Goal: Task Accomplishment & Management: Manage account settings

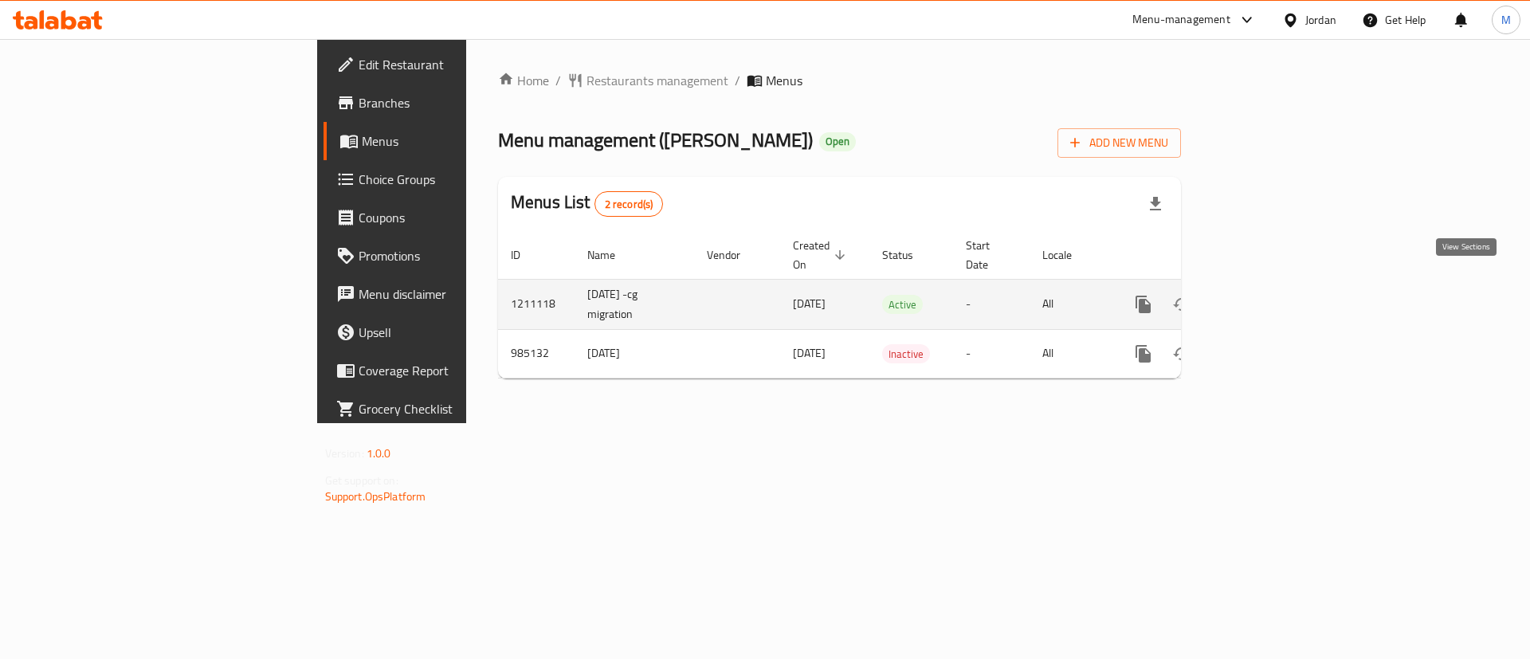
click at [1268, 295] on icon "enhanced table" at bounding box center [1258, 304] width 19 height 19
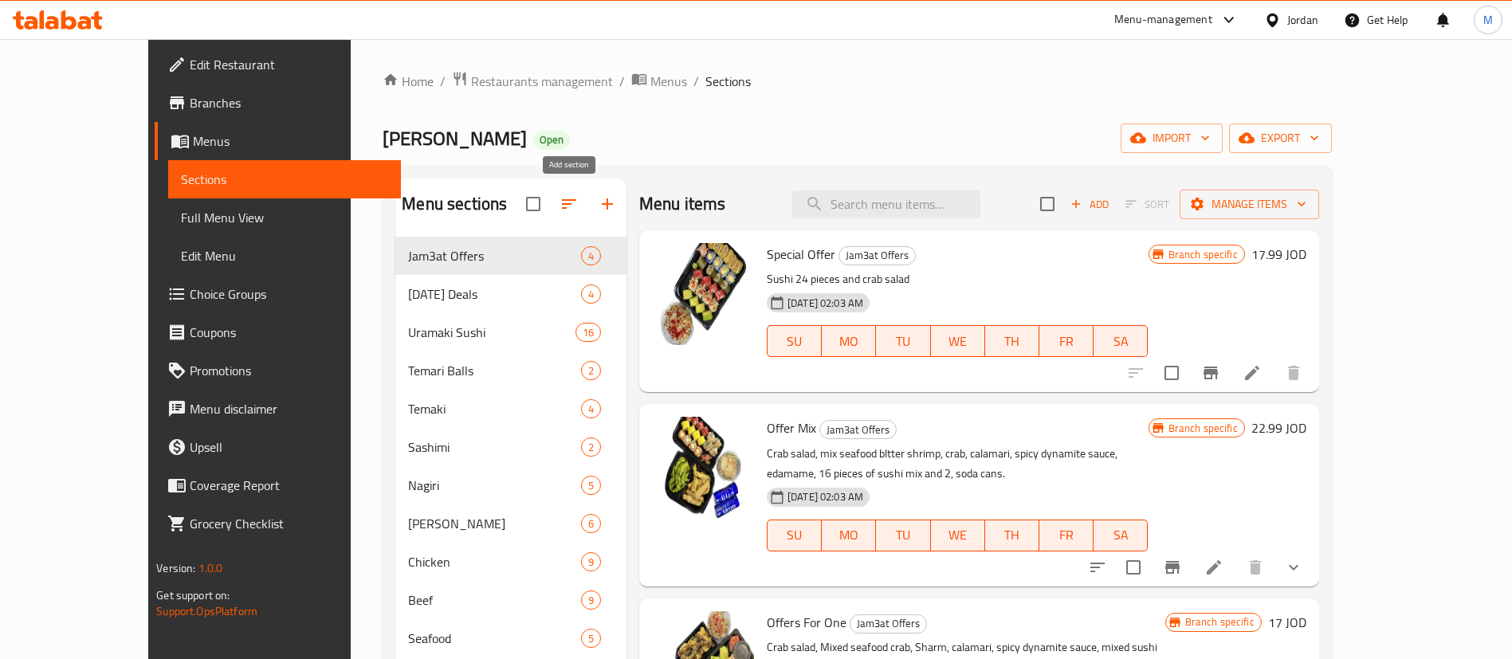
click at [602, 204] on icon "button" at bounding box center [607, 203] width 11 height 11
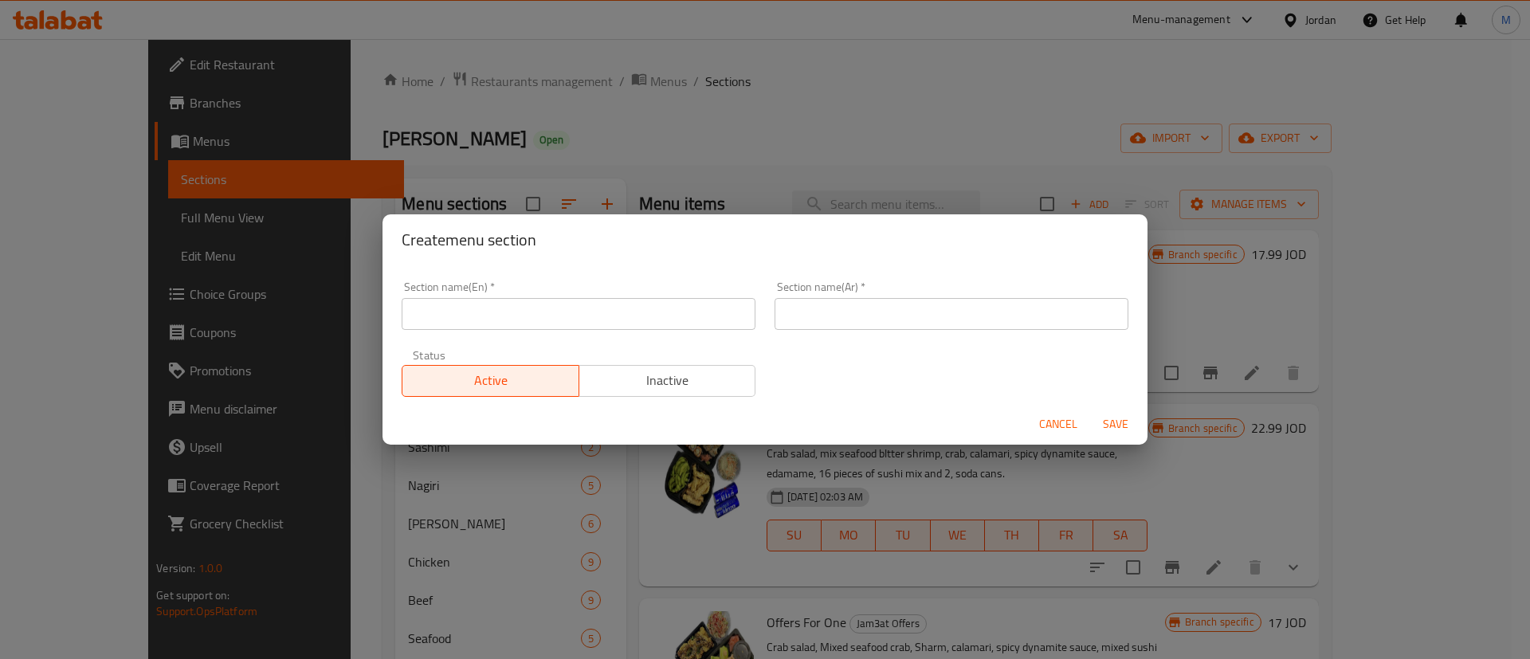
click at [611, 304] on input "text" at bounding box center [579, 314] width 354 height 32
type input "Buy One Get One"
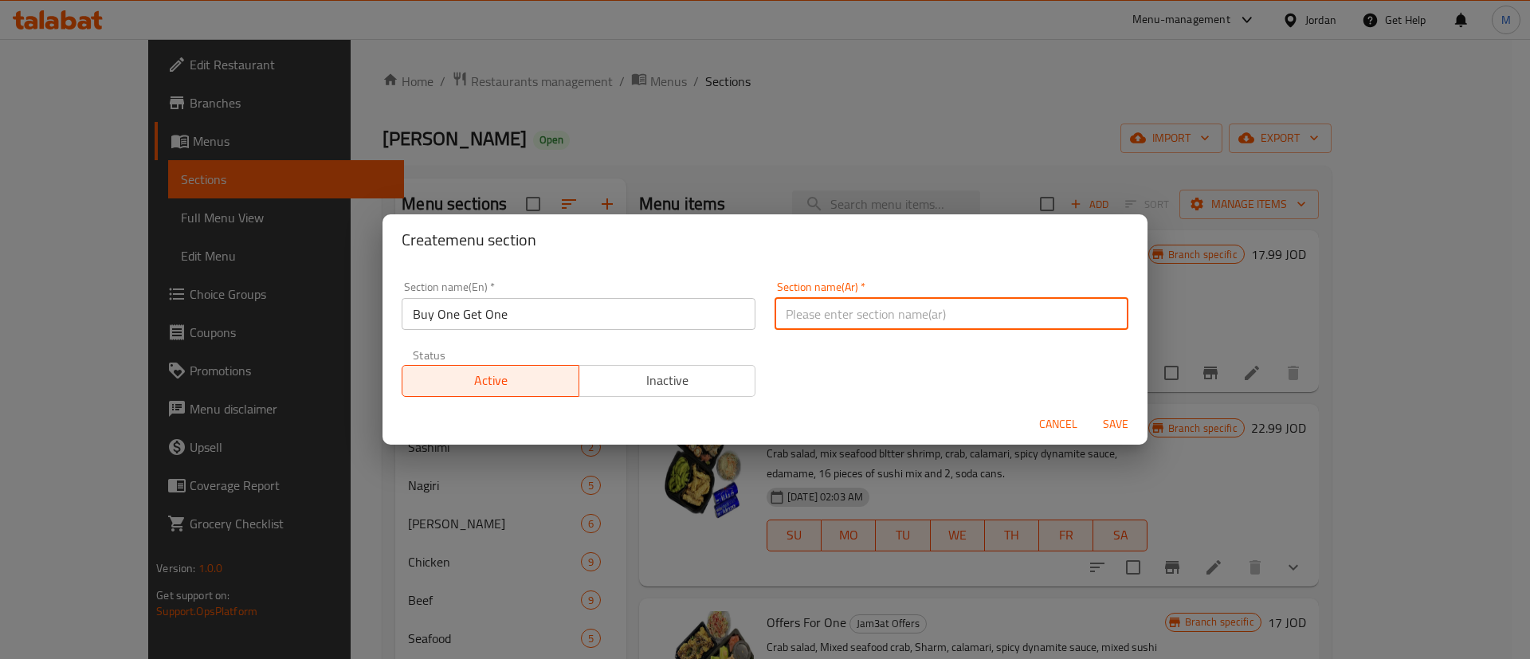
click at [799, 314] on input "text" at bounding box center [952, 314] width 354 height 32
type input "اشتري واحدة واحصل على الثانية"
click at [629, 367] on button "Inactive" at bounding box center [668, 381] width 178 height 32
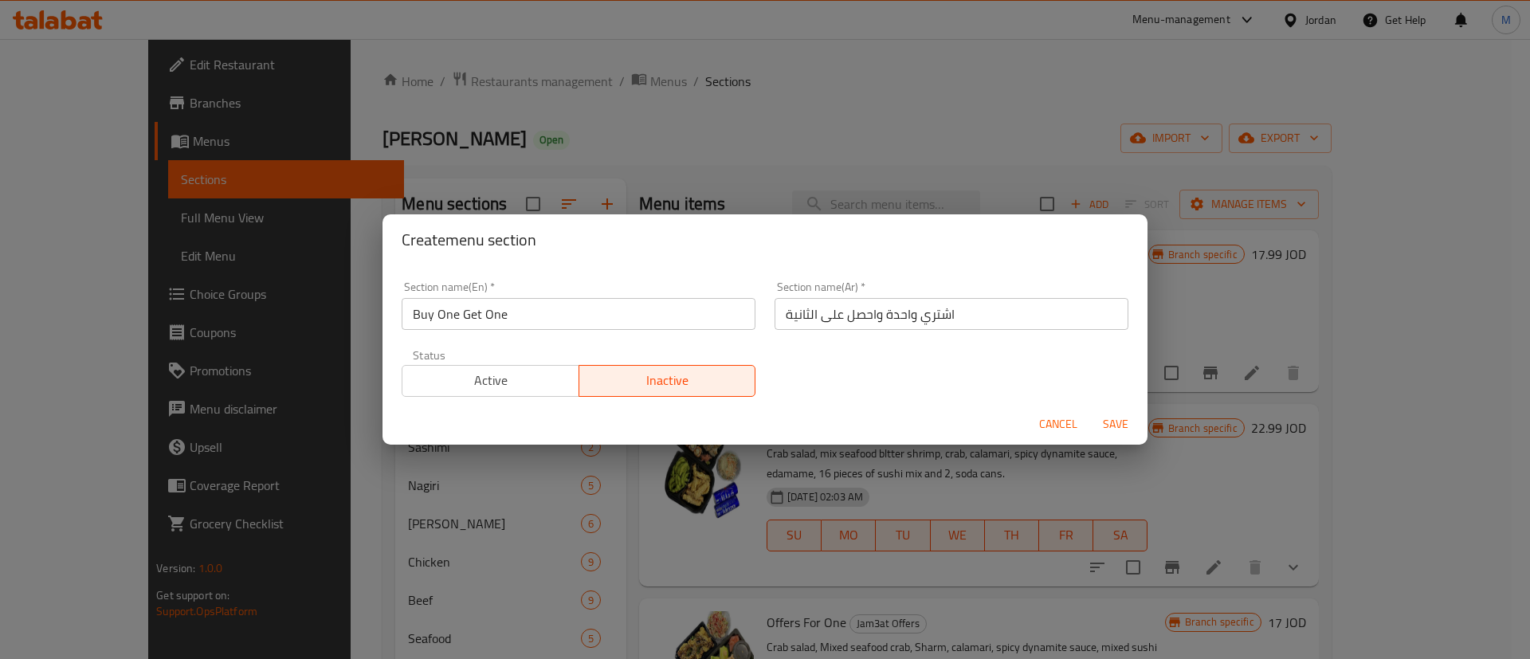
click at [1127, 423] on span "Save" at bounding box center [1116, 424] width 38 height 20
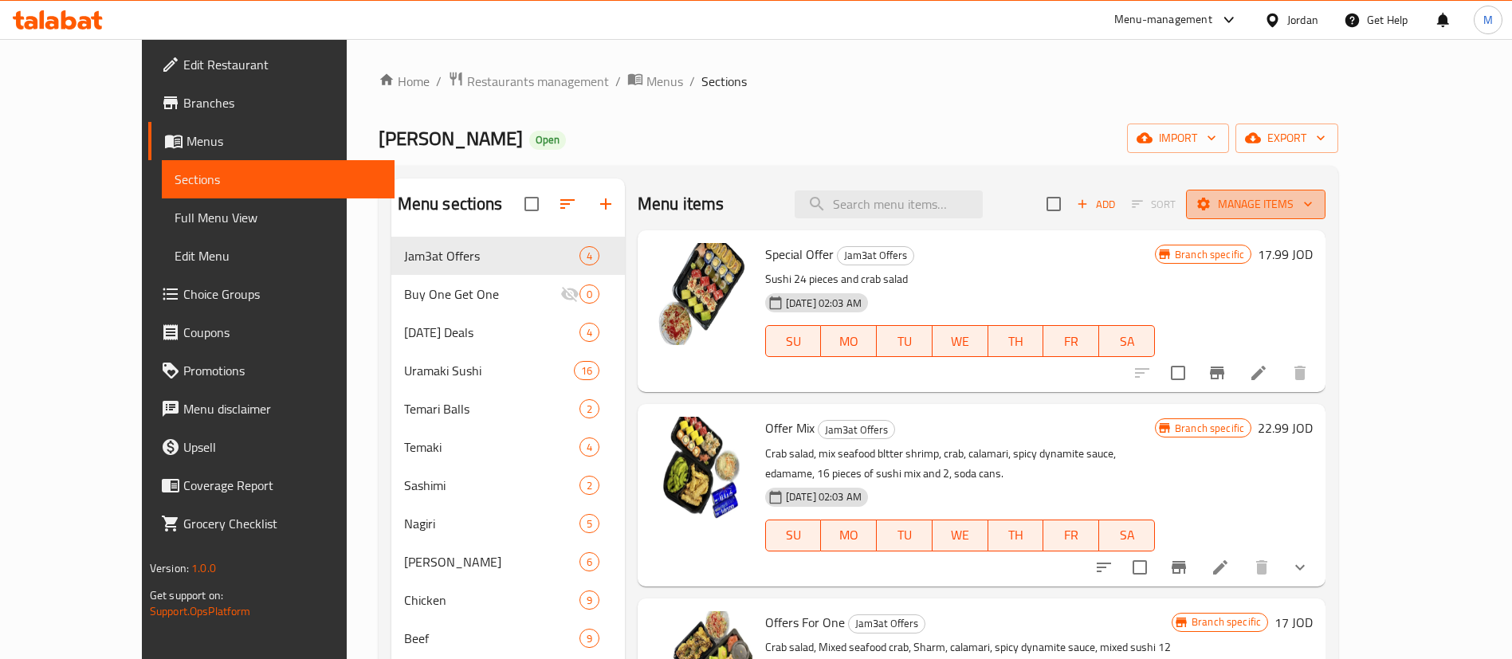
click at [1313, 206] on span "Manage items" at bounding box center [1256, 204] width 114 height 20
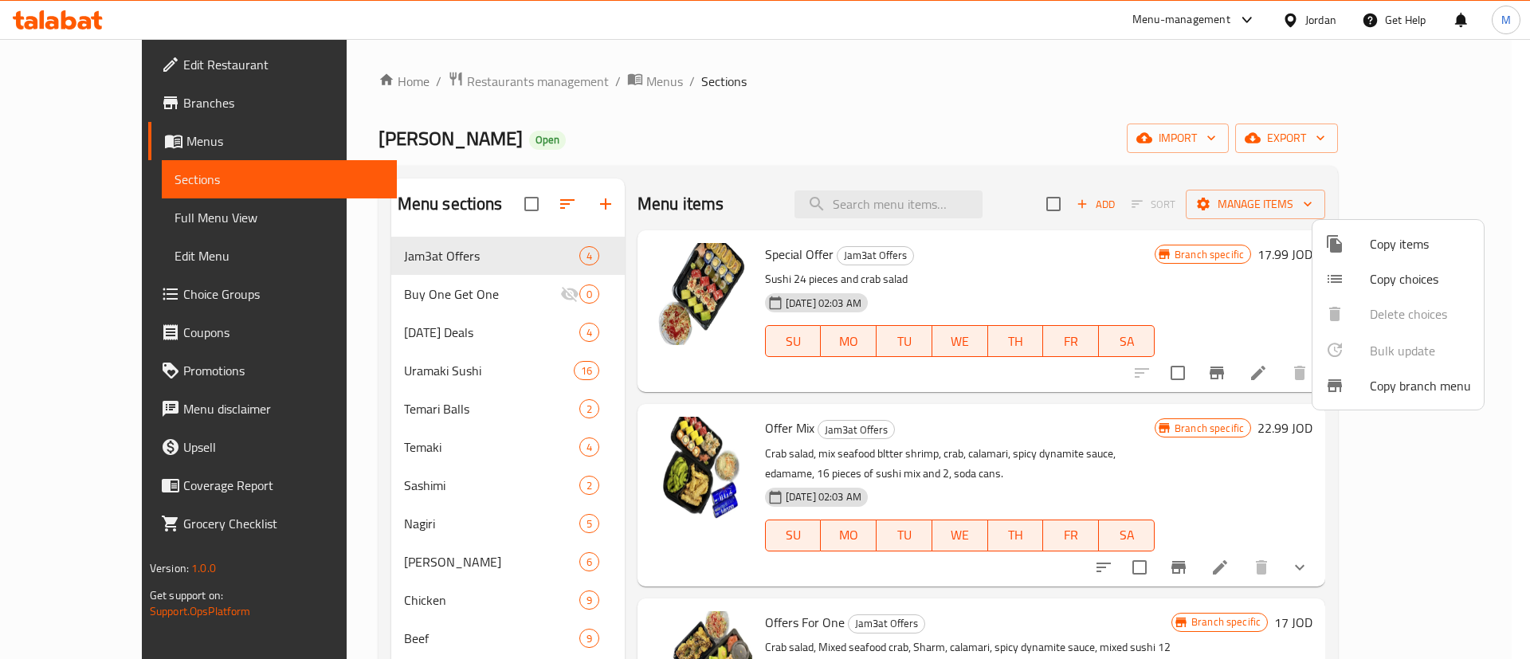
click at [1399, 245] on span "Copy items" at bounding box center [1420, 243] width 101 height 19
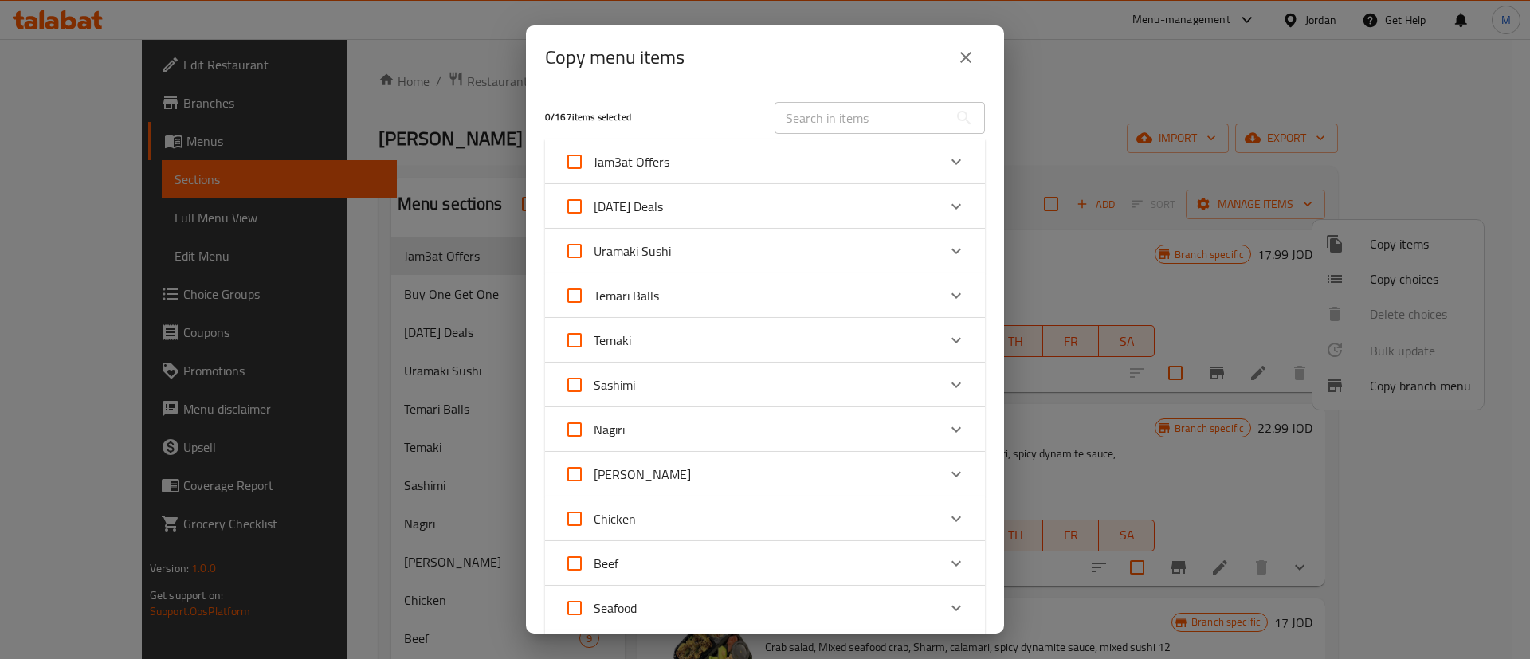
click at [839, 116] on input "text" at bounding box center [862, 118] width 174 height 32
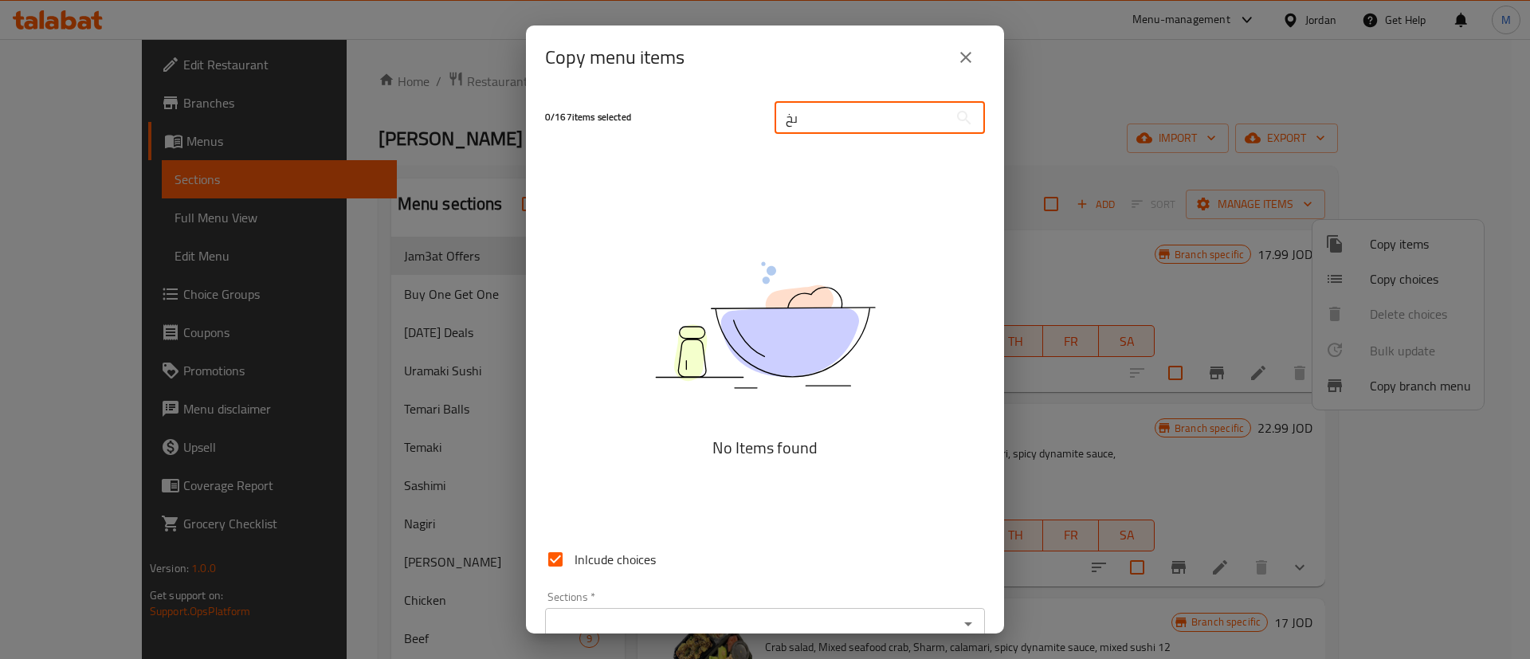
type input "ى"
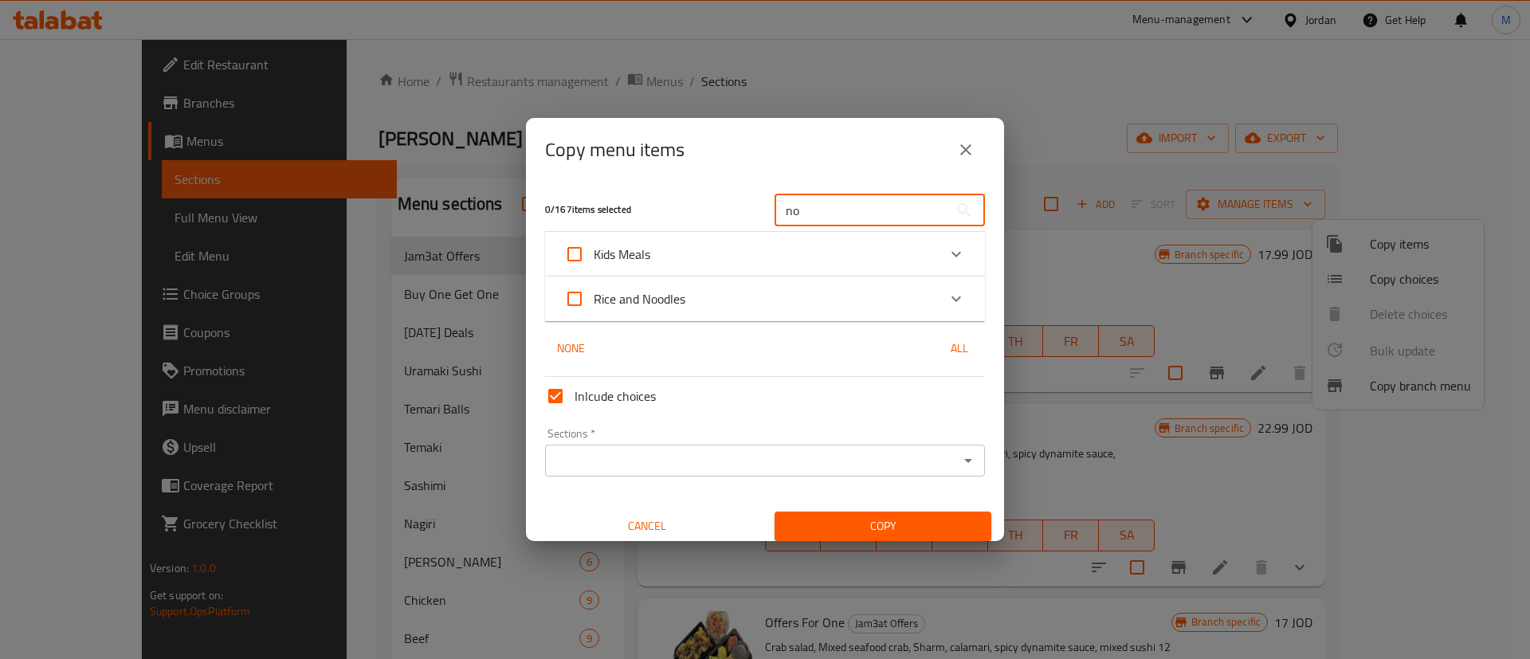
type input "n"
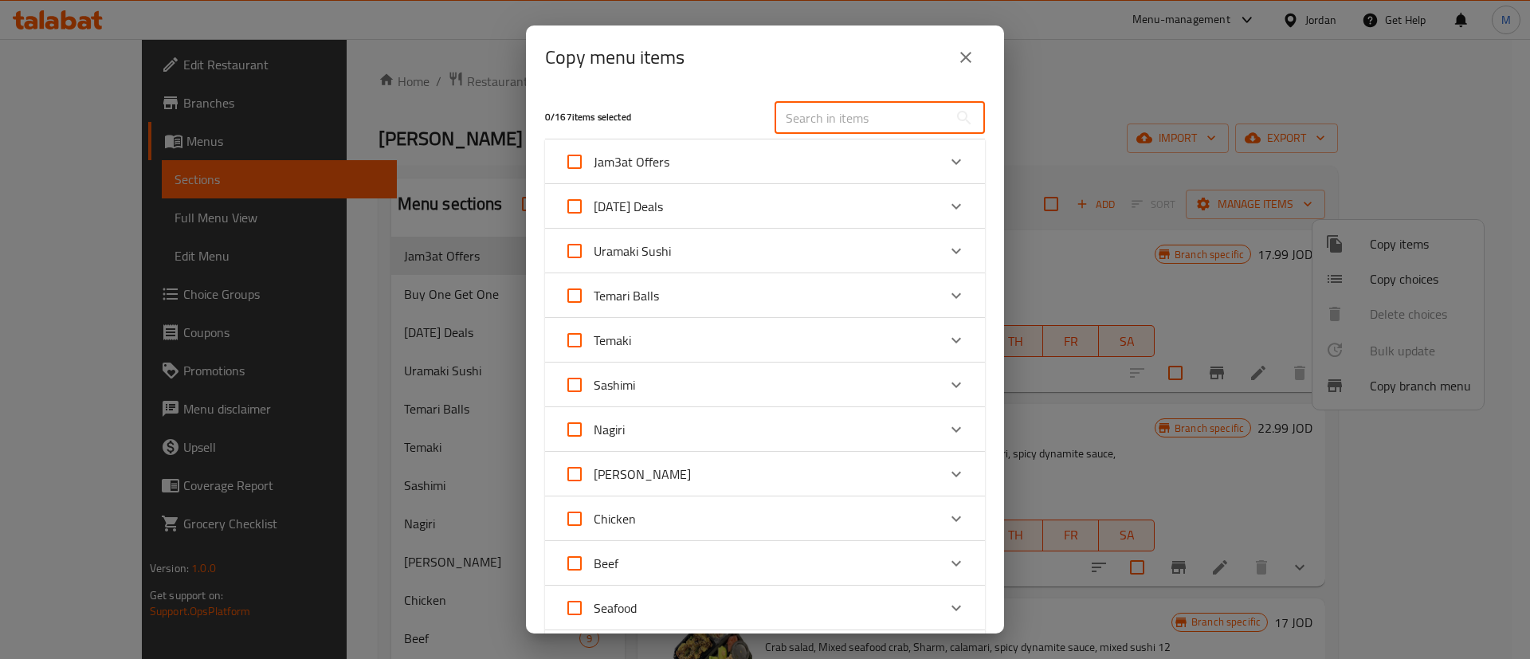
click at [763, 244] on div "Uramaki Sushi" at bounding box center [750, 251] width 373 height 38
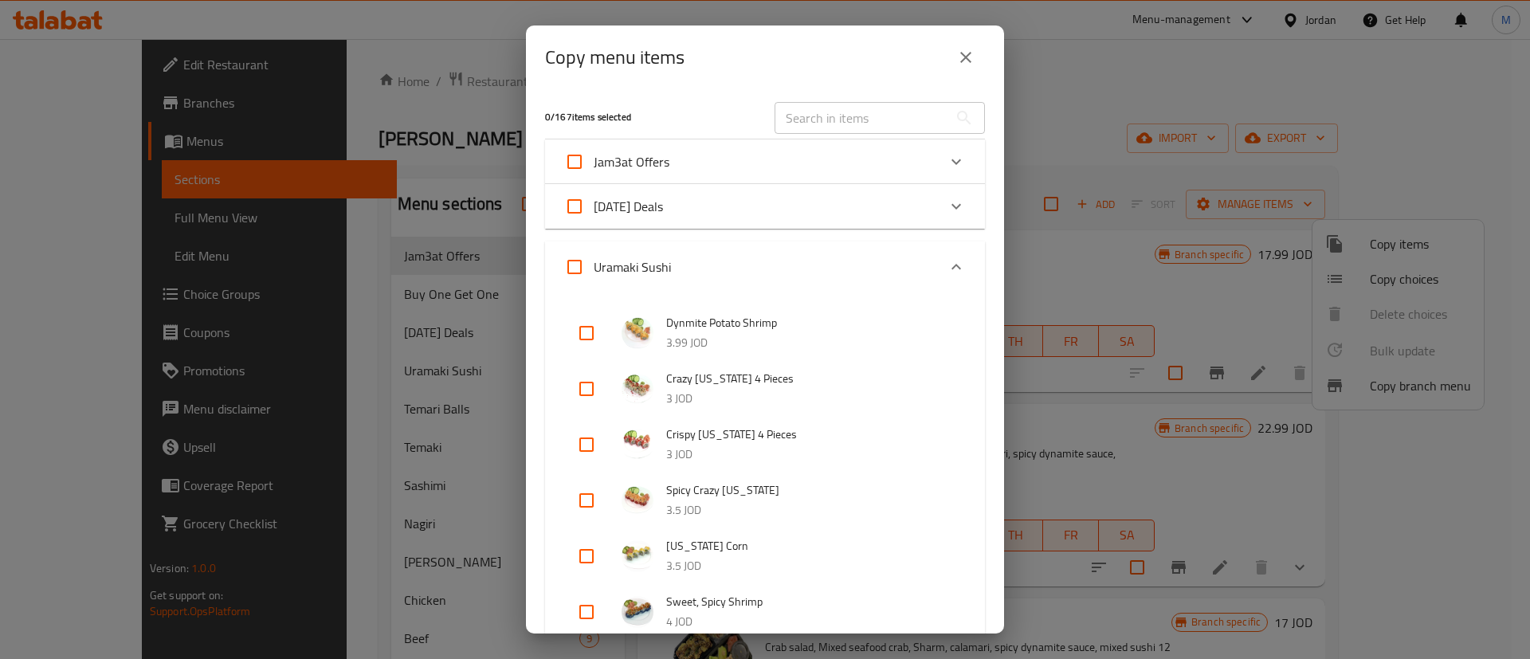
click at [763, 244] on div "Uramaki Sushi" at bounding box center [765, 267] width 440 height 51
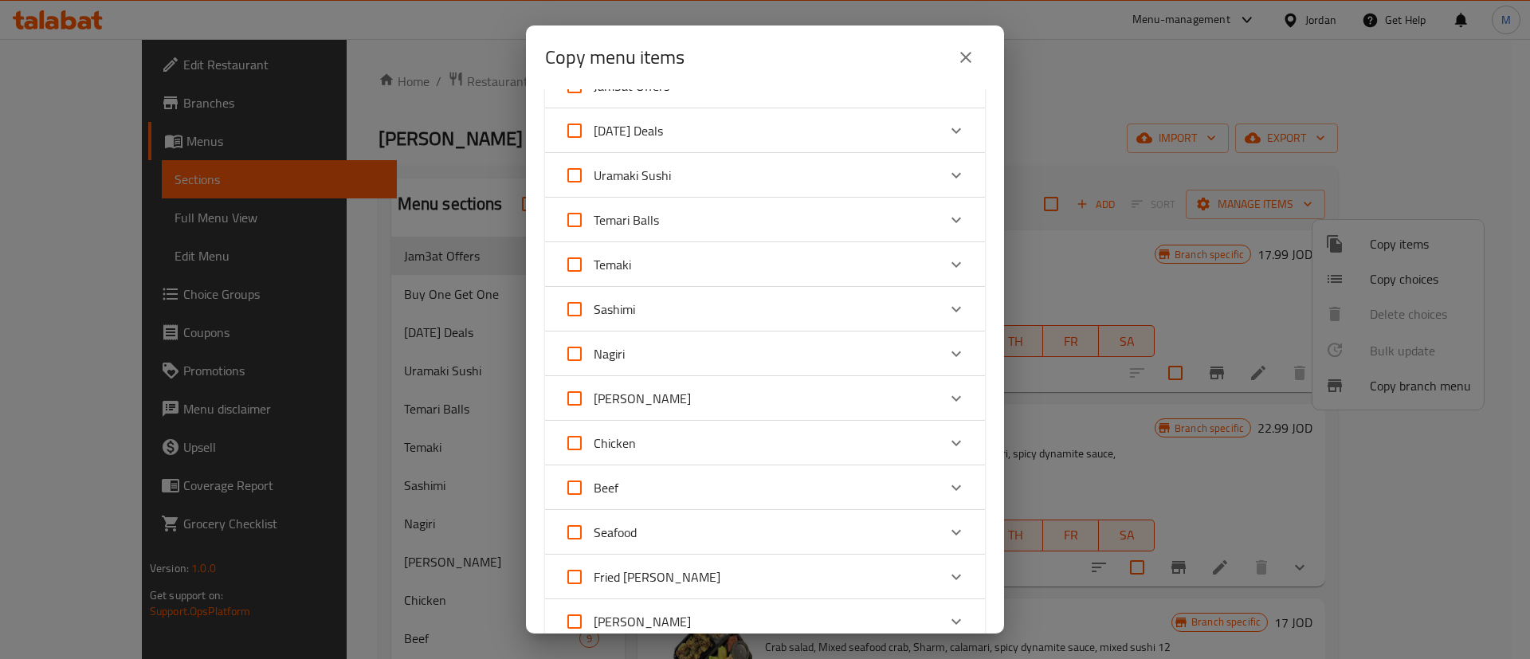
scroll to position [120, 0]
click at [736, 388] on div "Chicken" at bounding box center [750, 399] width 373 height 38
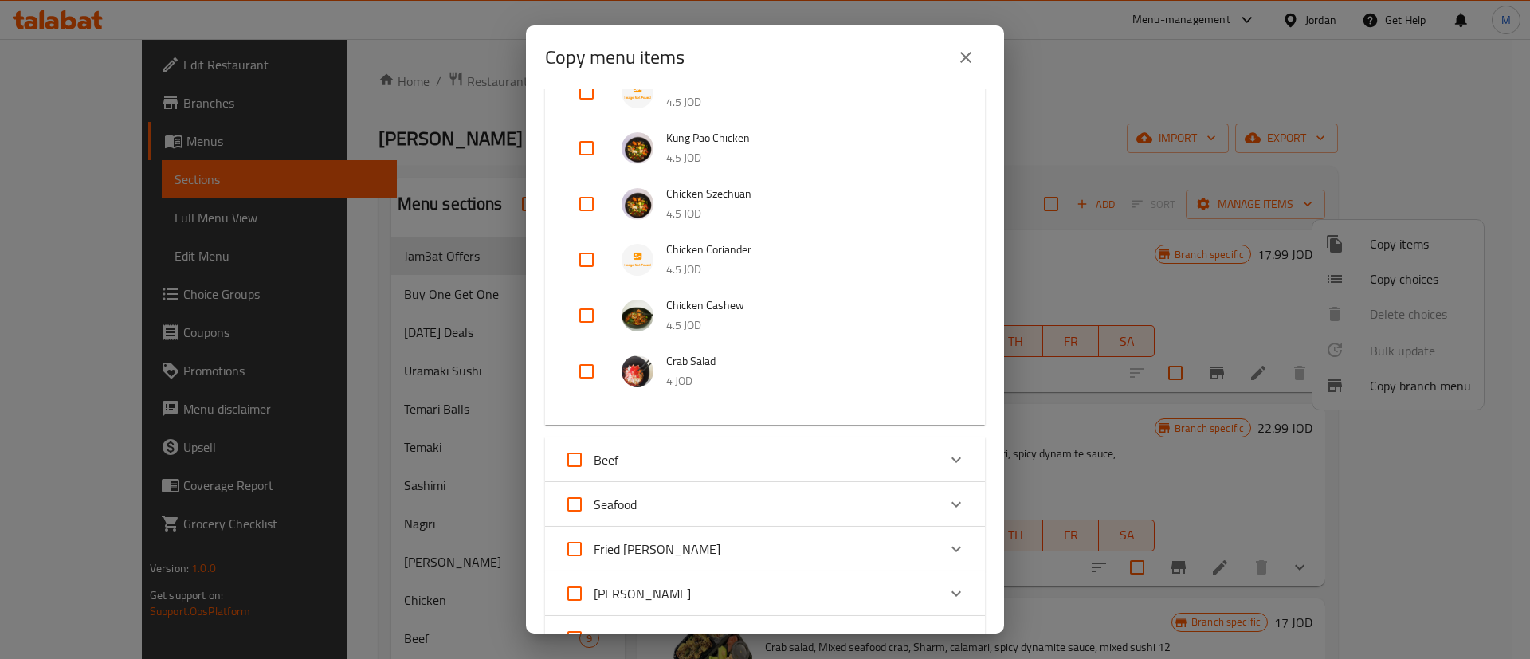
scroll to position [717, 0]
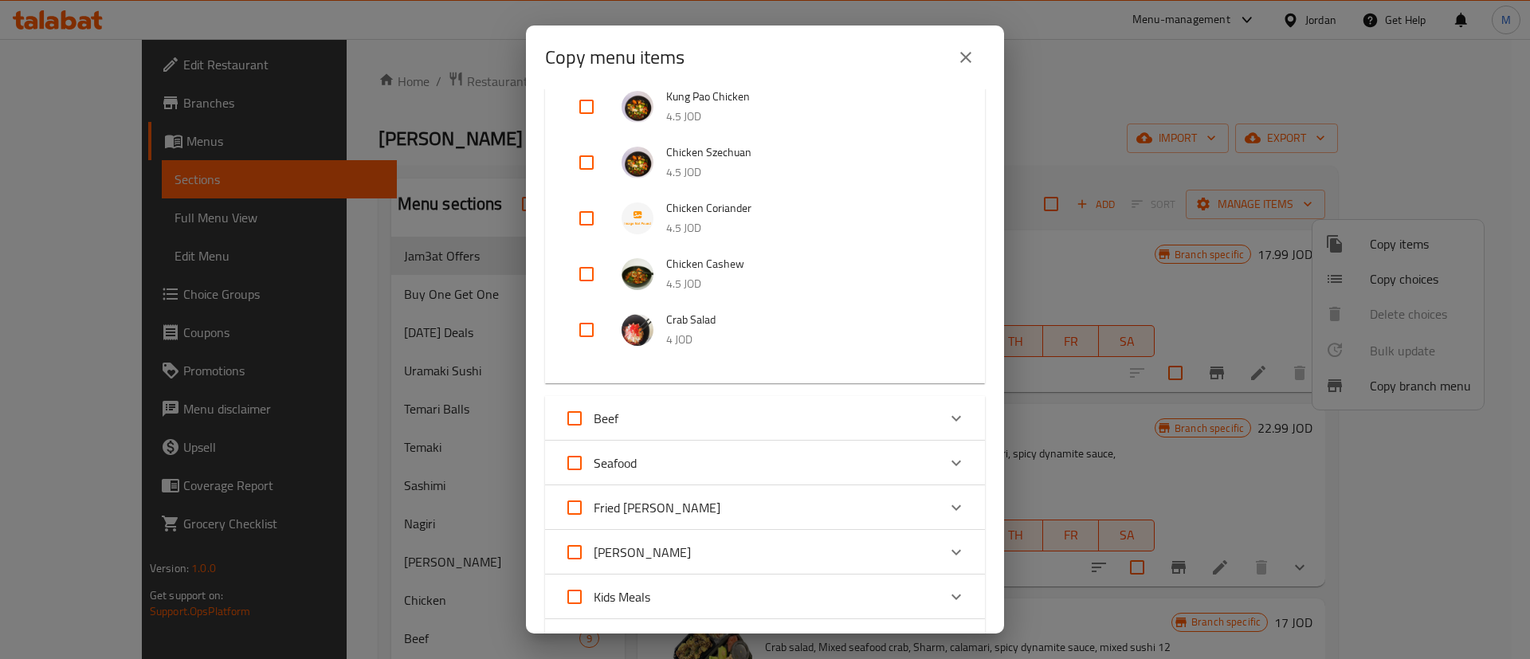
click at [696, 502] on div "Fried [PERSON_NAME]" at bounding box center [750, 508] width 373 height 38
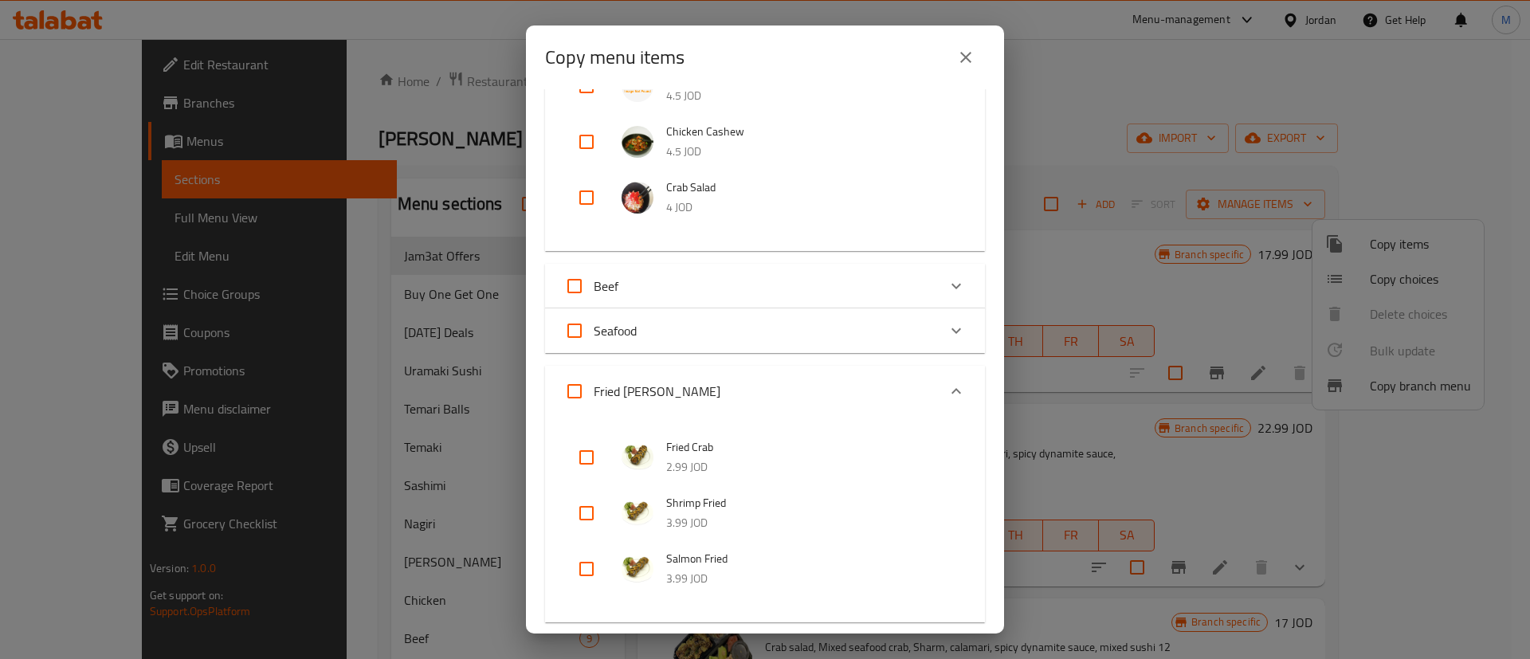
scroll to position [956, 0]
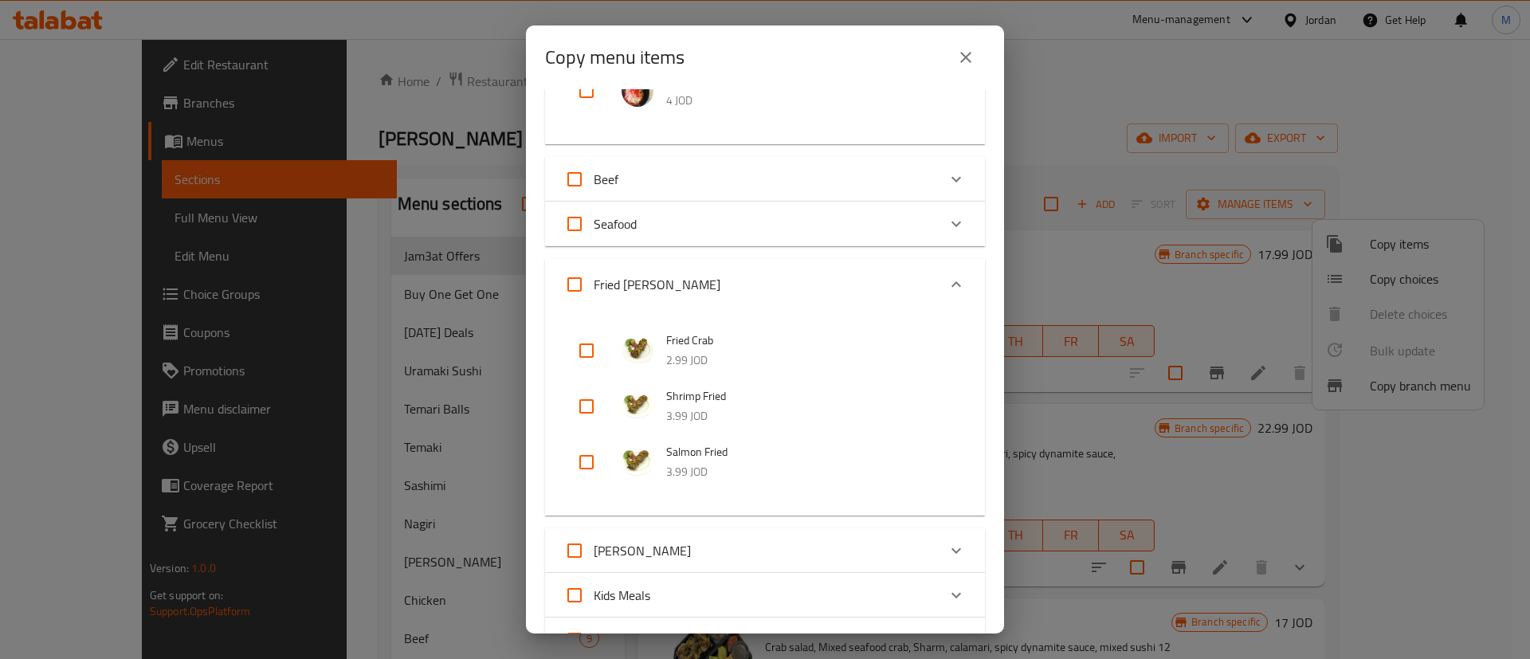
click at [729, 541] on div "[PERSON_NAME]" at bounding box center [750, 551] width 373 height 38
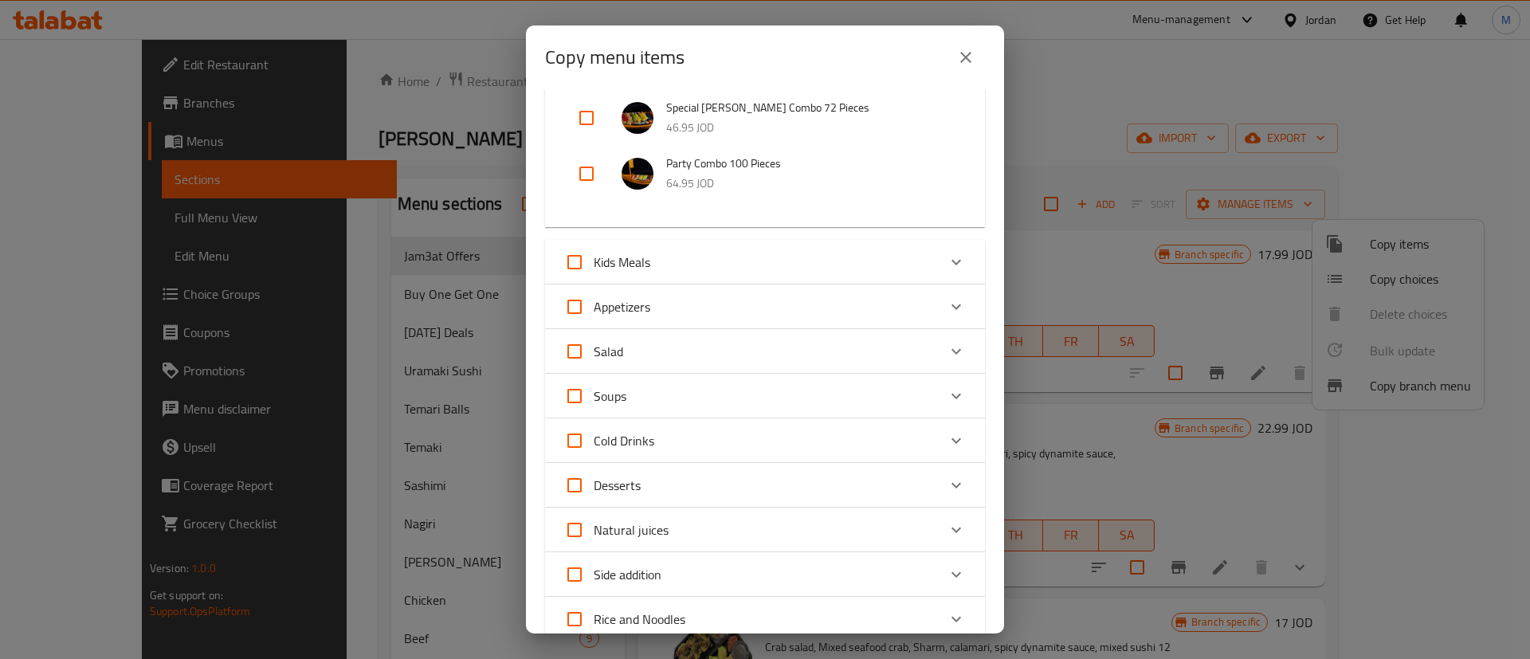
scroll to position [1913, 0]
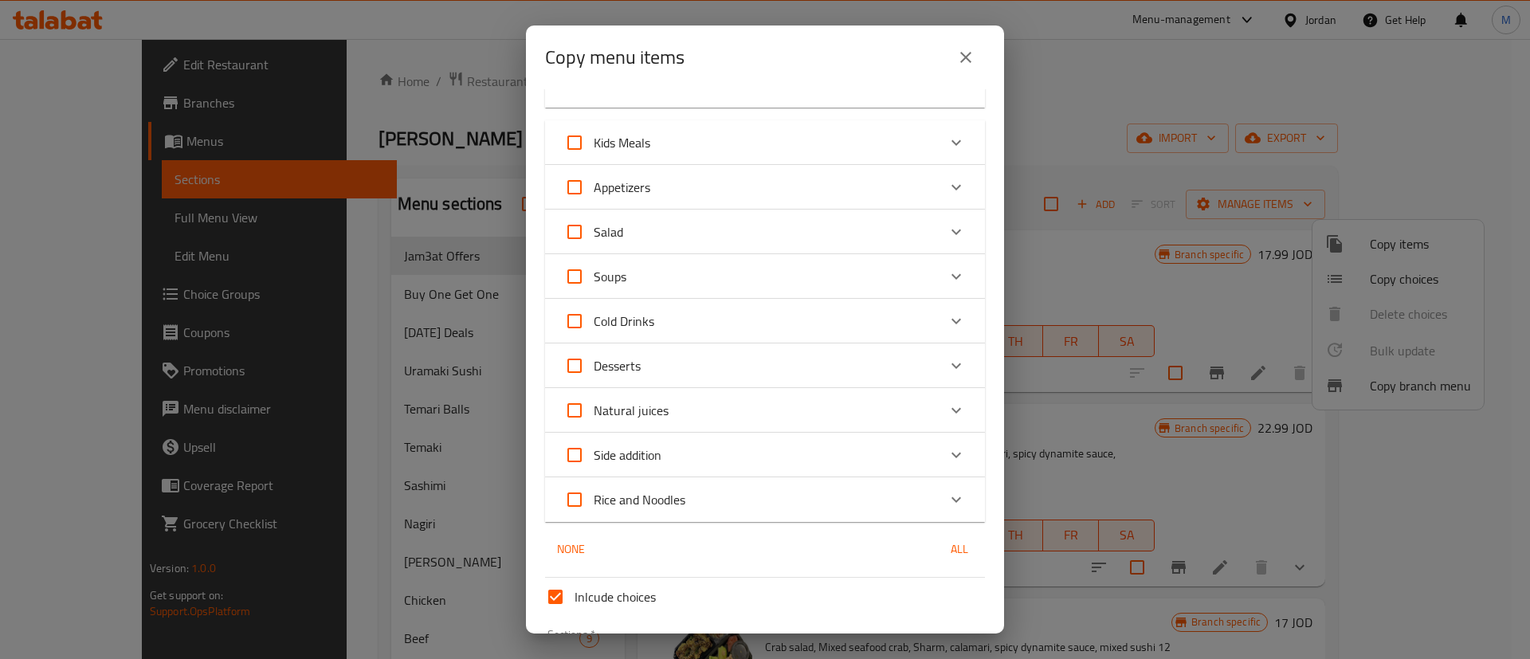
click at [703, 446] on div "Side addition" at bounding box center [750, 455] width 373 height 38
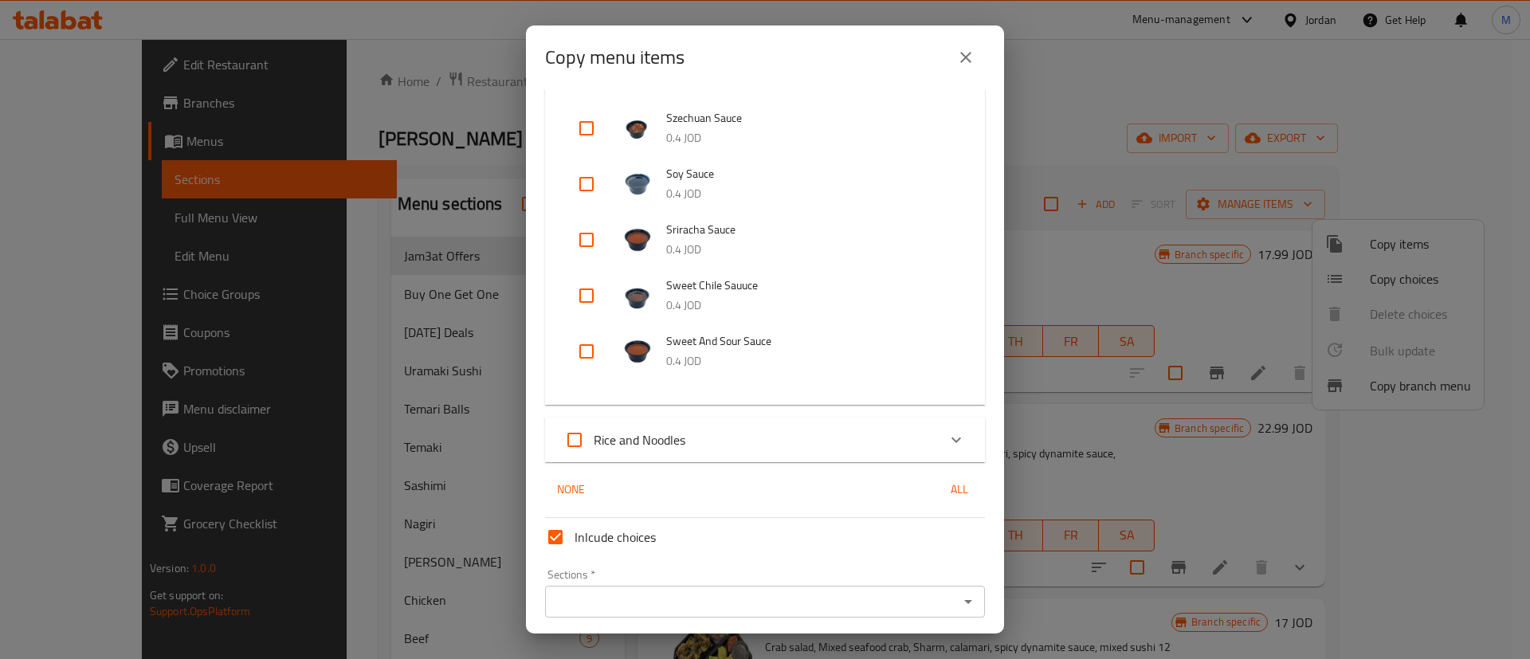
scroll to position [2492, 0]
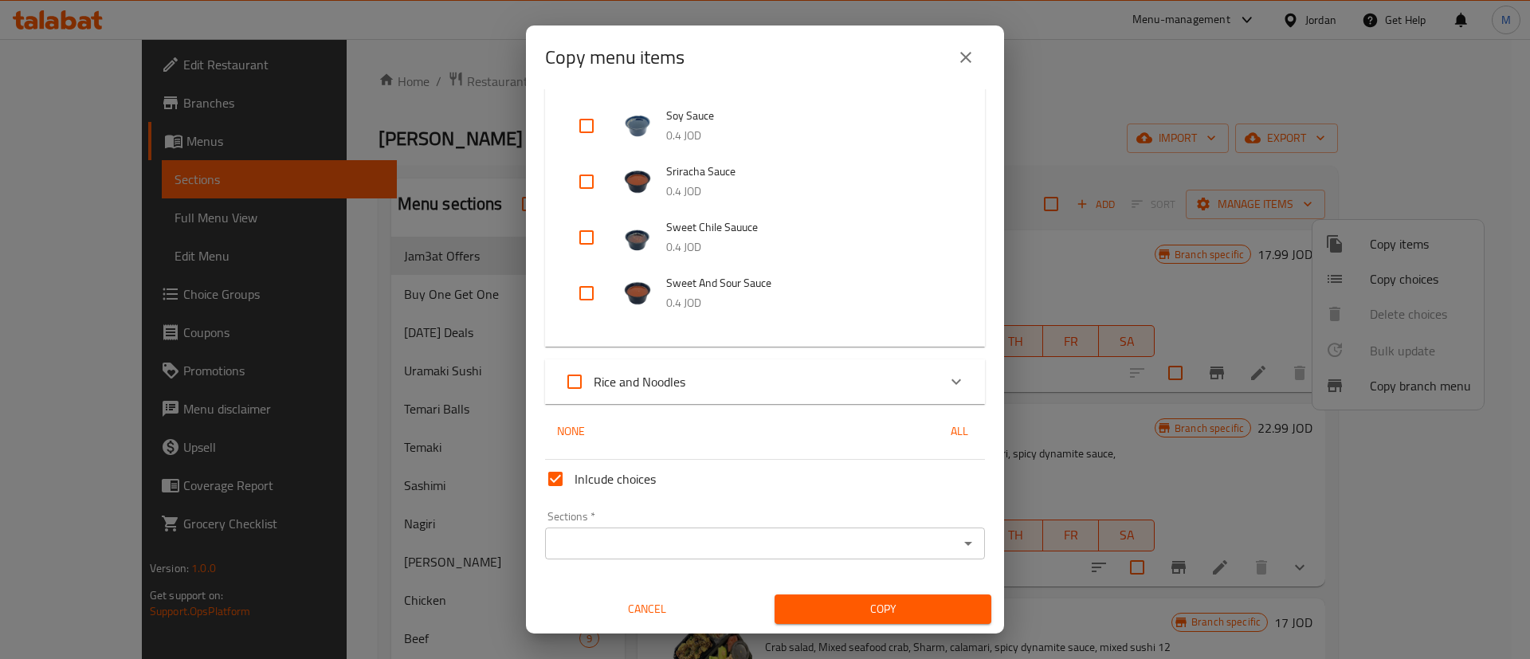
click at [705, 390] on div "Rice and Noodles" at bounding box center [750, 382] width 373 height 38
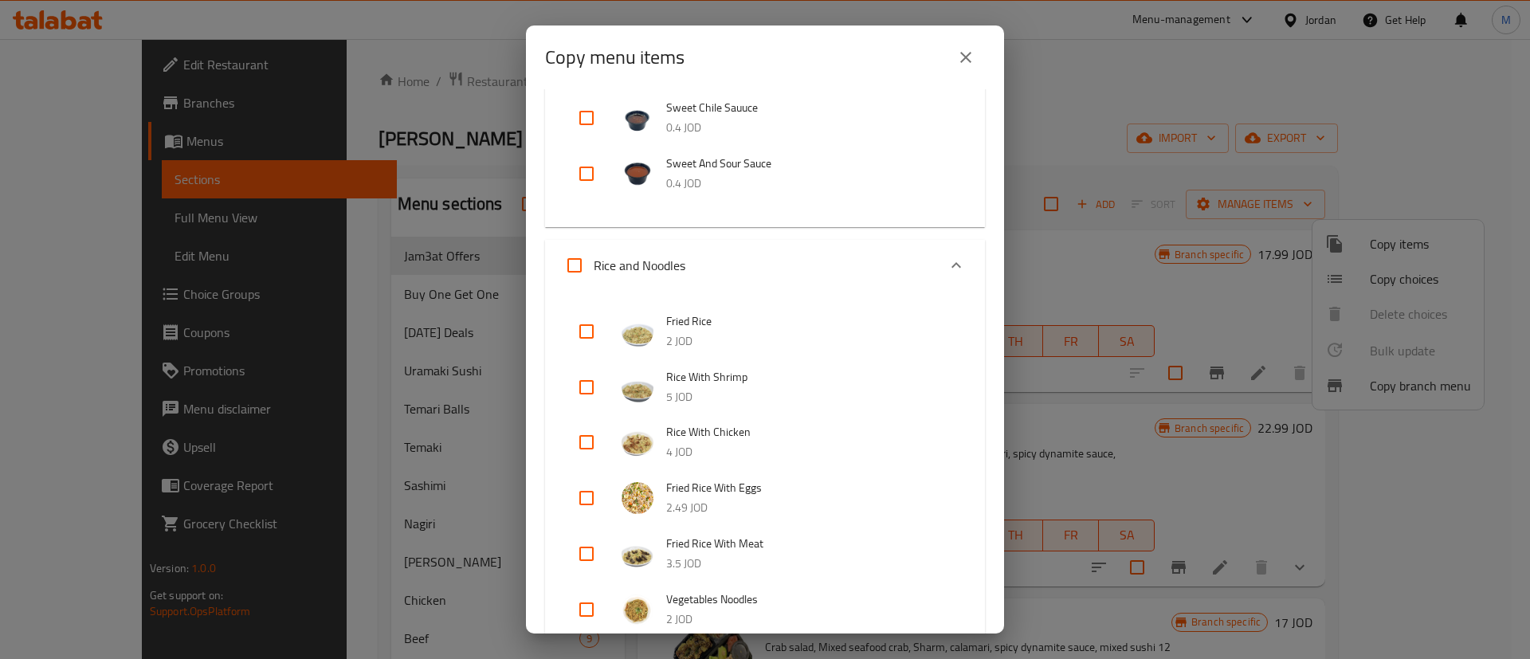
scroll to position [2731, 0]
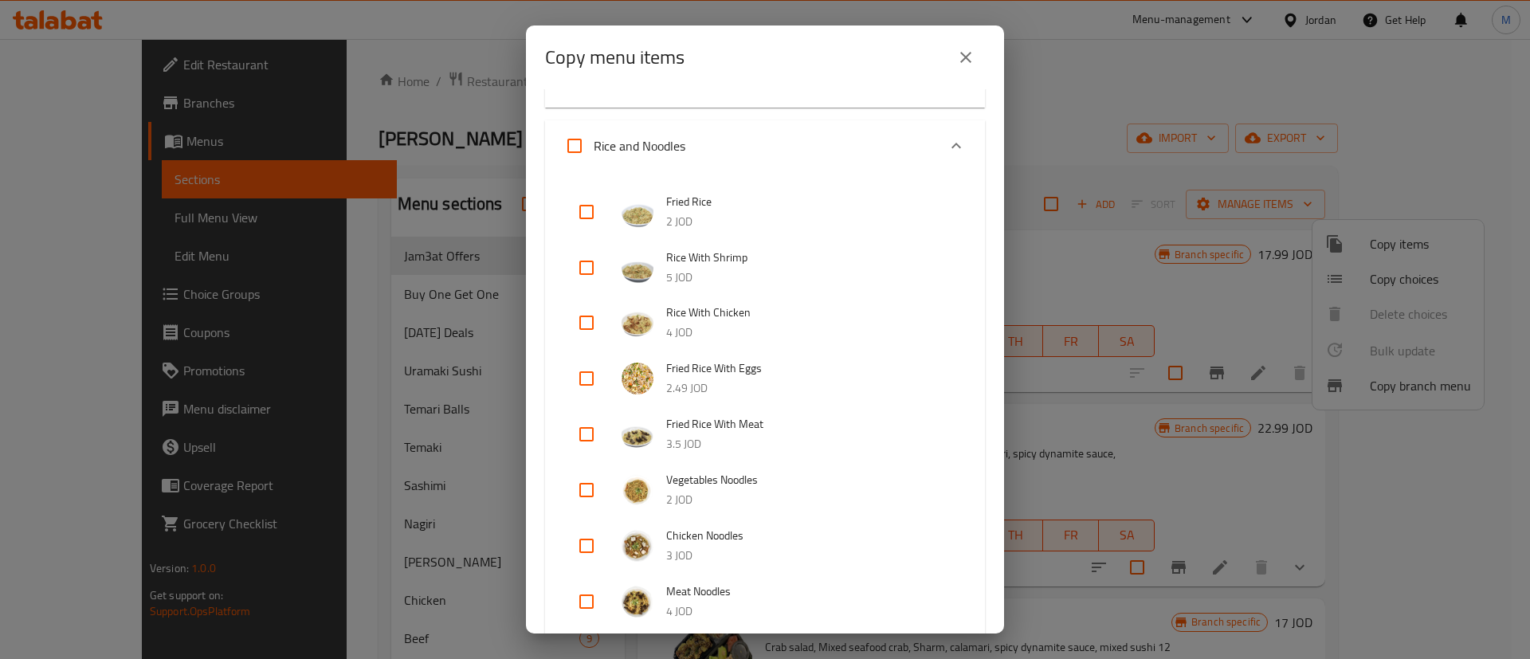
click at [587, 540] on input "checkbox" at bounding box center [587, 546] width 38 height 38
checkbox input "true"
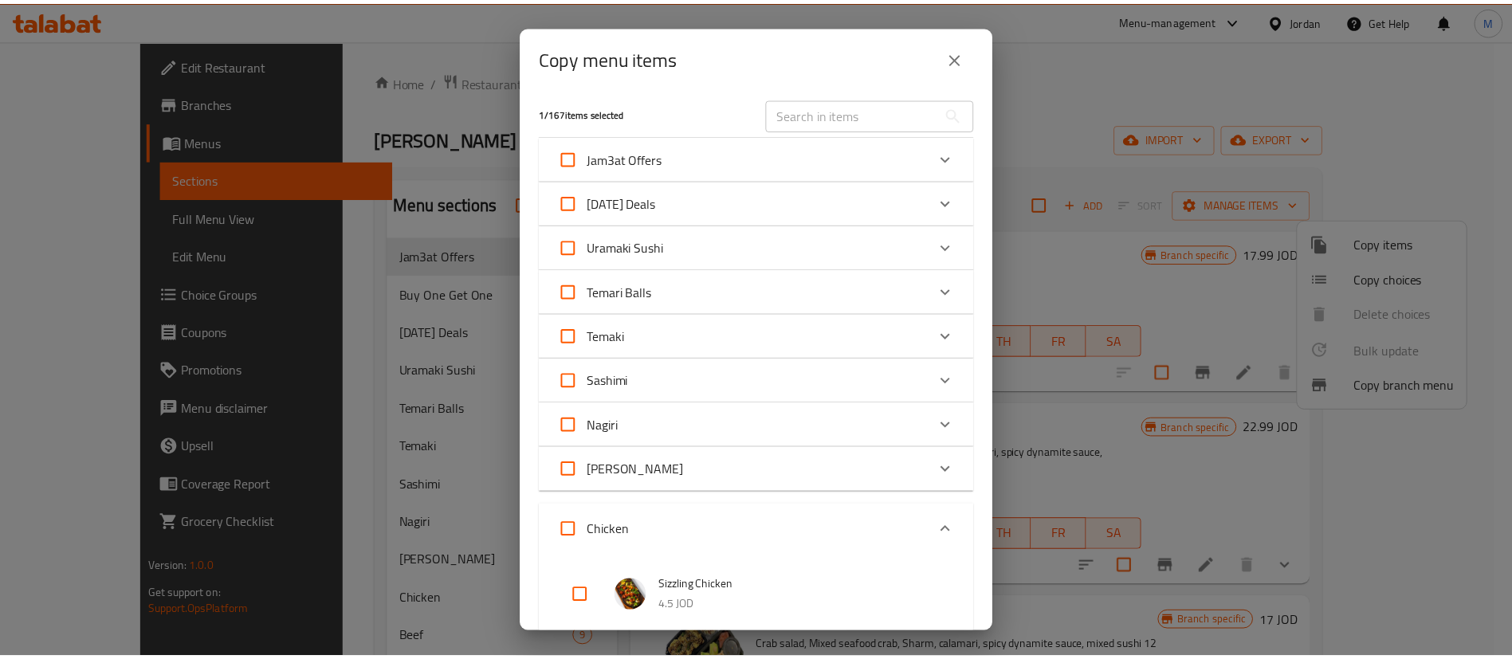
scroll to position [0, 0]
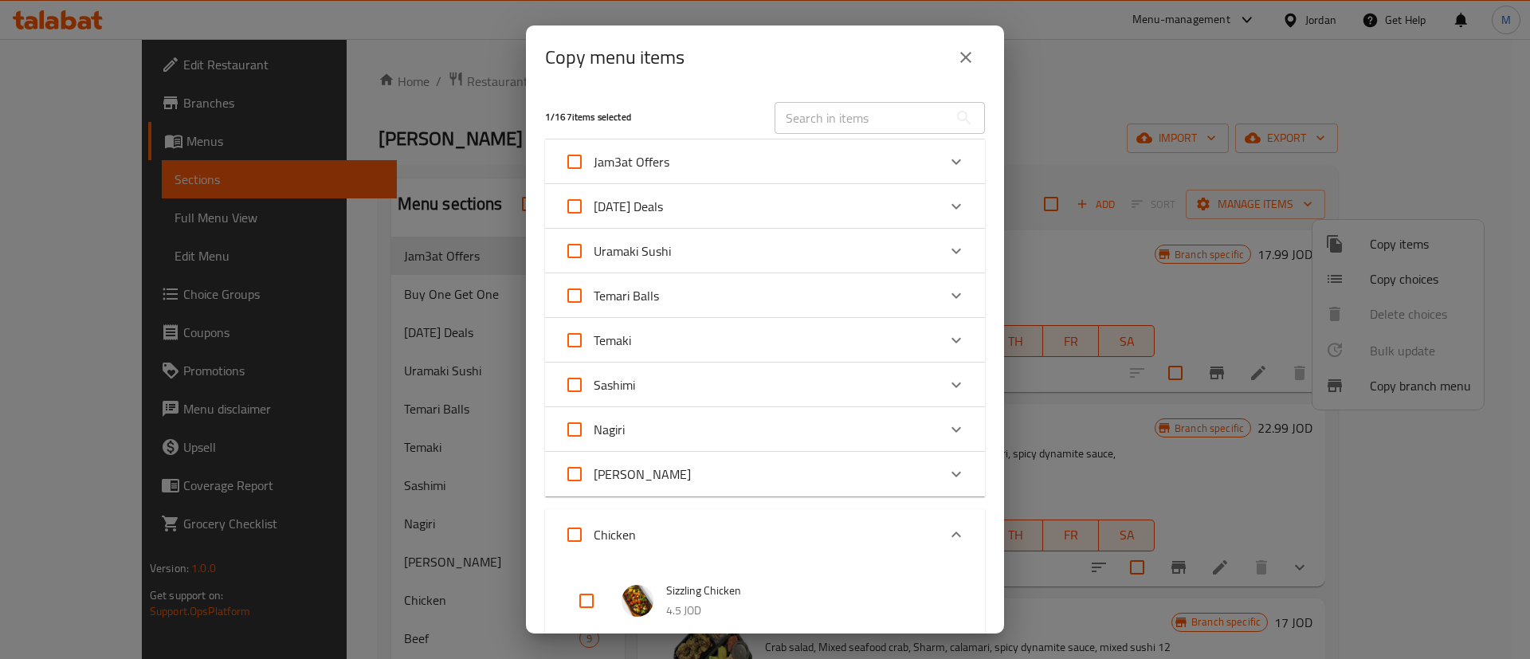
click at [803, 116] on input "text" at bounding box center [862, 118] width 174 height 32
click at [809, 120] on input "text" at bounding box center [862, 118] width 174 height 32
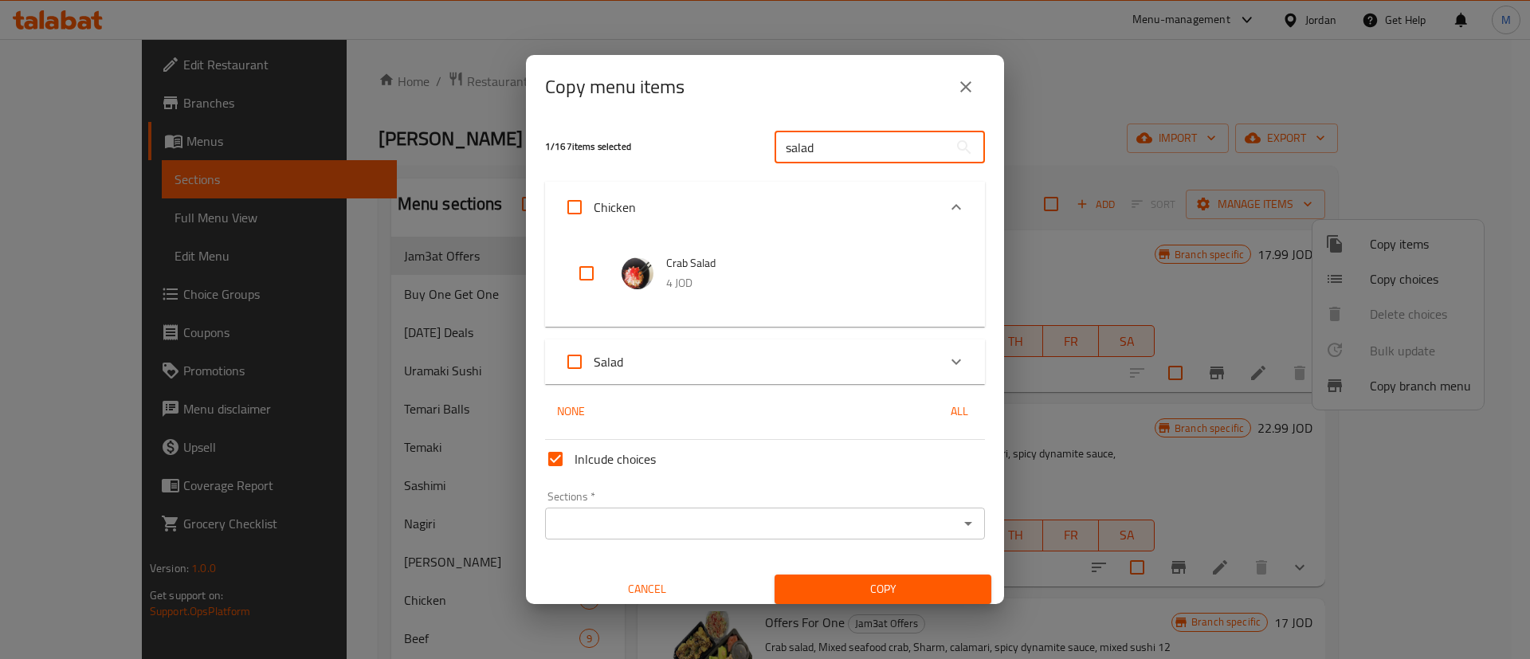
type input "salad"
click at [587, 265] on input "checkbox" at bounding box center [587, 273] width 38 height 38
checkbox input "true"
click at [792, 531] on input "Sections   *" at bounding box center [752, 524] width 404 height 22
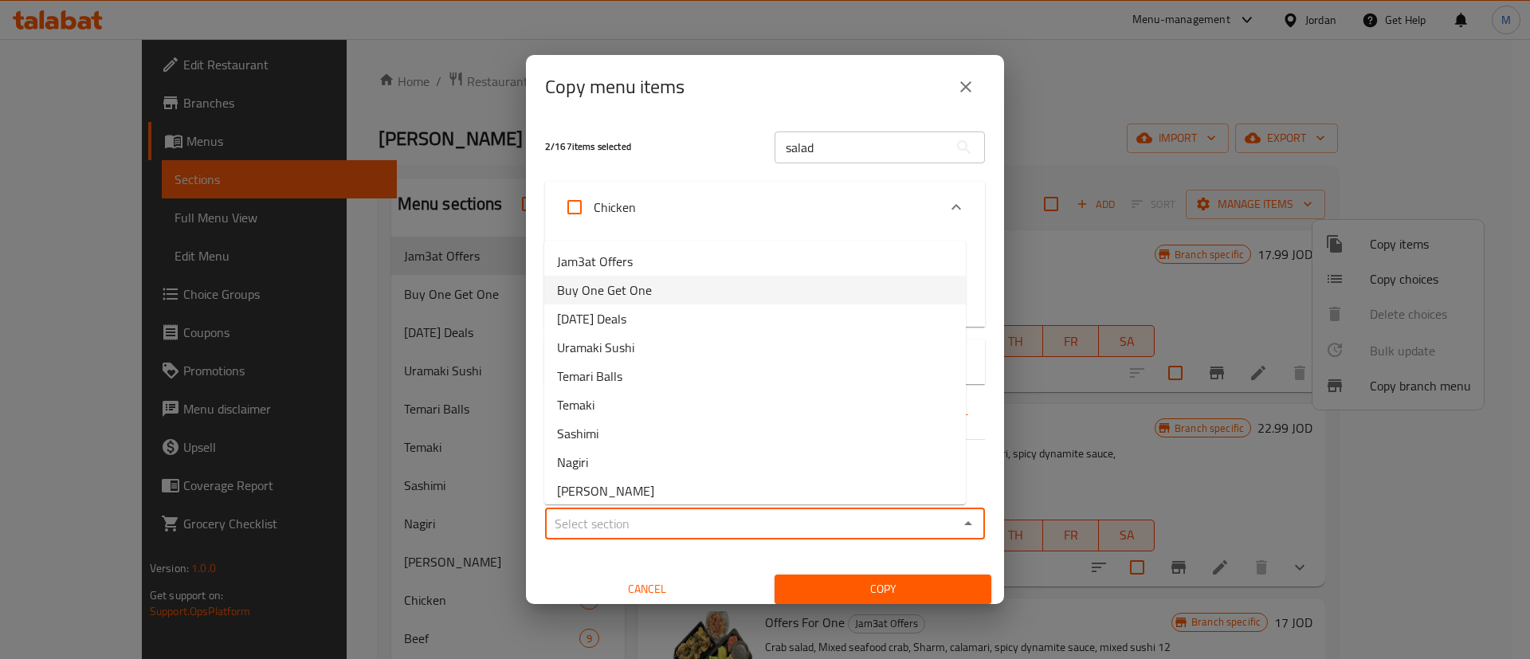
click at [703, 285] on li "Buy One Get One" at bounding box center [755, 290] width 422 height 29
type input "Buy One Get One"
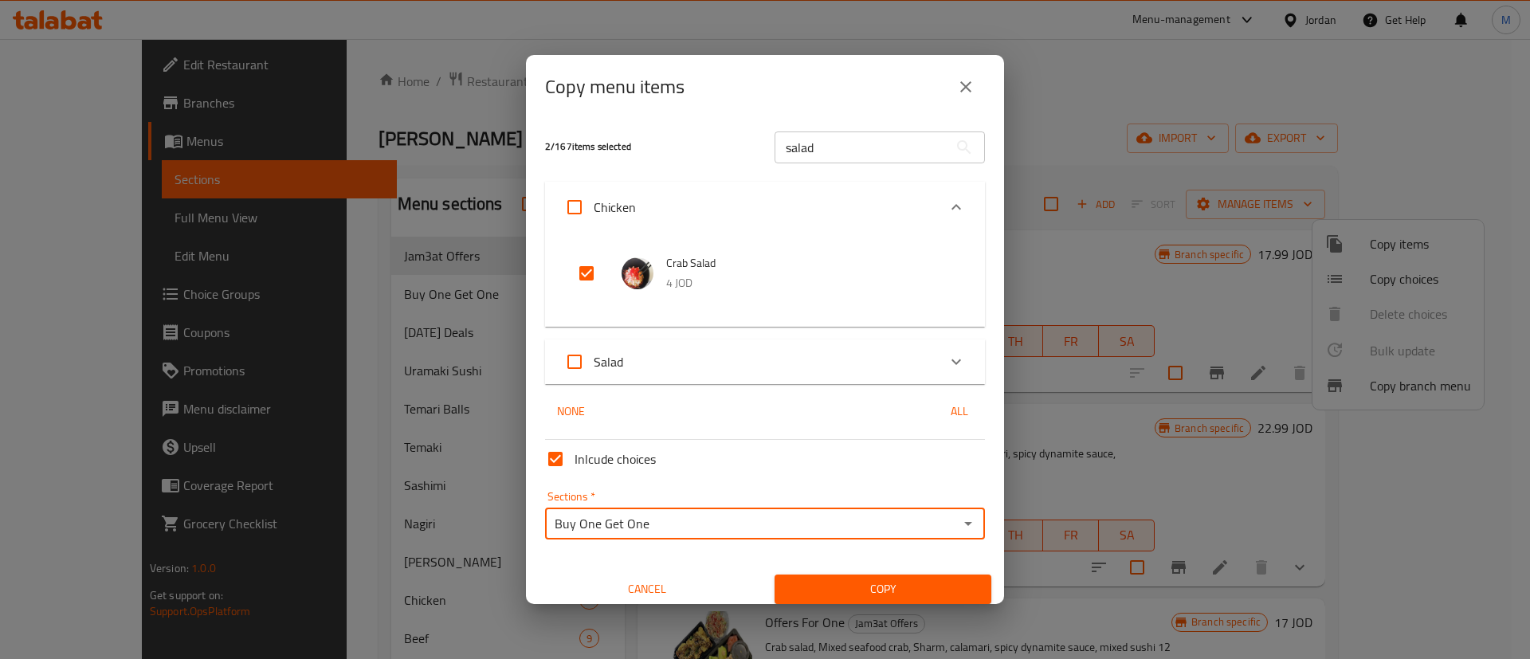
click at [855, 581] on span "Copy" at bounding box center [883, 589] width 191 height 20
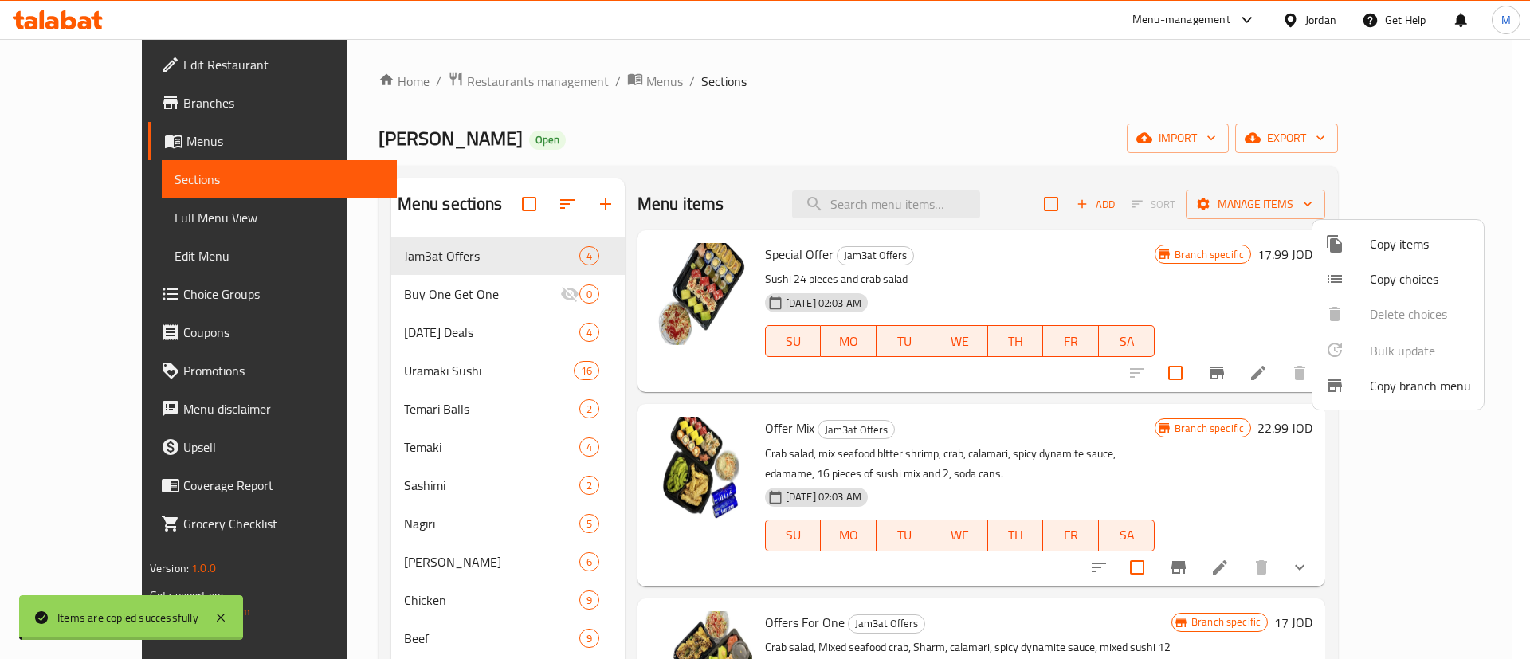
click at [1095, 124] on div at bounding box center [765, 329] width 1530 height 659
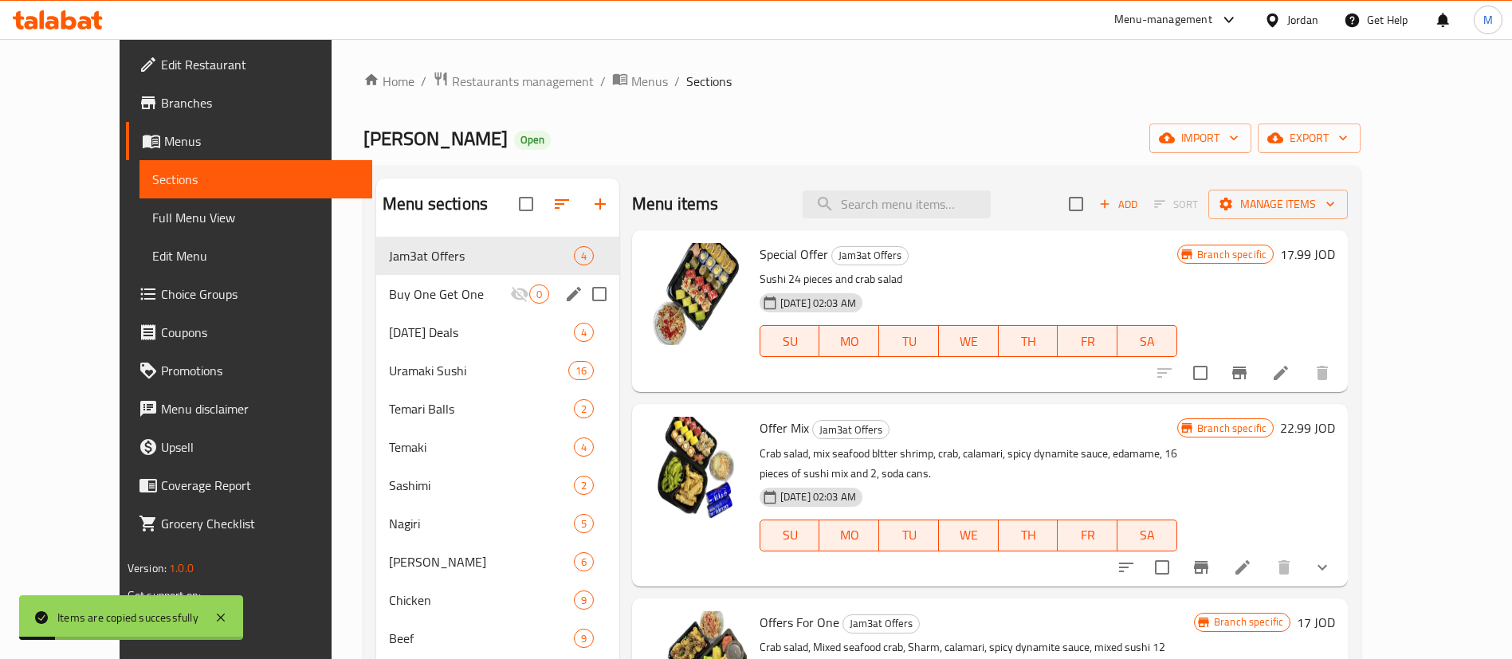
click at [417, 300] on span "Buy One Get One" at bounding box center [449, 294] width 121 height 19
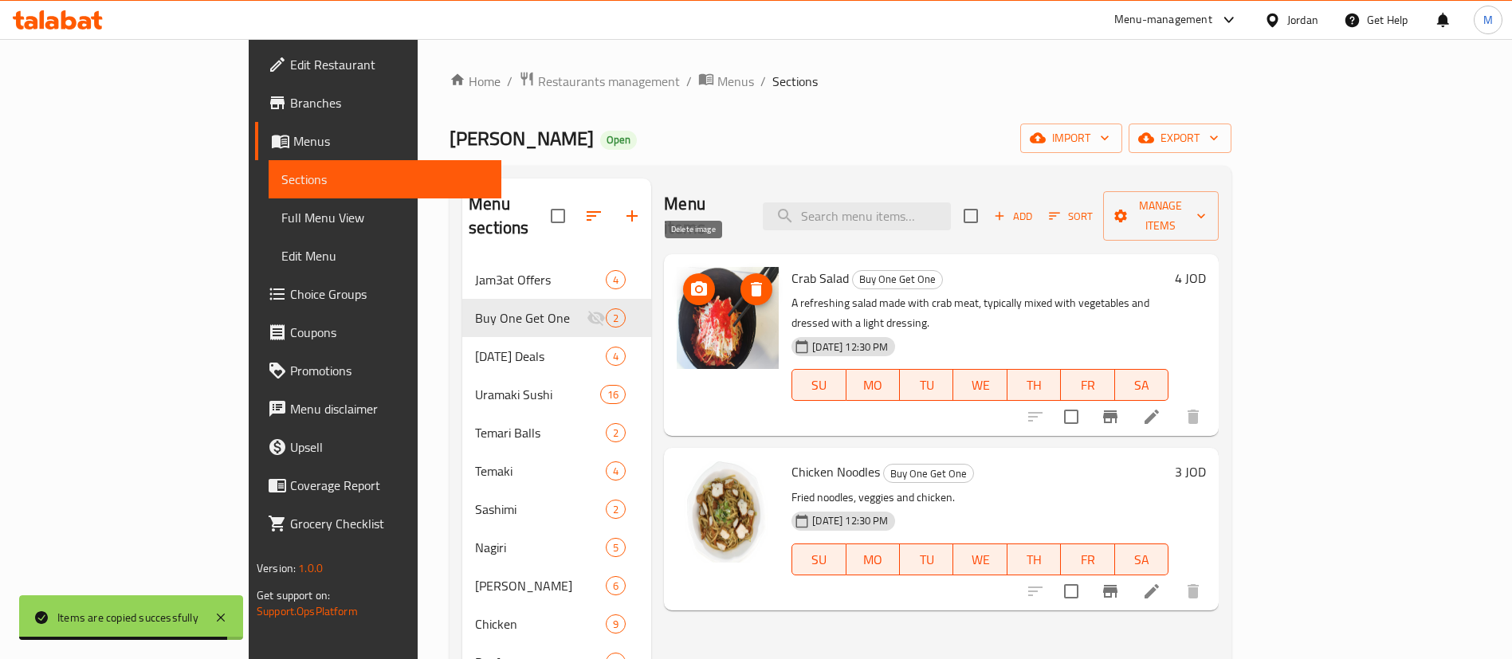
click at [747, 280] on icon "delete image" at bounding box center [756, 289] width 19 height 19
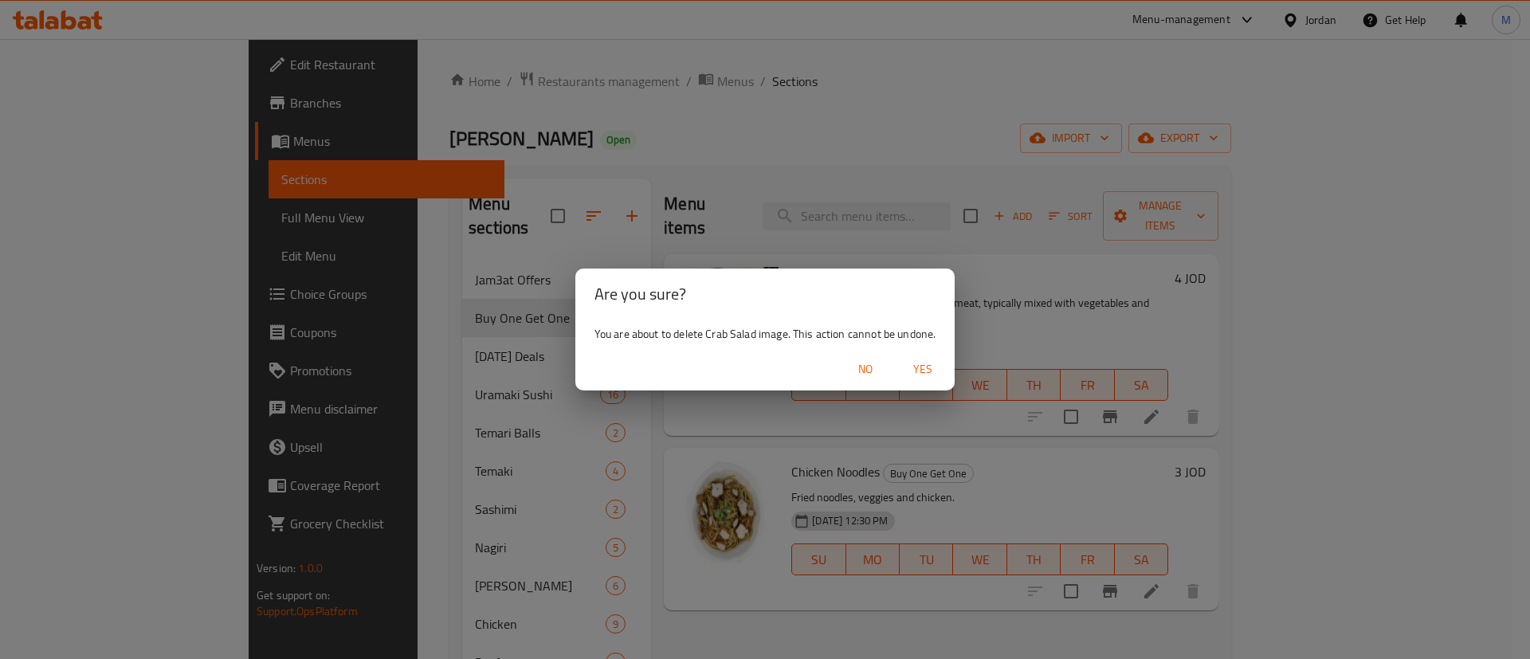
click at [917, 362] on span "Yes" at bounding box center [923, 369] width 38 height 20
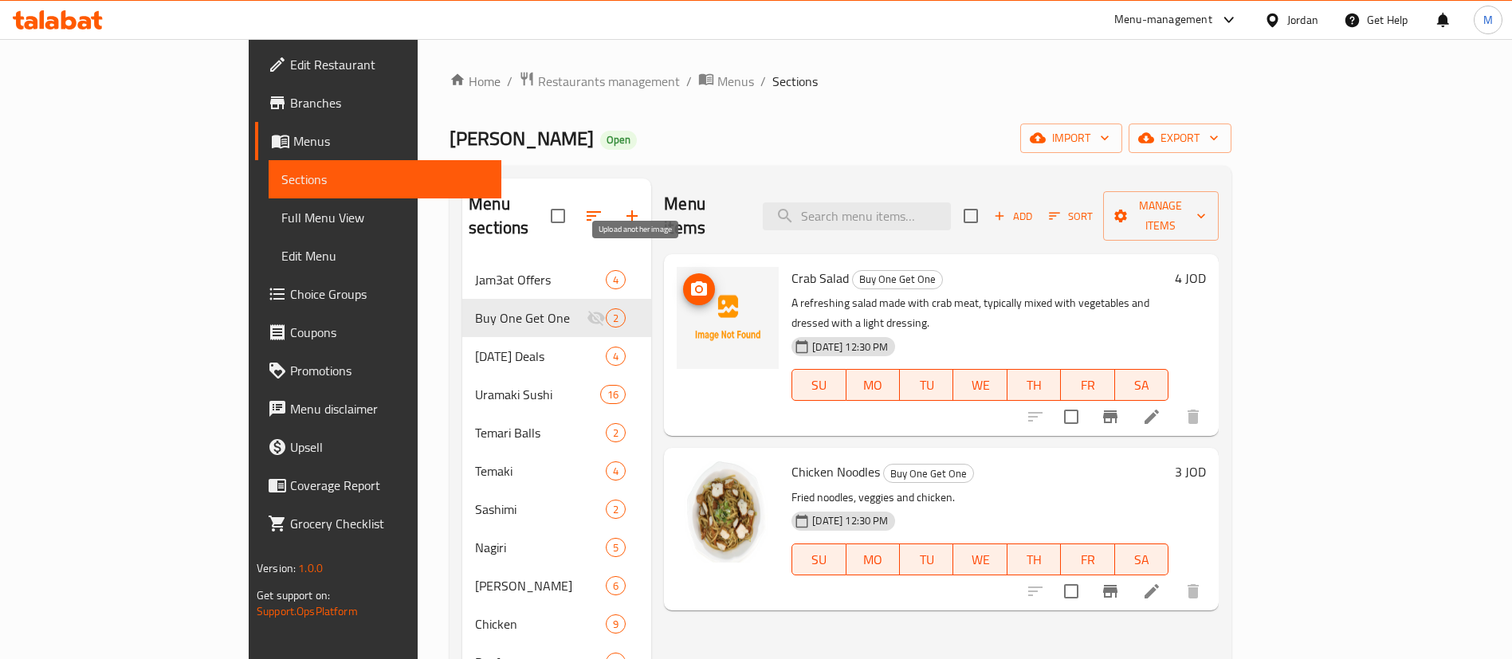
click at [697, 287] on circle "upload picture" at bounding box center [699, 289] width 5 height 5
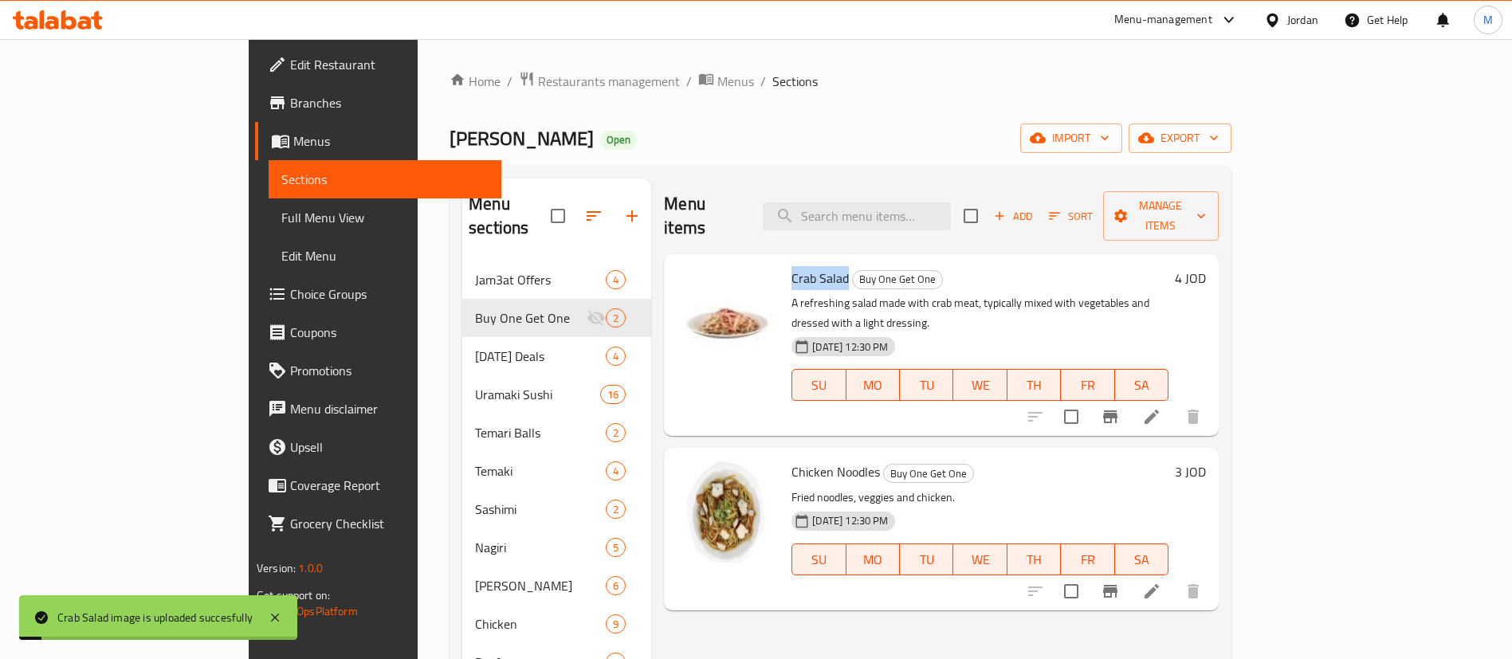
drag, startPoint x: 732, startPoint y: 257, endPoint x: 784, endPoint y: 259, distance: 51.8
click at [791, 266] on span "Crab Salad" at bounding box center [819, 278] width 57 height 24
copy span "Crab Salad"
drag, startPoint x: 729, startPoint y: 428, endPoint x: 815, endPoint y: 425, distance: 86.9
click at [815, 454] on div "Chicken Noodles Buy One Get One Fried noodles, veggies and chicken. [DATE] 12:3…" at bounding box center [980, 528] width 390 height 149
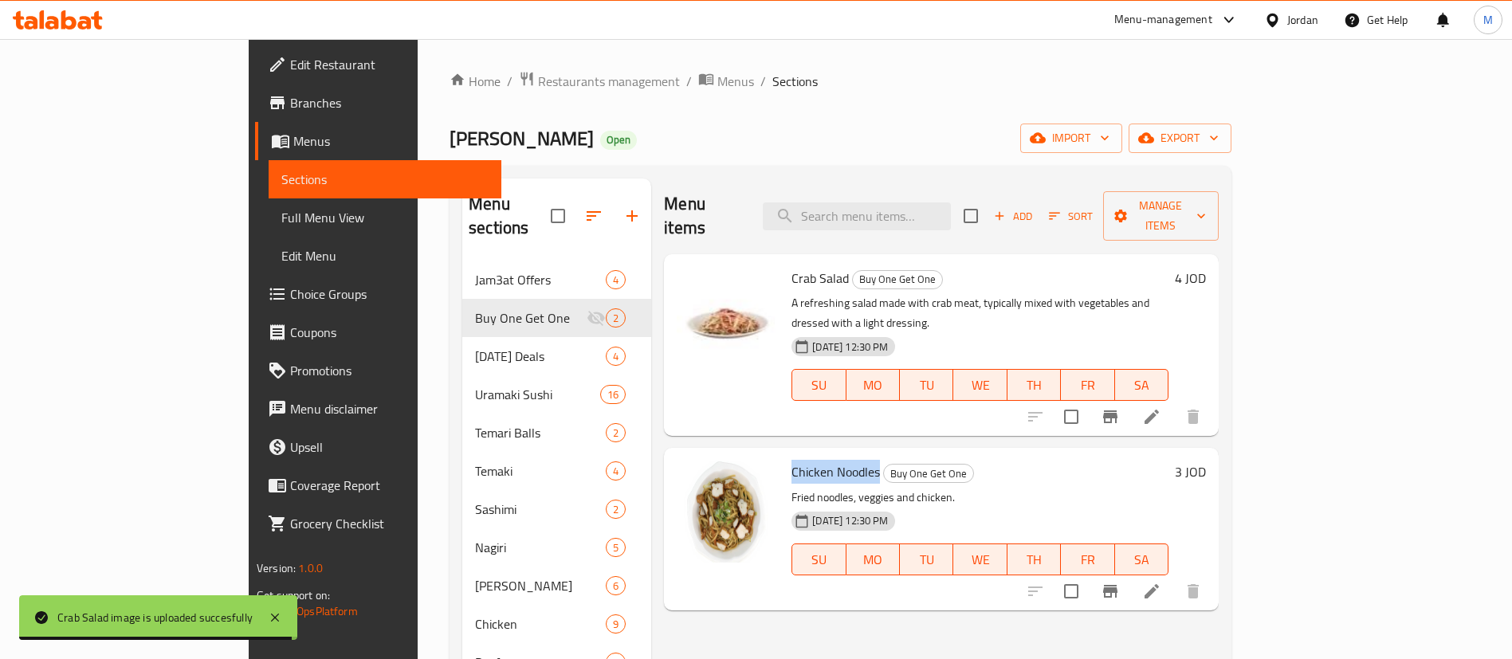
copy span "Chicken Noodles"
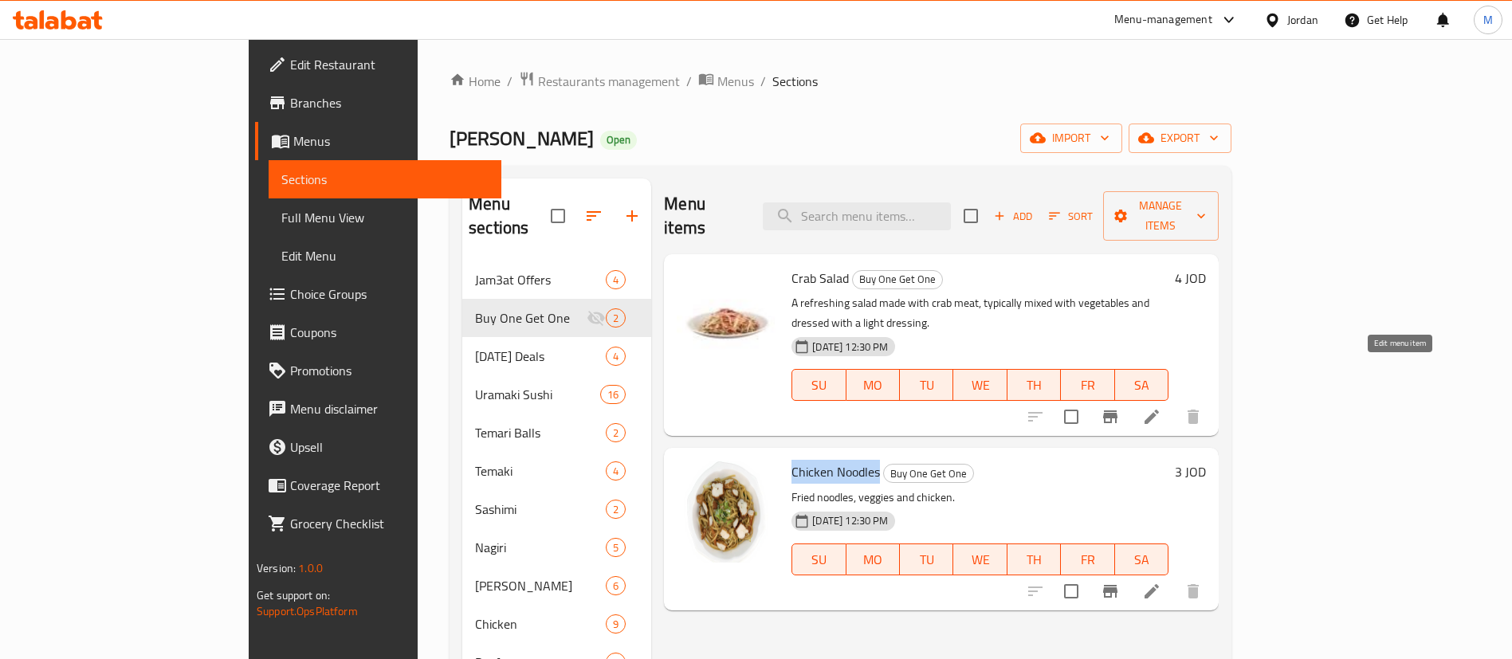
click at [1161, 407] on icon at bounding box center [1151, 416] width 19 height 19
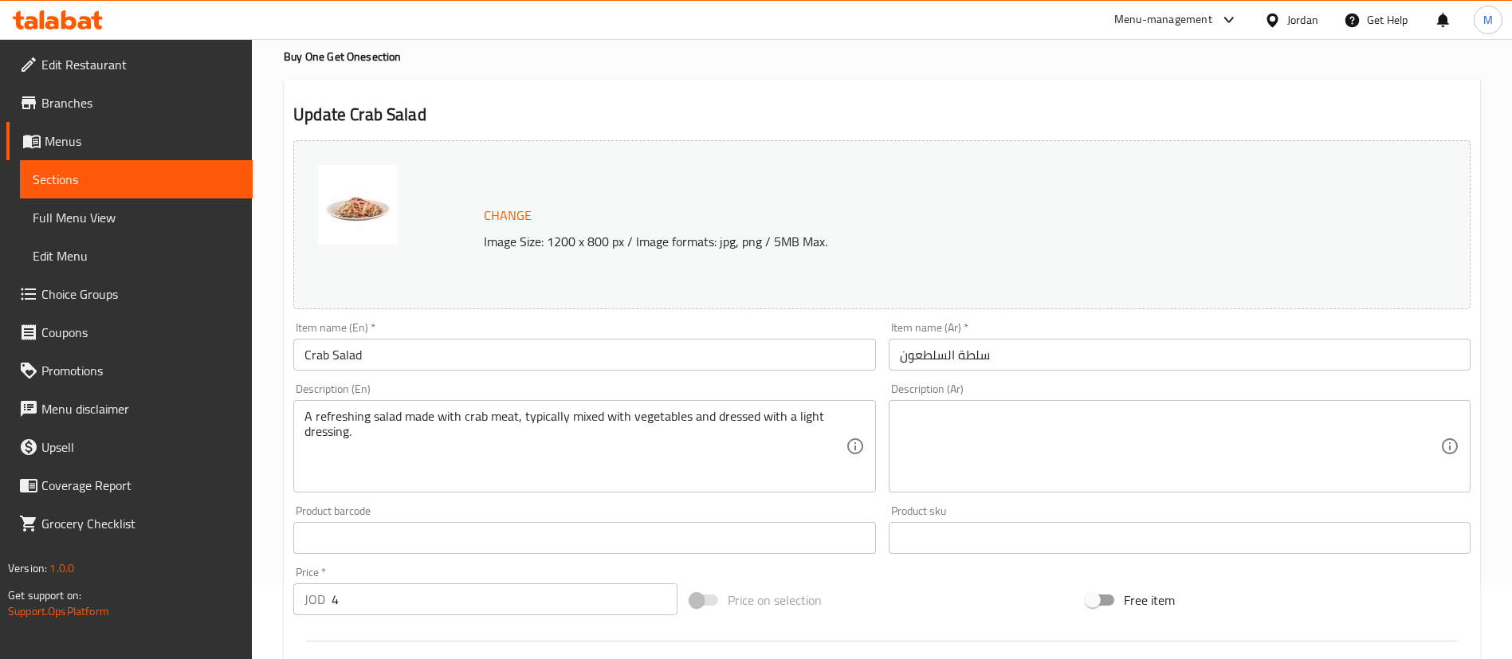
scroll to position [120, 0]
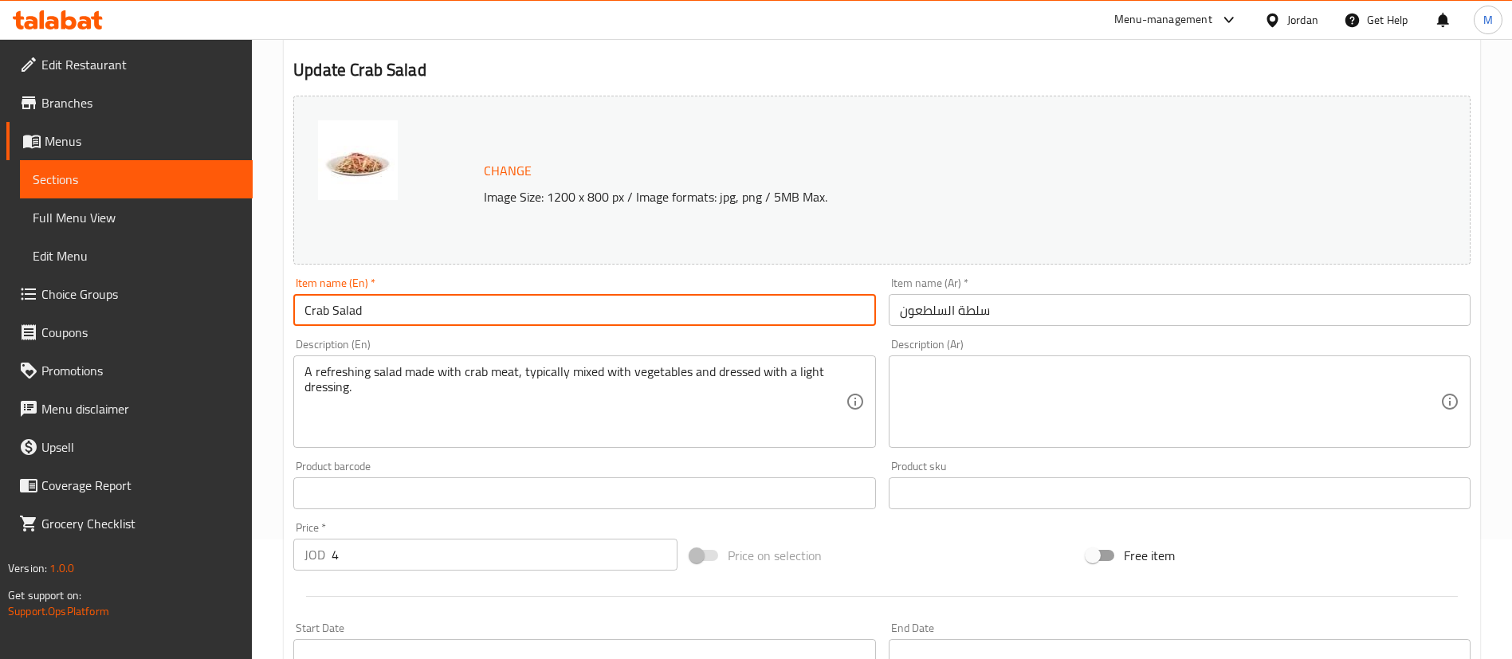
click at [304, 308] on input "Crab Salad" at bounding box center [584, 310] width 582 height 32
click at [630, 303] on input "Buy One Crab Salad" at bounding box center [584, 310] width 582 height 32
click at [634, 308] on input "Buy One Crab Salad And Get One For Free" at bounding box center [584, 310] width 582 height 32
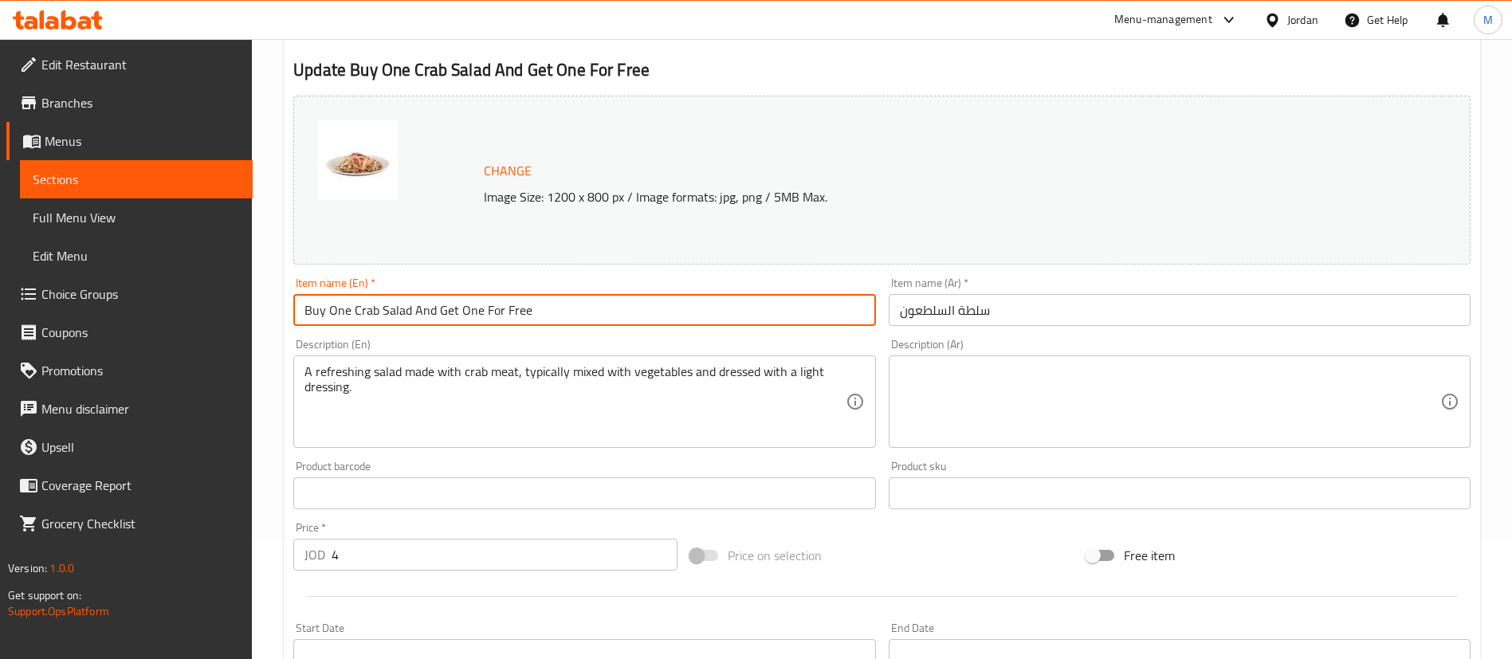
type input "Buy One Crab Salad And Get One For Free"
click at [1119, 315] on input "سلطة السلطعون" at bounding box center [1180, 310] width 582 height 32
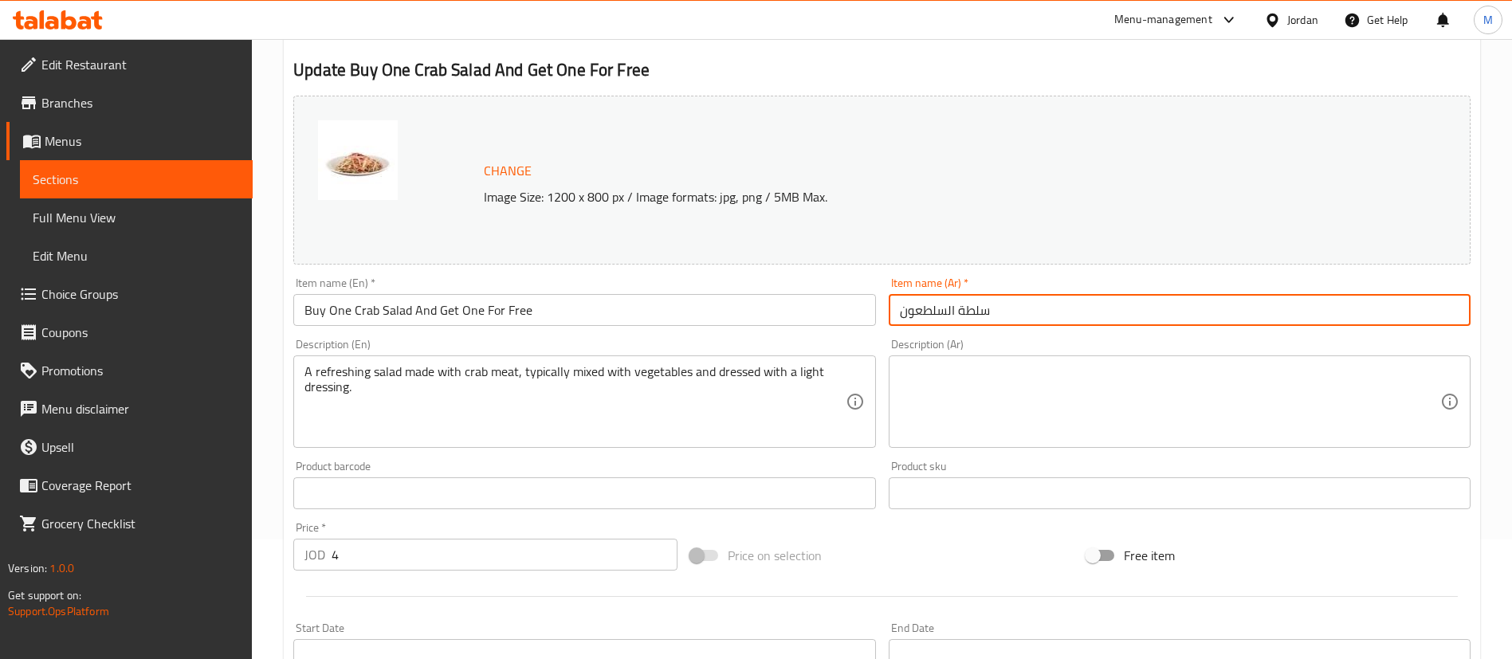
paste input "اشتري سلطة السلطعون واحصل على واحدة مجانًا"
drag, startPoint x: 1253, startPoint y: 310, endPoint x: 1160, endPoint y: 312, distance: 93.3
click at [1160, 312] on input "سلطة السلطعون اشتري سلطة السلطعون واحصل على واحدة مجانًا" at bounding box center [1180, 310] width 582 height 32
type input "اشتري سلطة السلطعون واحصل على واحدة مجانًا"
click at [440, 544] on input "4" at bounding box center [505, 555] width 346 height 32
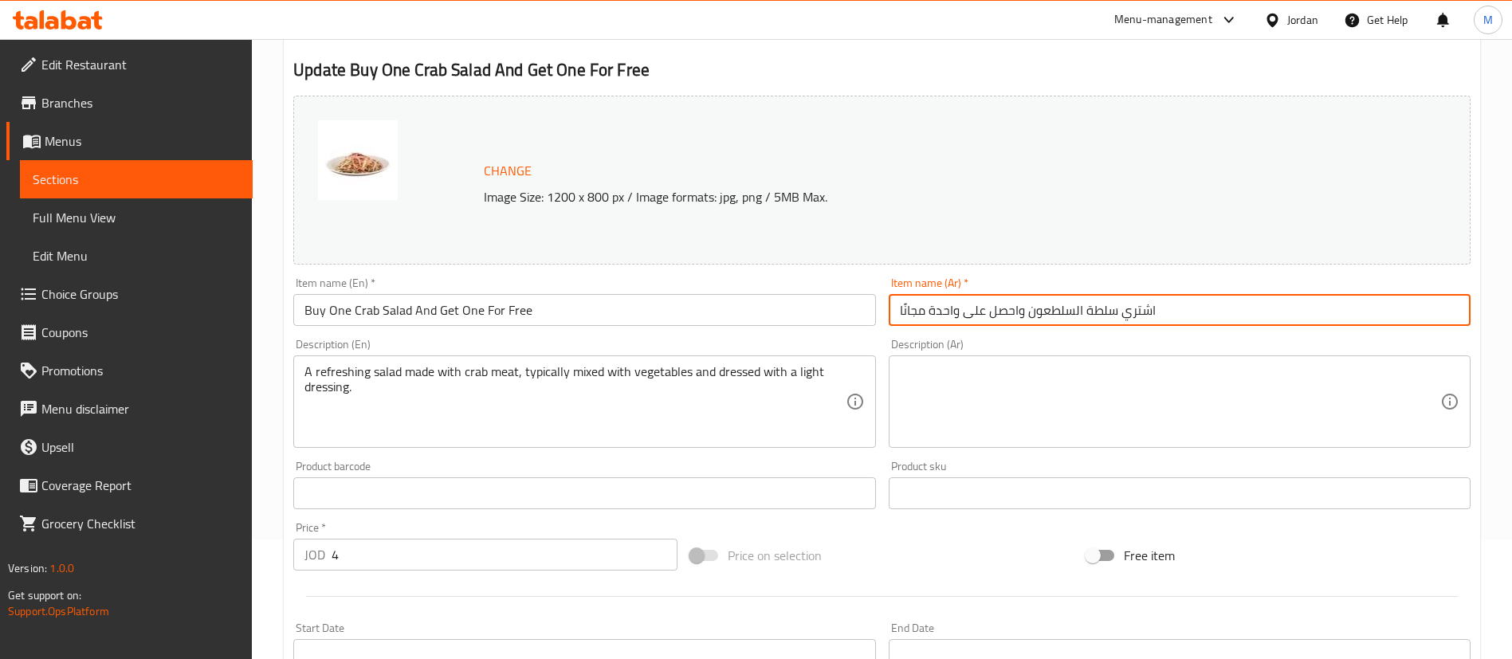
click at [440, 544] on input "4" at bounding box center [505, 555] width 346 height 32
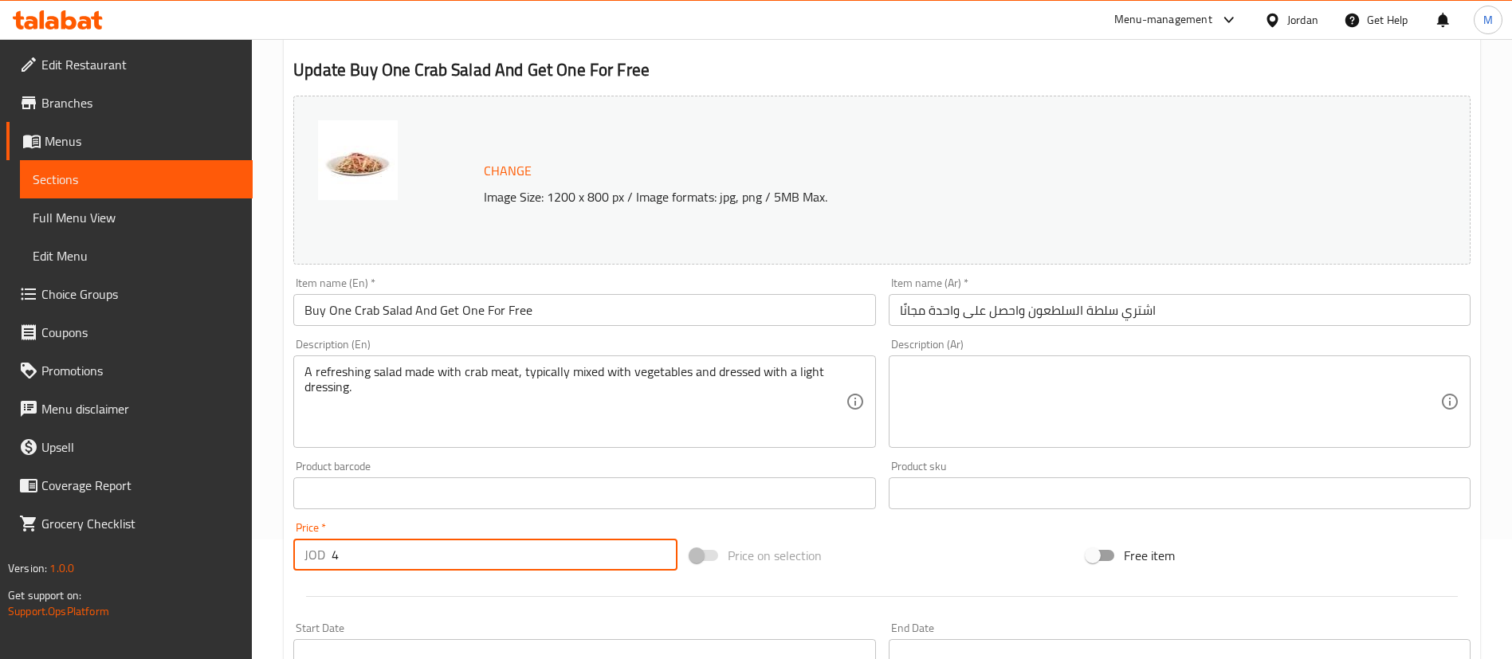
click at [439, 544] on input "4" at bounding box center [505, 555] width 346 height 32
type input "8"
click at [456, 587] on div at bounding box center [882, 596] width 1190 height 39
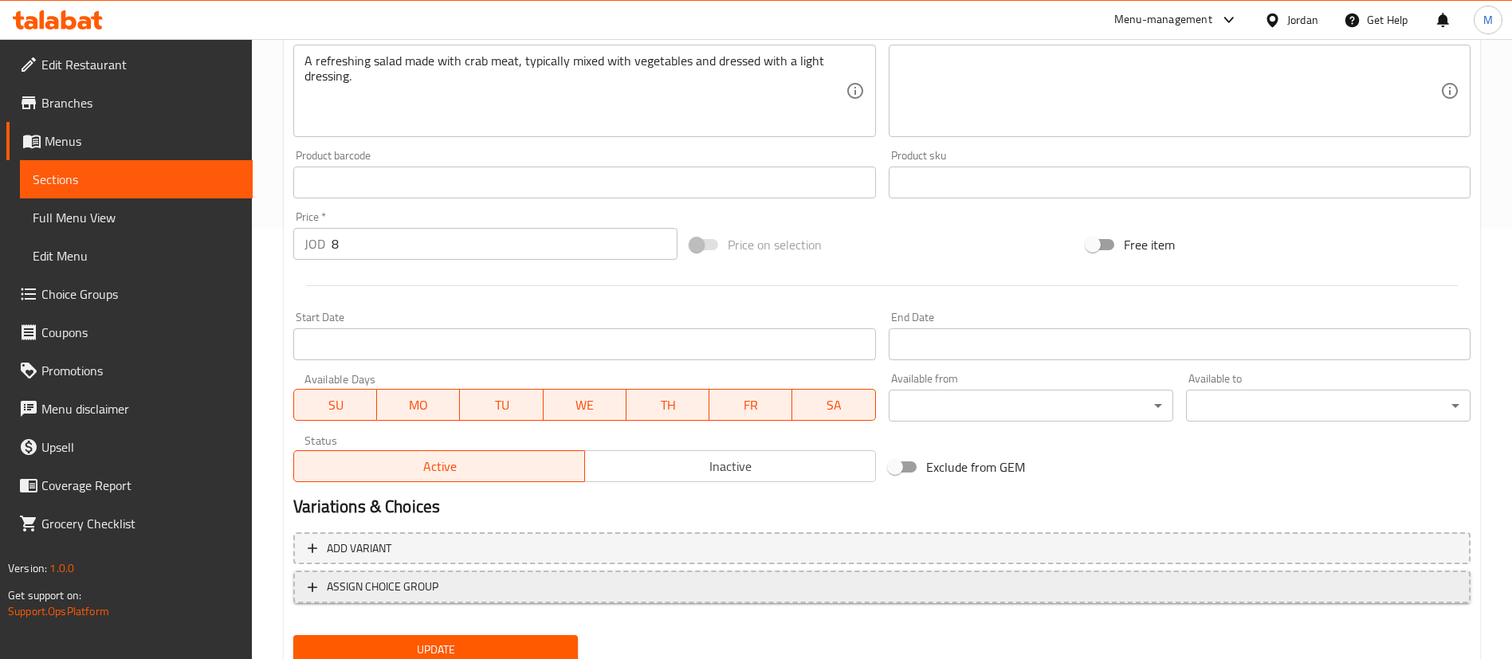
scroll to position [478, 0]
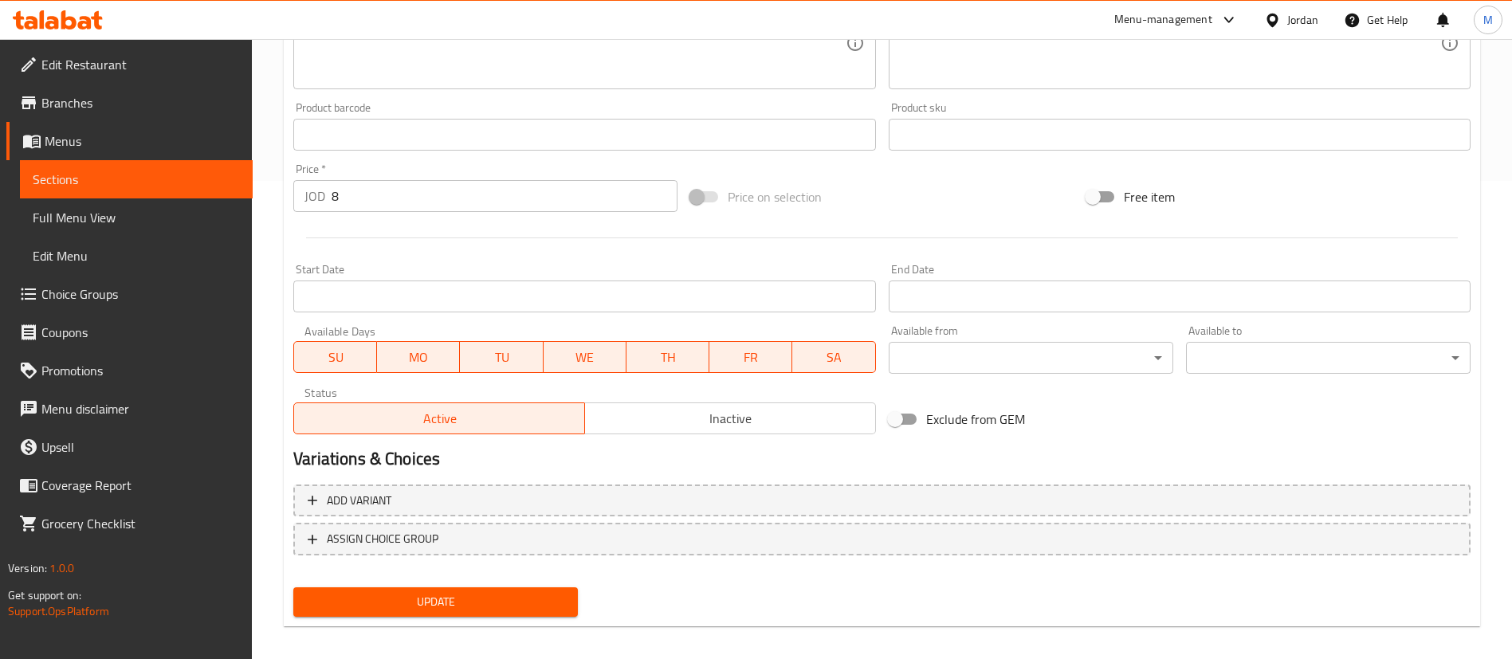
click at [346, 358] on span "SU" at bounding box center [335, 357] width 70 height 23
click at [590, 355] on span "WE" at bounding box center [585, 357] width 70 height 23
click at [662, 355] on span "TH" at bounding box center [668, 357] width 70 height 23
click at [735, 359] on span "FR" at bounding box center [751, 357] width 70 height 23
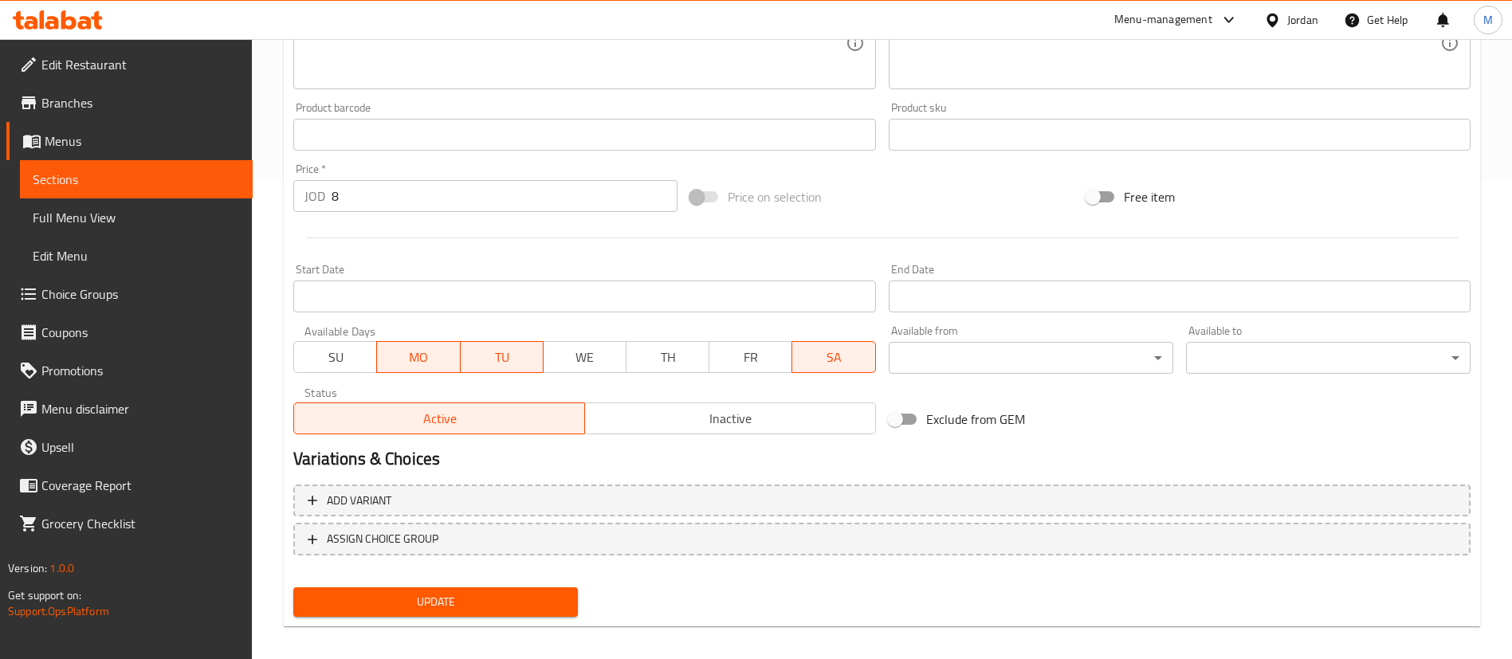
drag, startPoint x: 739, startPoint y: 359, endPoint x: 767, endPoint y: 359, distance: 27.9
click at [740, 359] on span "FR" at bounding box center [751, 357] width 70 height 23
click at [811, 356] on span "SA" at bounding box center [834, 357] width 70 height 23
click at [763, 348] on span "FR" at bounding box center [751, 357] width 70 height 23
click at [734, 298] on input "Start Date" at bounding box center [584, 297] width 582 height 32
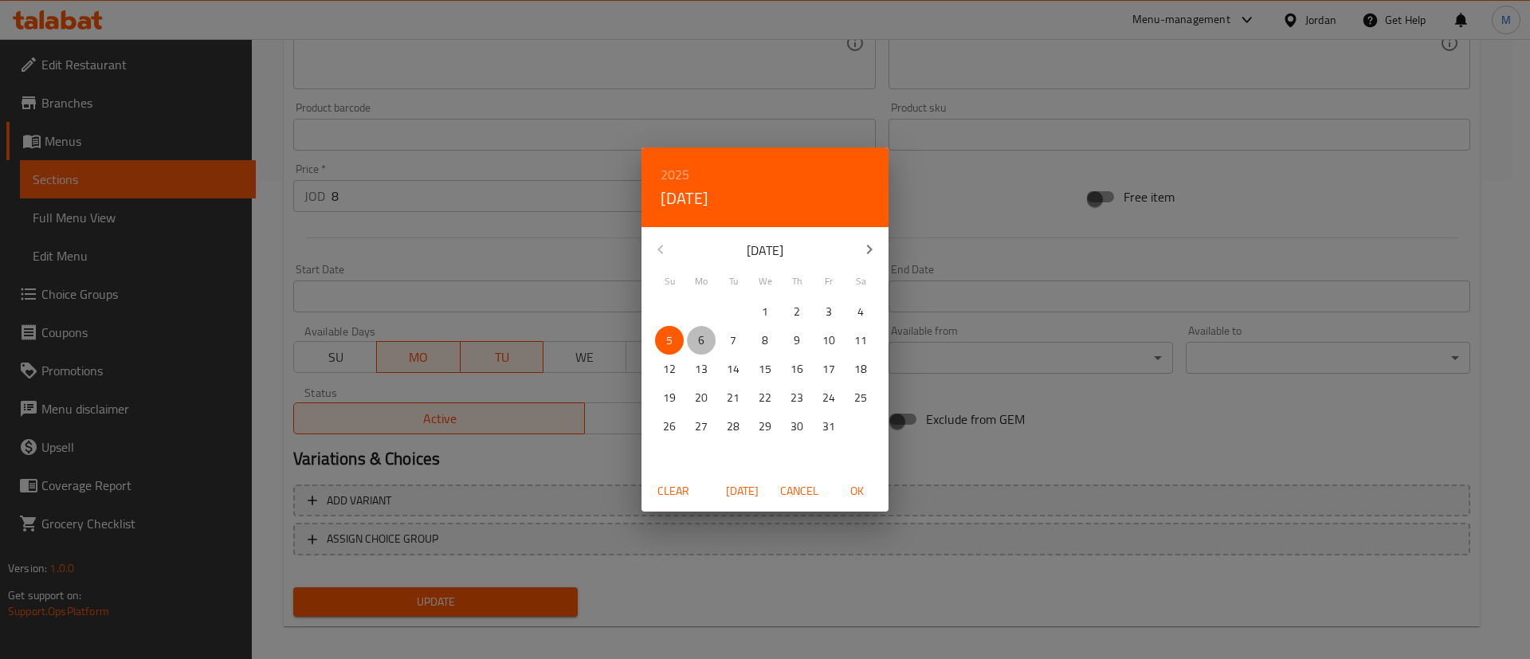
click at [696, 337] on span "6" at bounding box center [701, 341] width 29 height 20
click at [854, 489] on span "OK" at bounding box center [857, 491] width 38 height 20
type input "[DATE]"
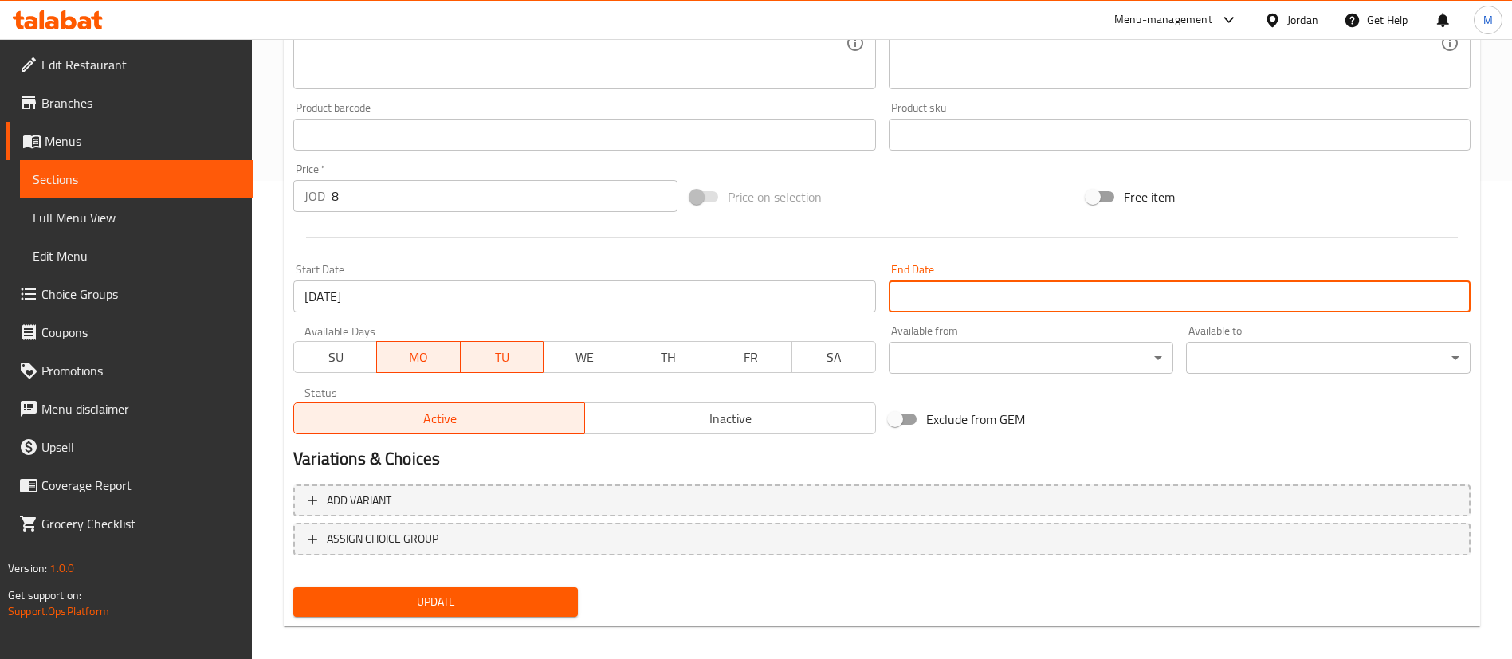
click at [1009, 300] on input "Start Date" at bounding box center [1180, 297] width 582 height 32
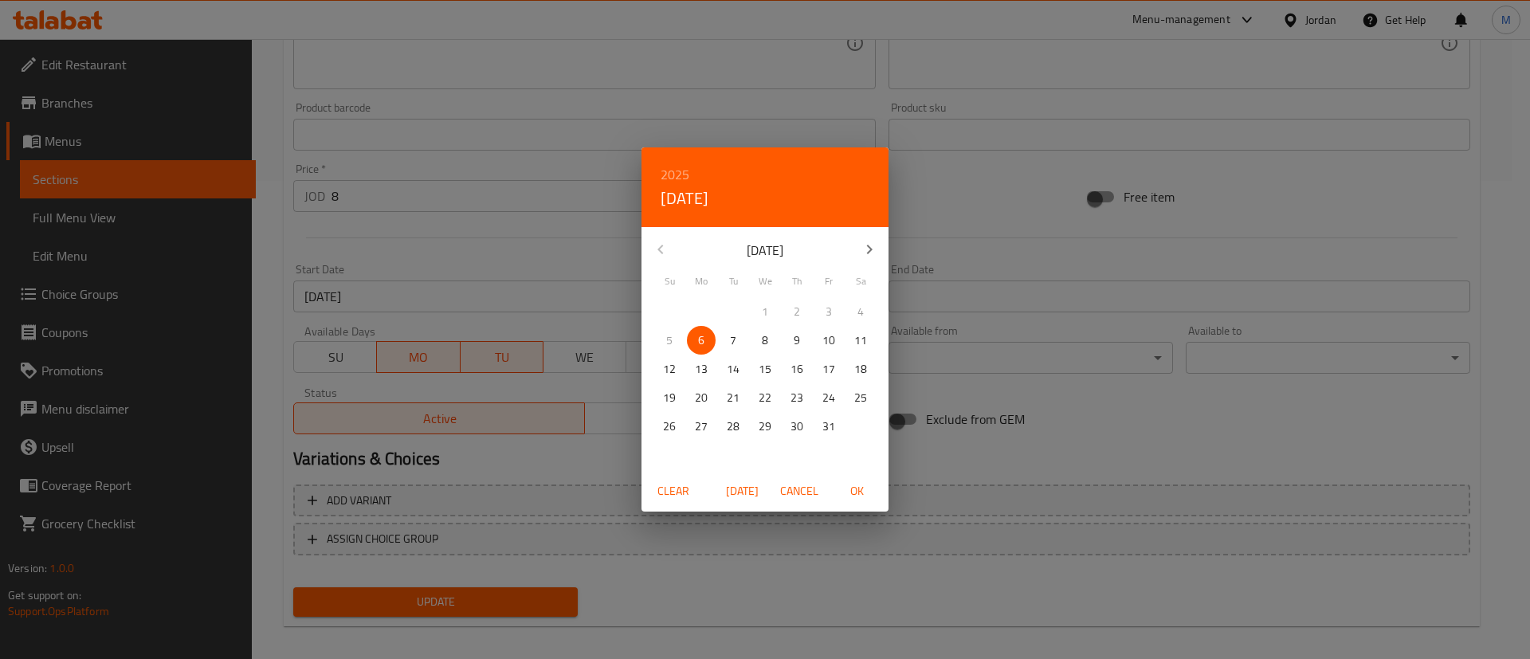
click at [728, 399] on p "21" at bounding box center [733, 398] width 13 height 20
click at [851, 489] on span "OK" at bounding box center [857, 491] width 38 height 20
type input "[DATE]"
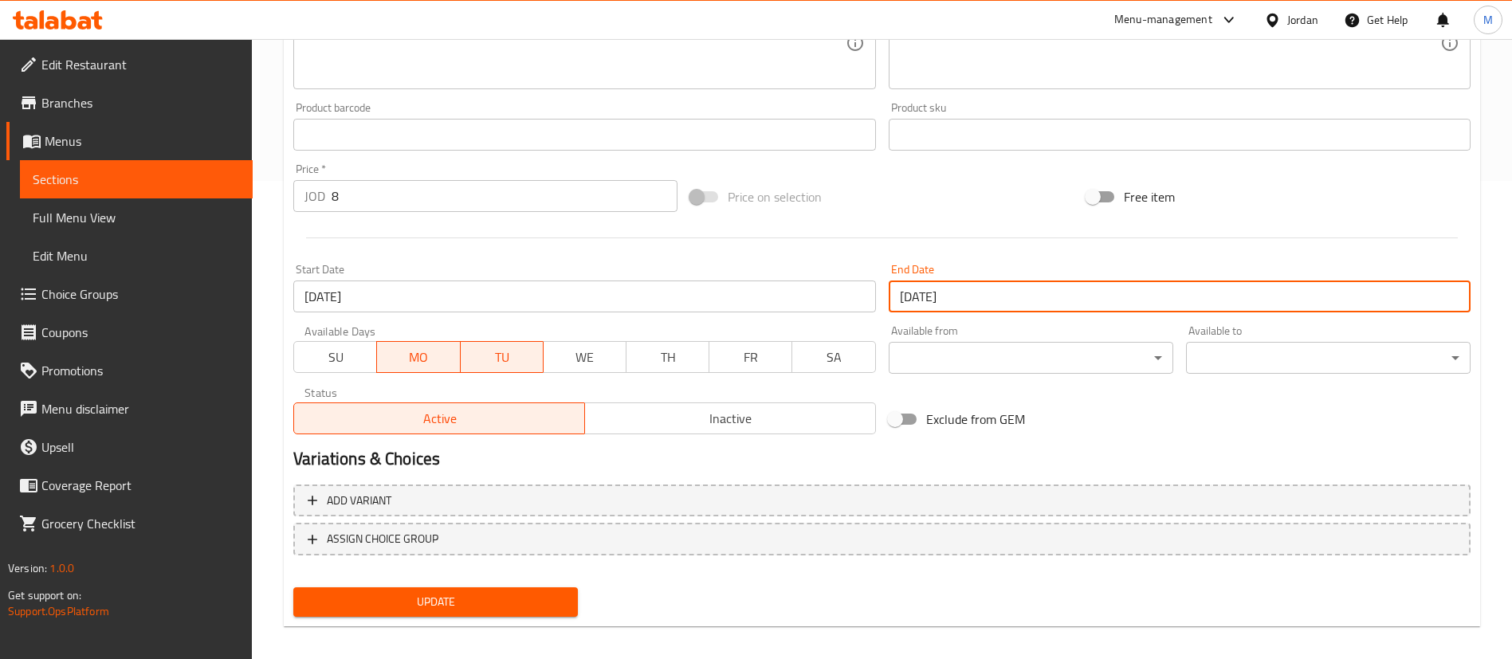
click at [530, 602] on span "Update" at bounding box center [435, 602] width 259 height 20
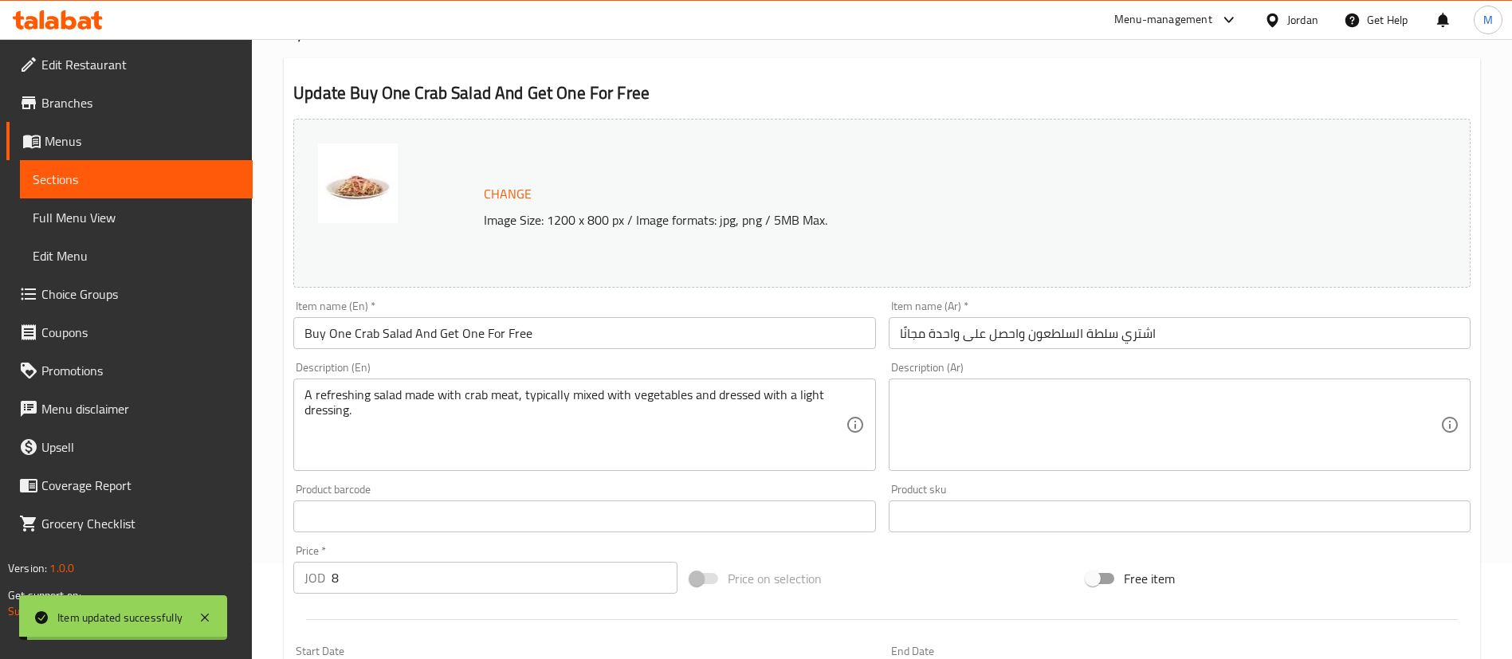
scroll to position [0, 0]
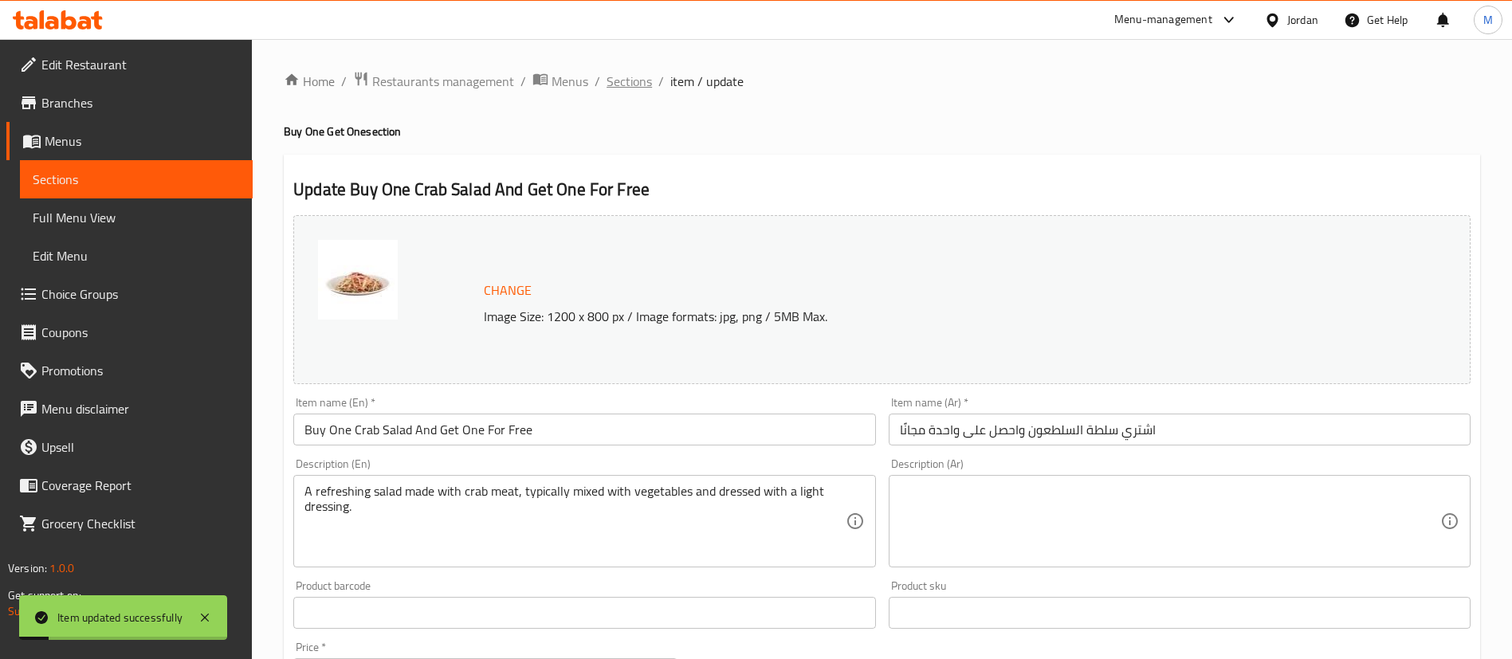
click at [623, 89] on span "Sections" at bounding box center [629, 81] width 45 height 19
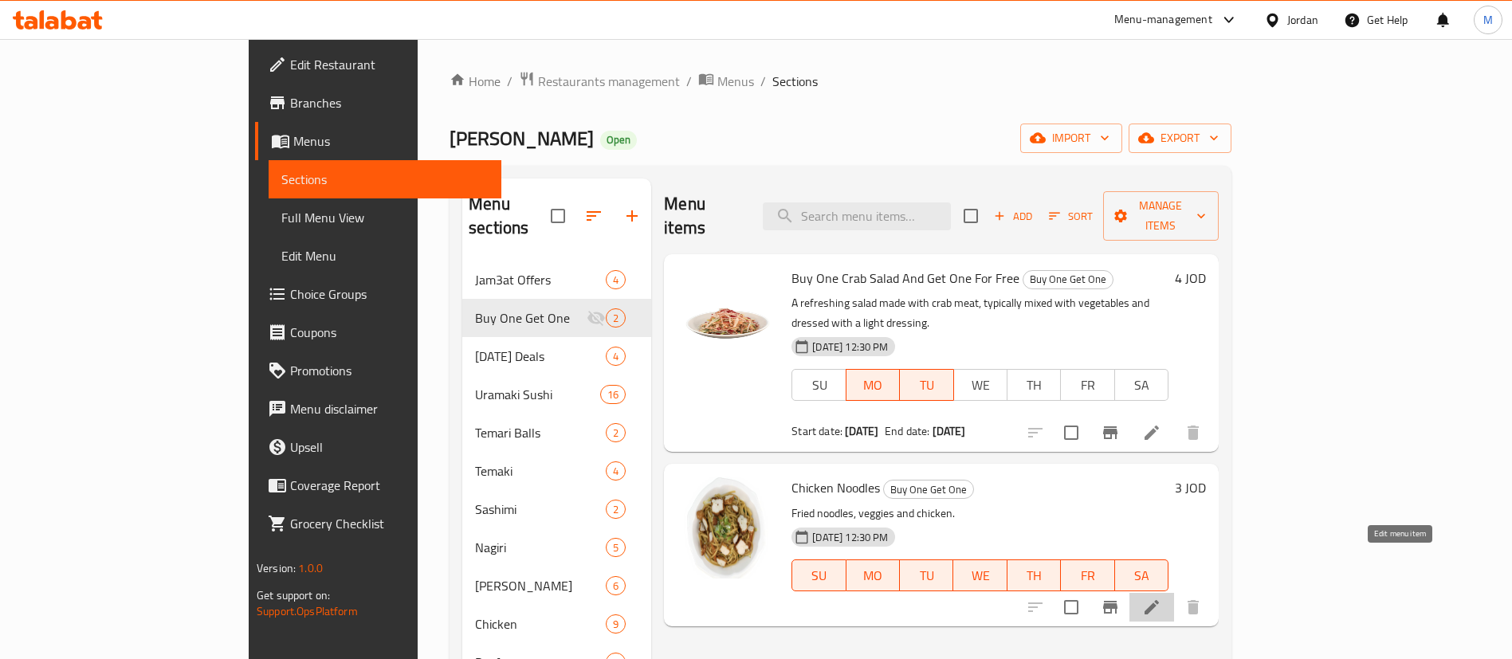
click at [1159, 600] on icon at bounding box center [1152, 607] width 14 height 14
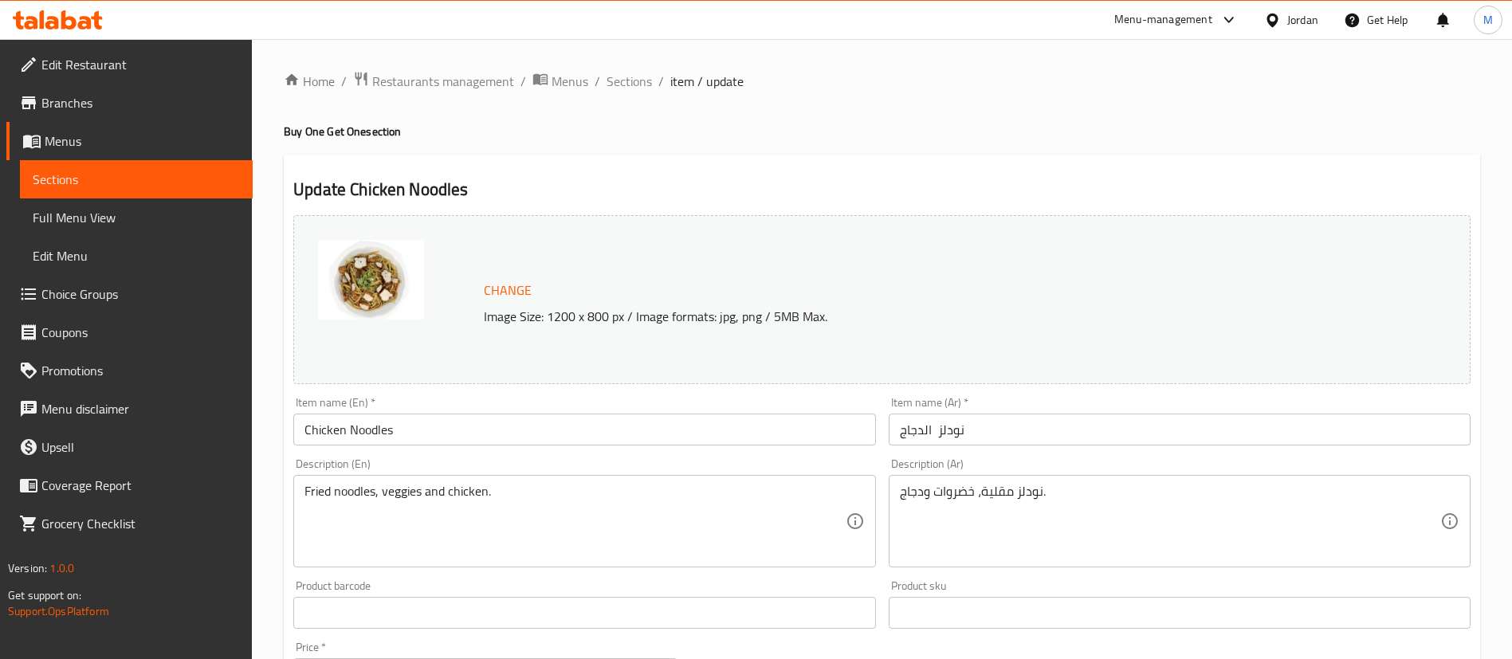
click at [308, 427] on input "Chicken Noodles" at bounding box center [584, 430] width 582 height 32
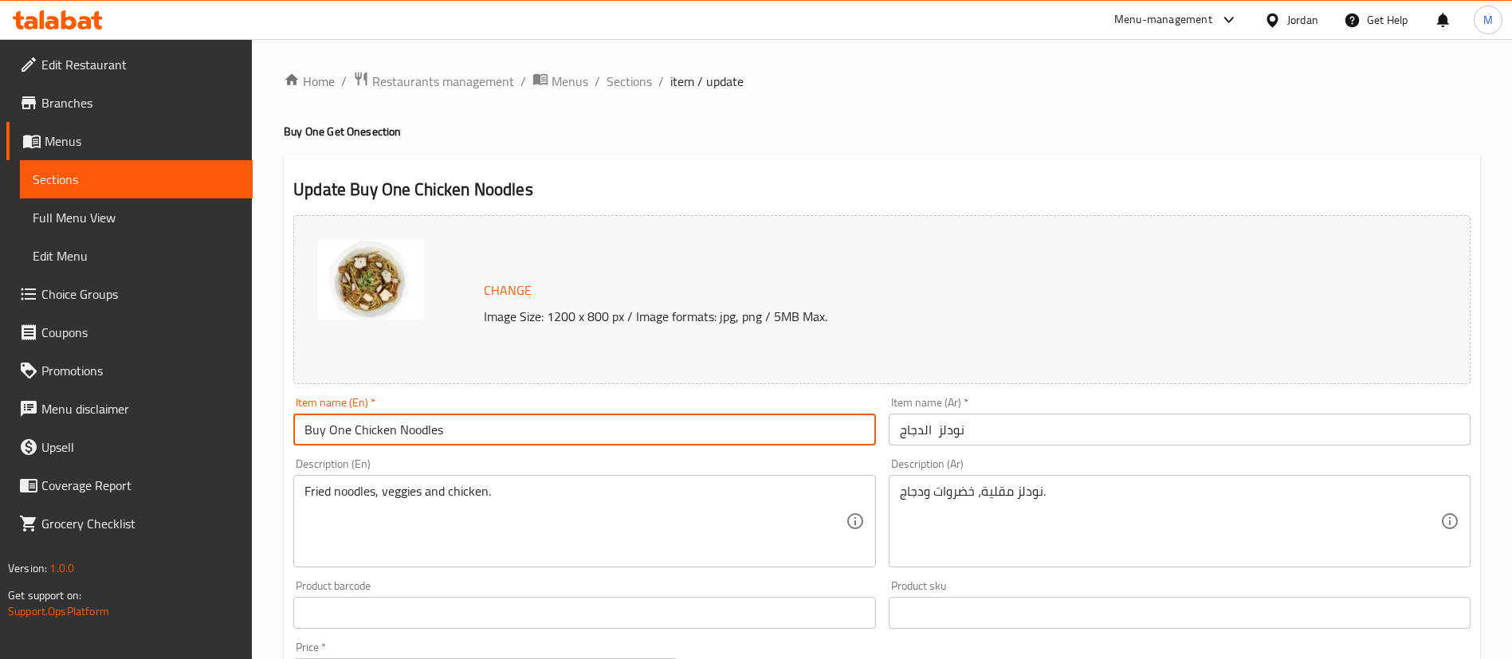
click at [456, 437] on input "Buy One Chicken Noodles" at bounding box center [584, 430] width 582 height 32
click at [577, 430] on input "Buy One Chicken Noodles And Get One for Free" at bounding box center [584, 430] width 582 height 32
type input "Buy One Chicken Noodles And Get One for Free"
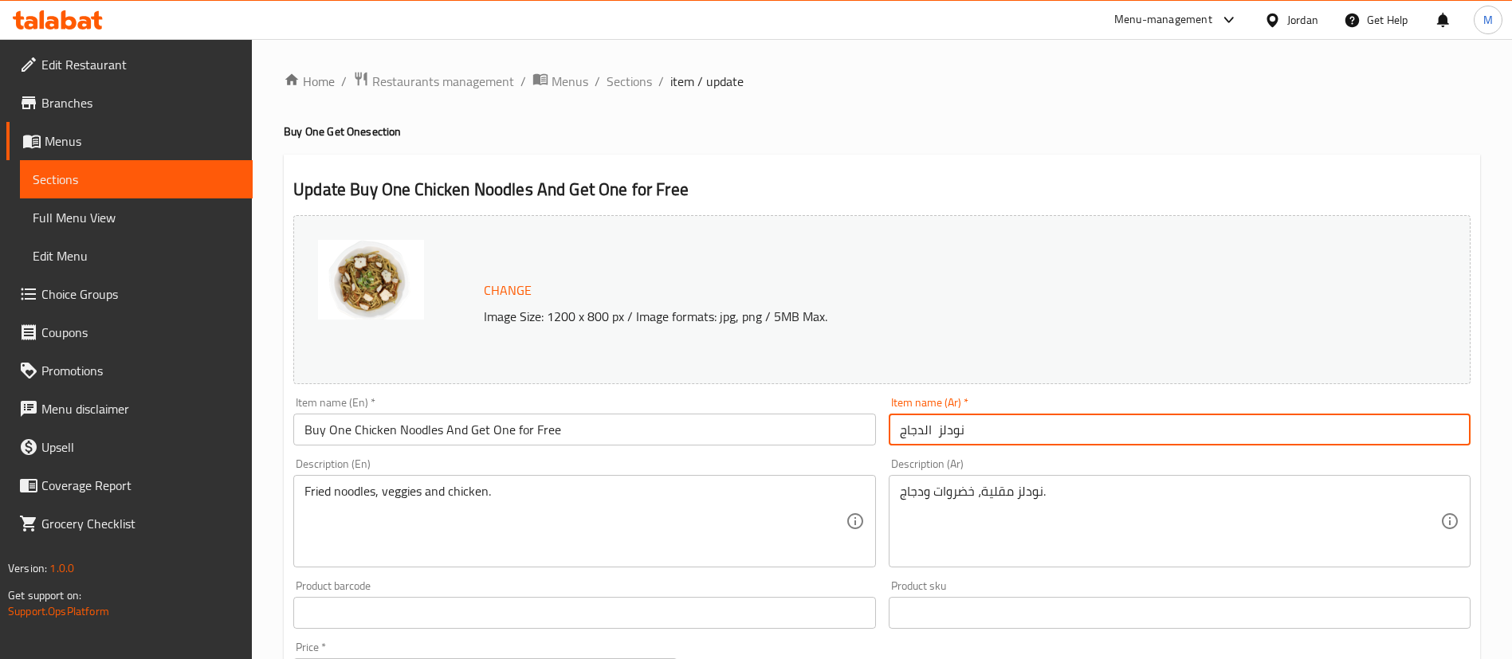
click at [1026, 428] on input "نودلز الدجاج" at bounding box center [1180, 430] width 582 height 32
paste input "اشتري نودلز دجاج واحصل على واحدة مجانًا"
drag, startPoint x: 1184, startPoint y: 433, endPoint x: 1121, endPoint y: 428, distance: 63.1
click at [1121, 428] on input "نودلز الدجاج اشتري نودلز دجاج واحصل على واحدة مجانًا" at bounding box center [1180, 430] width 582 height 32
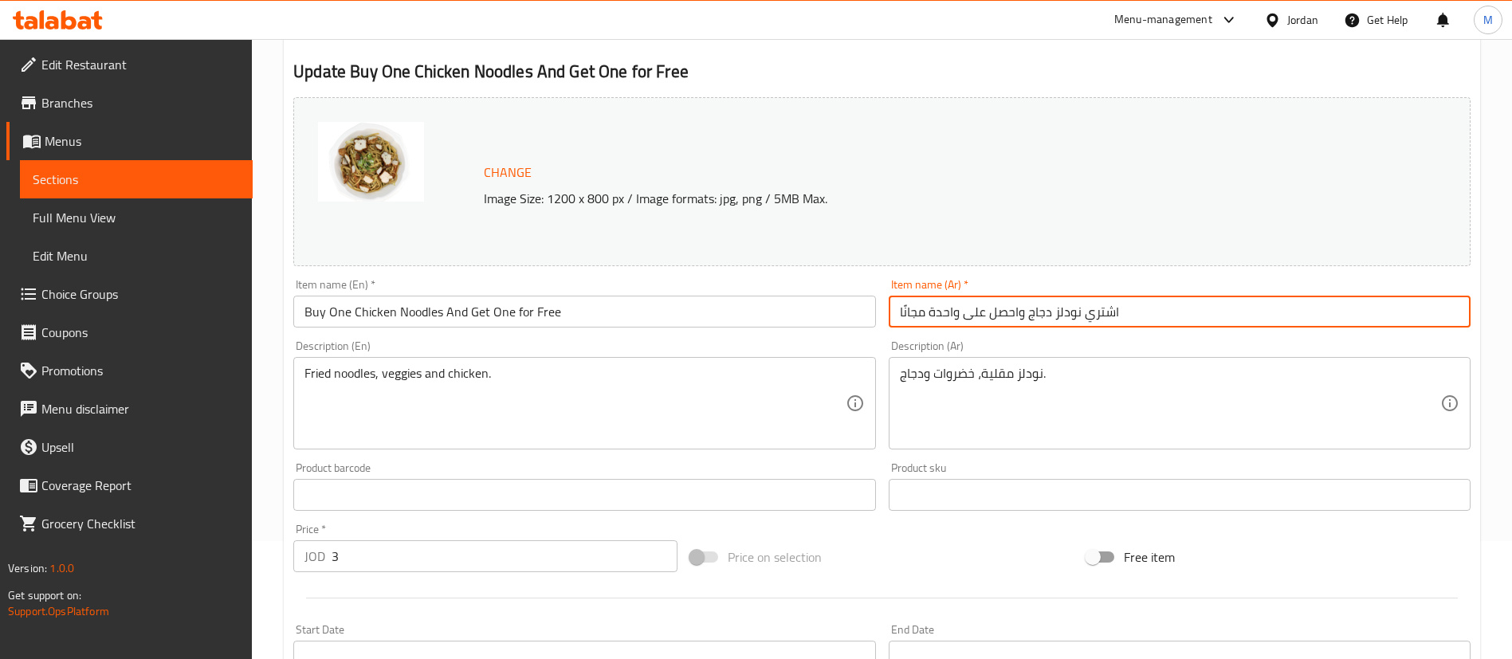
scroll to position [120, 0]
type input "اشتري نودلز دجاج واحصل على واحدة مجانًا"
click at [547, 564] on input "3" at bounding box center [505, 555] width 346 height 32
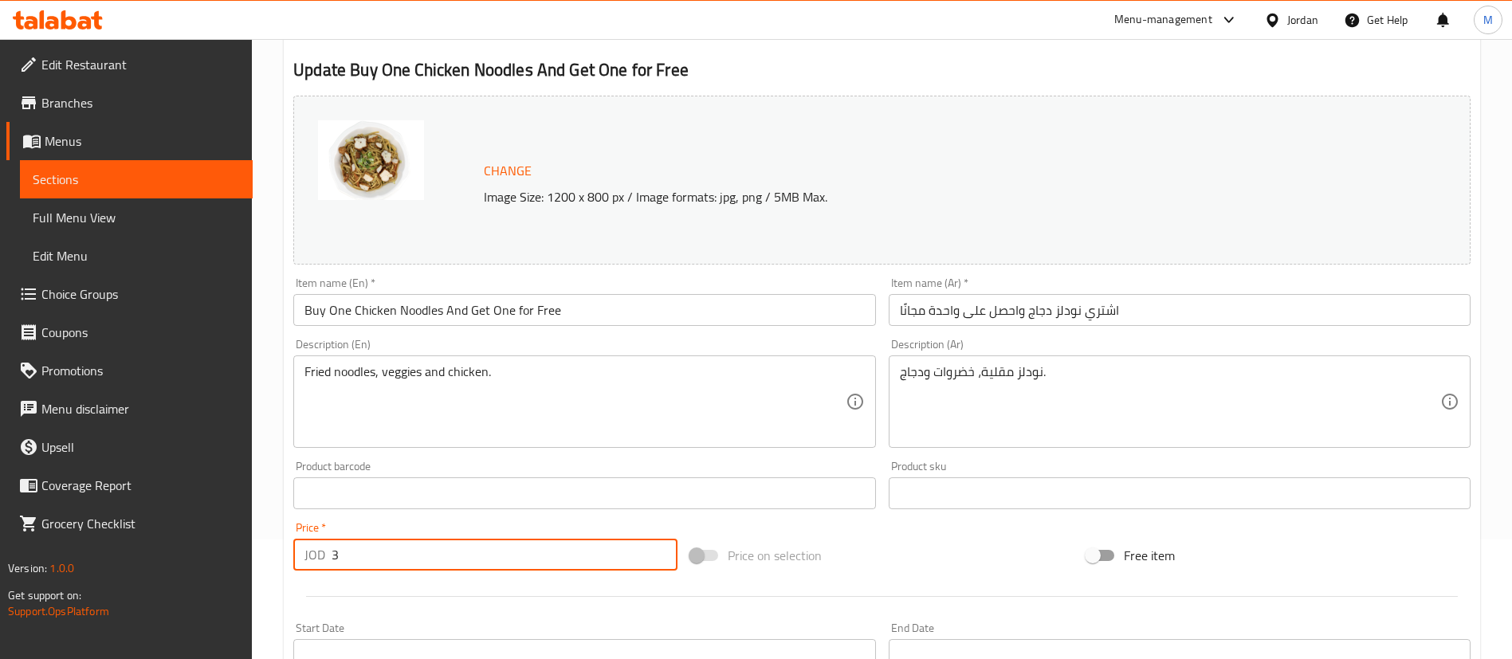
click at [547, 564] on input "3" at bounding box center [505, 555] width 346 height 32
type input "6"
click at [552, 600] on div at bounding box center [882, 596] width 1190 height 39
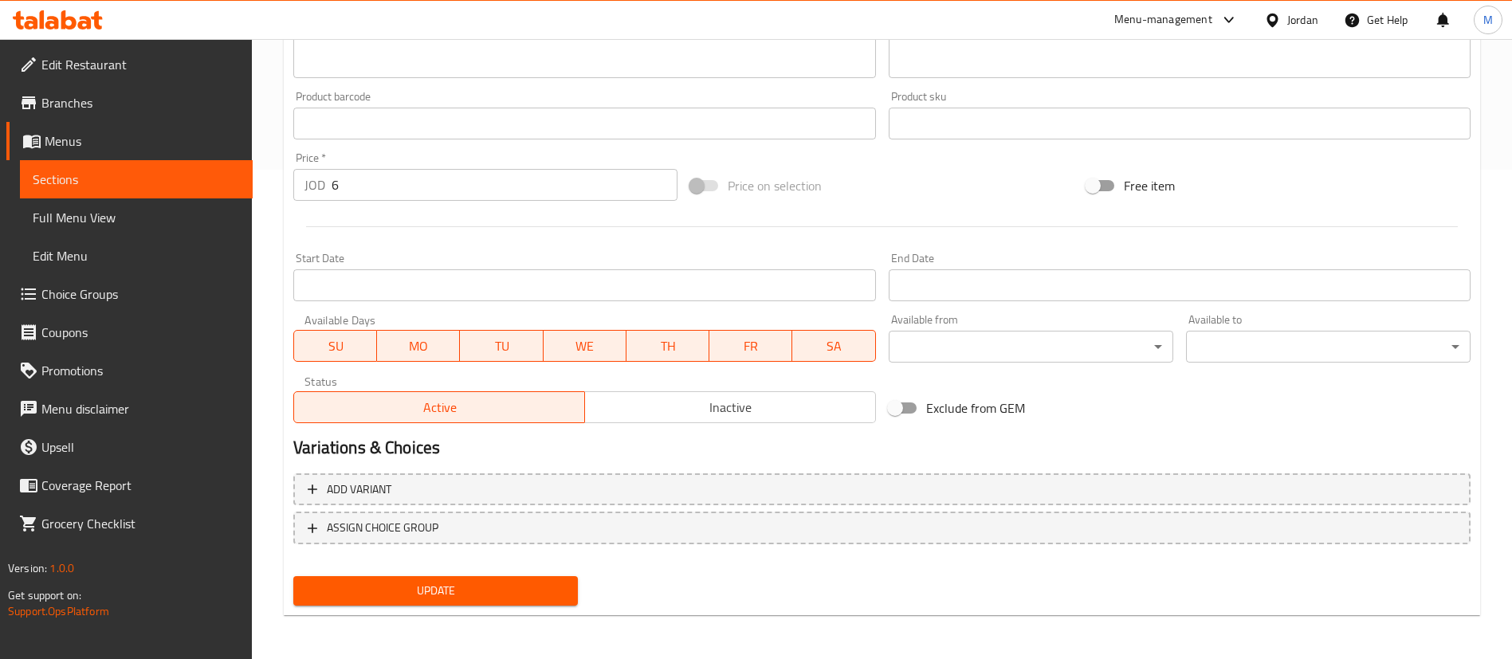
scroll to position [490, 0]
click at [334, 348] on span "SU" at bounding box center [335, 345] width 70 height 23
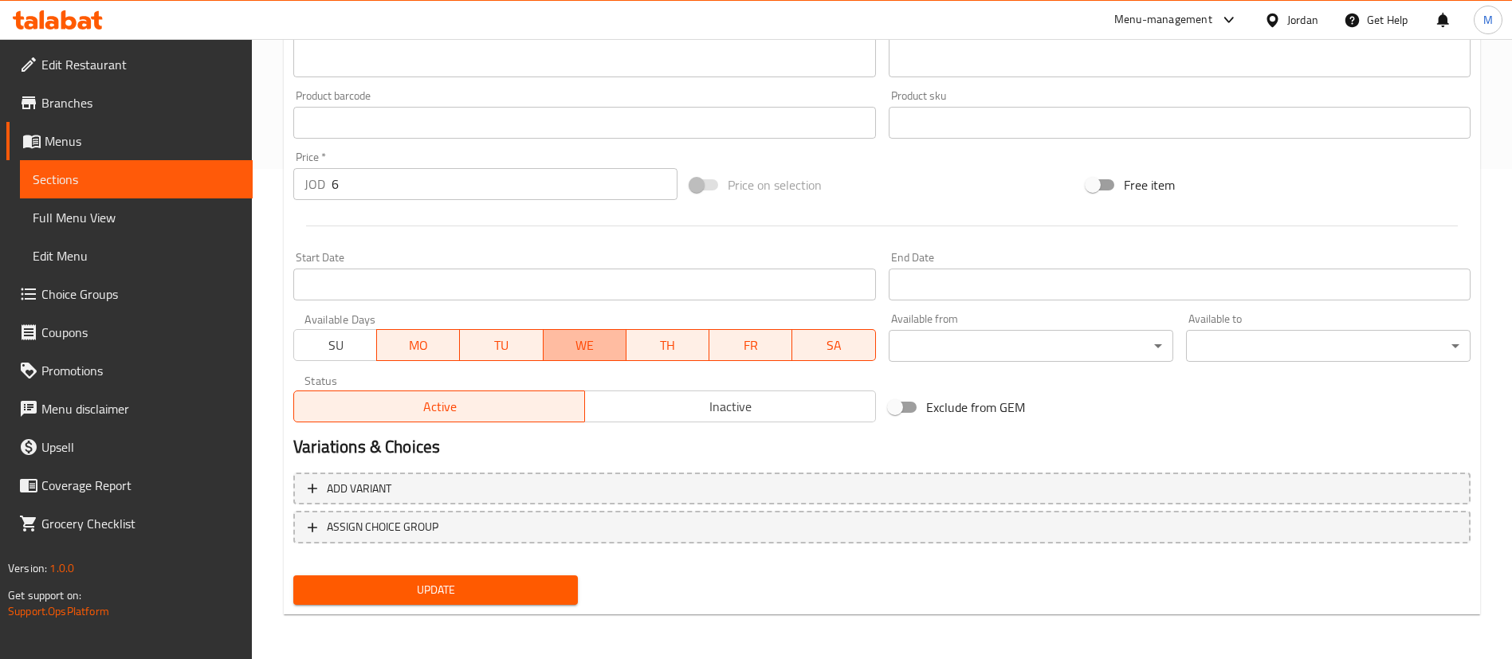
click at [575, 346] on span "WE" at bounding box center [585, 345] width 70 height 23
click at [646, 349] on span "TH" at bounding box center [668, 345] width 70 height 23
drag, startPoint x: 734, startPoint y: 346, endPoint x: 745, endPoint y: 346, distance: 11.2
click at [735, 346] on span "FR" at bounding box center [751, 345] width 70 height 23
click at [800, 345] on span "SA" at bounding box center [834, 345] width 70 height 23
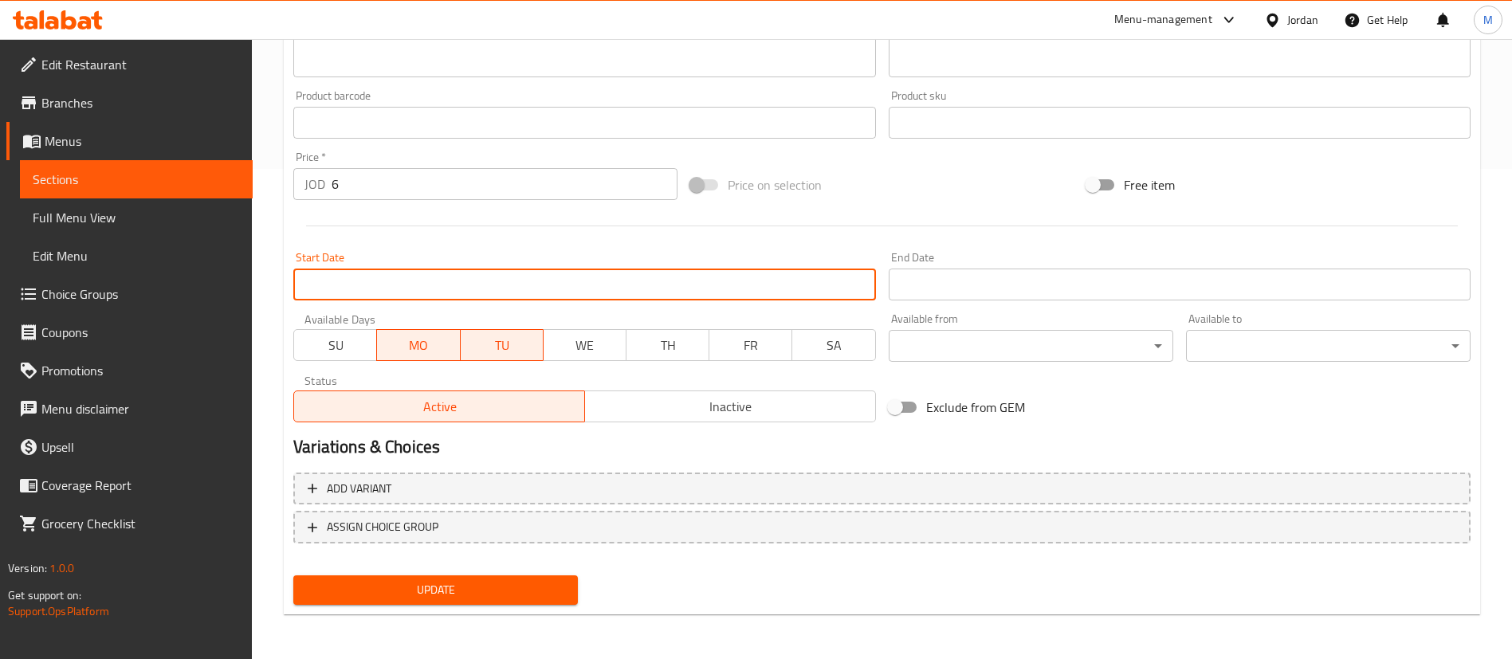
click at [744, 294] on input "Start Date" at bounding box center [584, 285] width 582 height 32
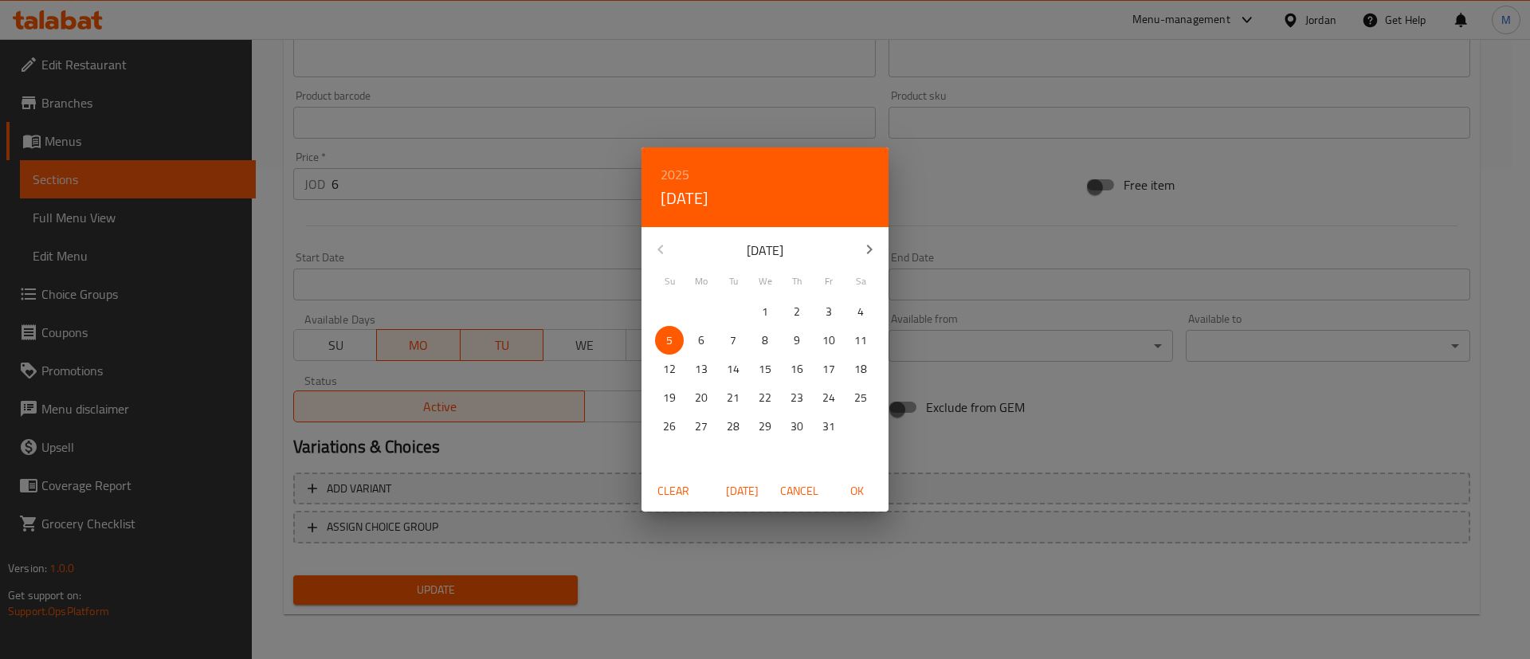
click at [697, 340] on span "6" at bounding box center [701, 341] width 29 height 20
click at [857, 492] on span "OK" at bounding box center [857, 491] width 38 height 20
type input "[DATE]"
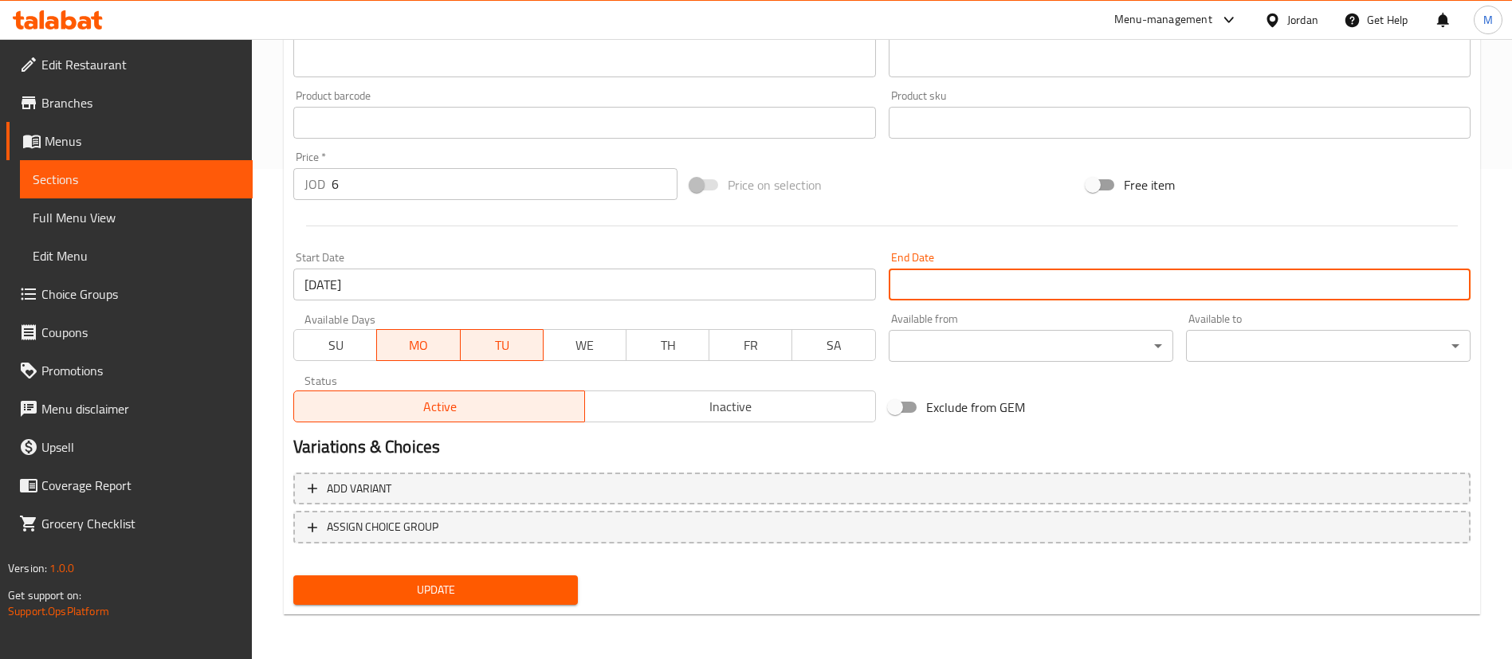
click at [1003, 299] on input "Start Date" at bounding box center [1180, 285] width 582 height 32
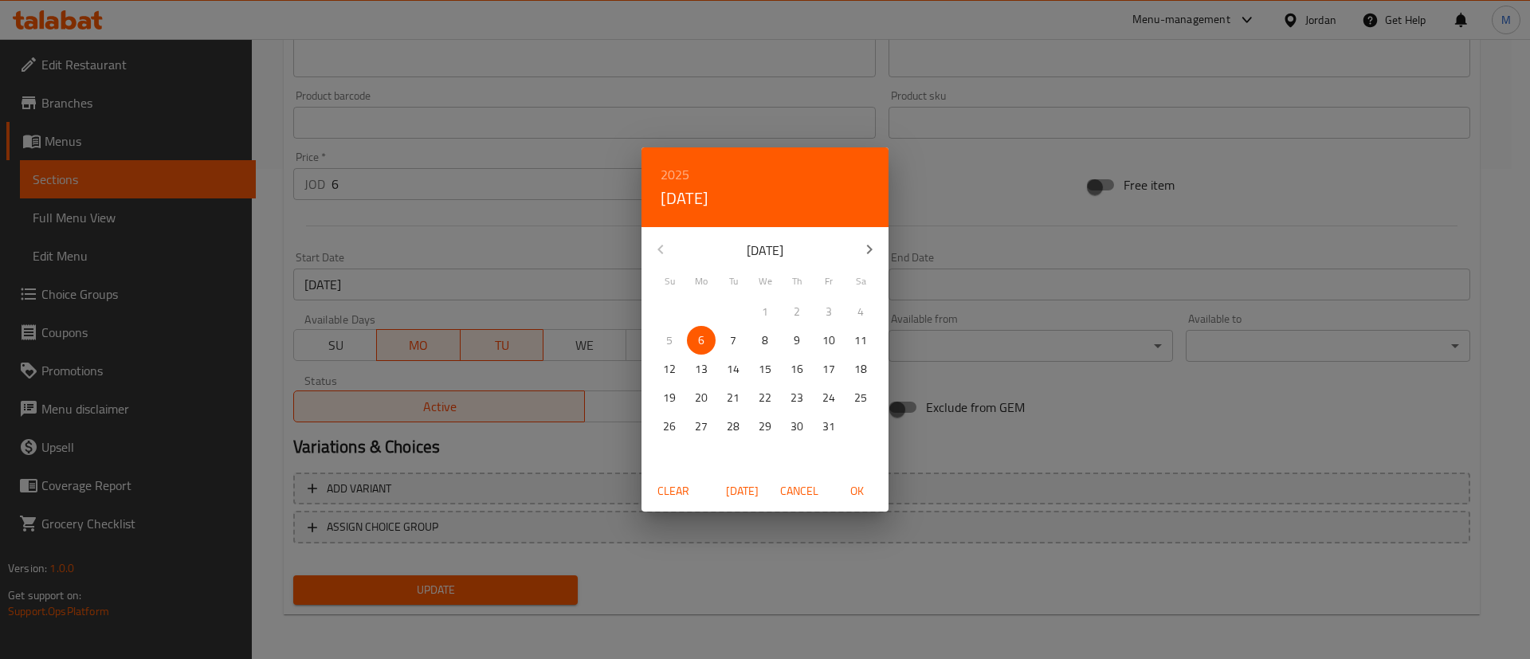
click at [736, 402] on p "21" at bounding box center [733, 398] width 13 height 20
click at [857, 493] on span "OK" at bounding box center [857, 491] width 38 height 20
type input "[DATE]"
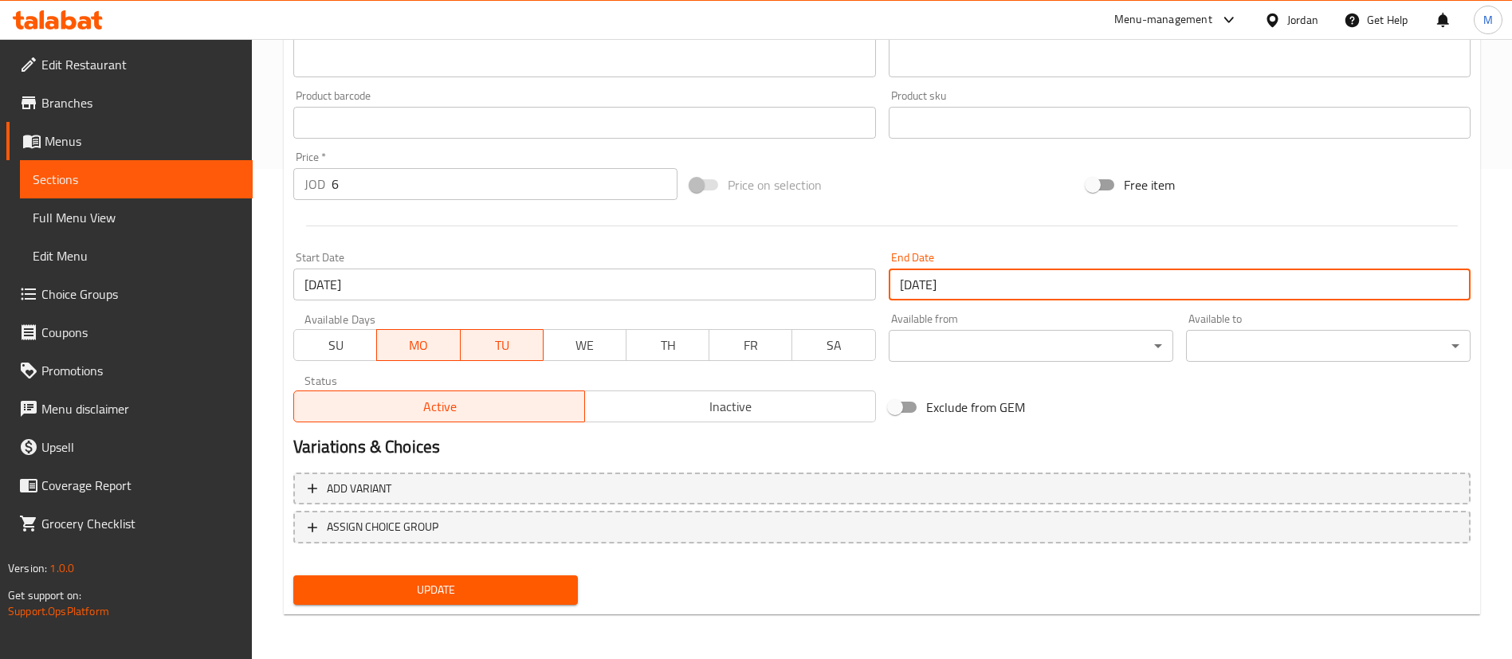
click at [564, 583] on span "Update" at bounding box center [435, 590] width 259 height 20
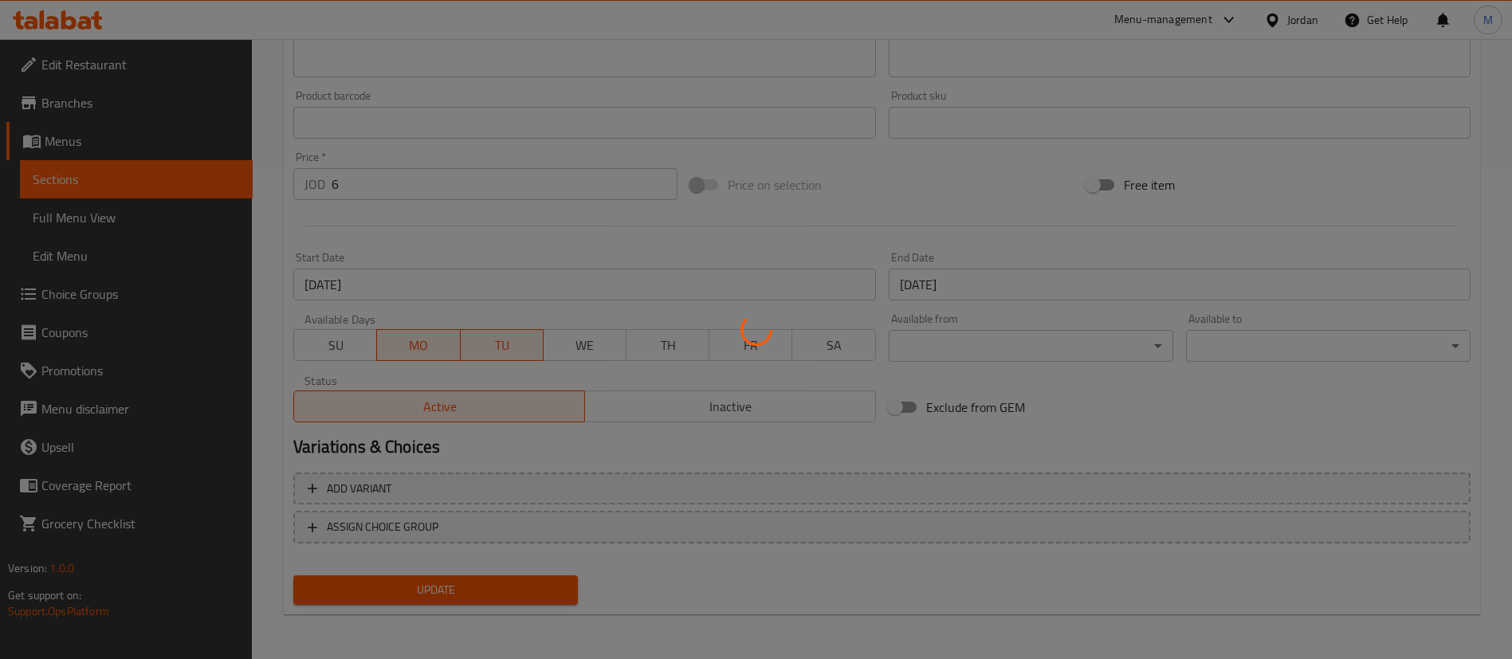
scroll to position [0, 0]
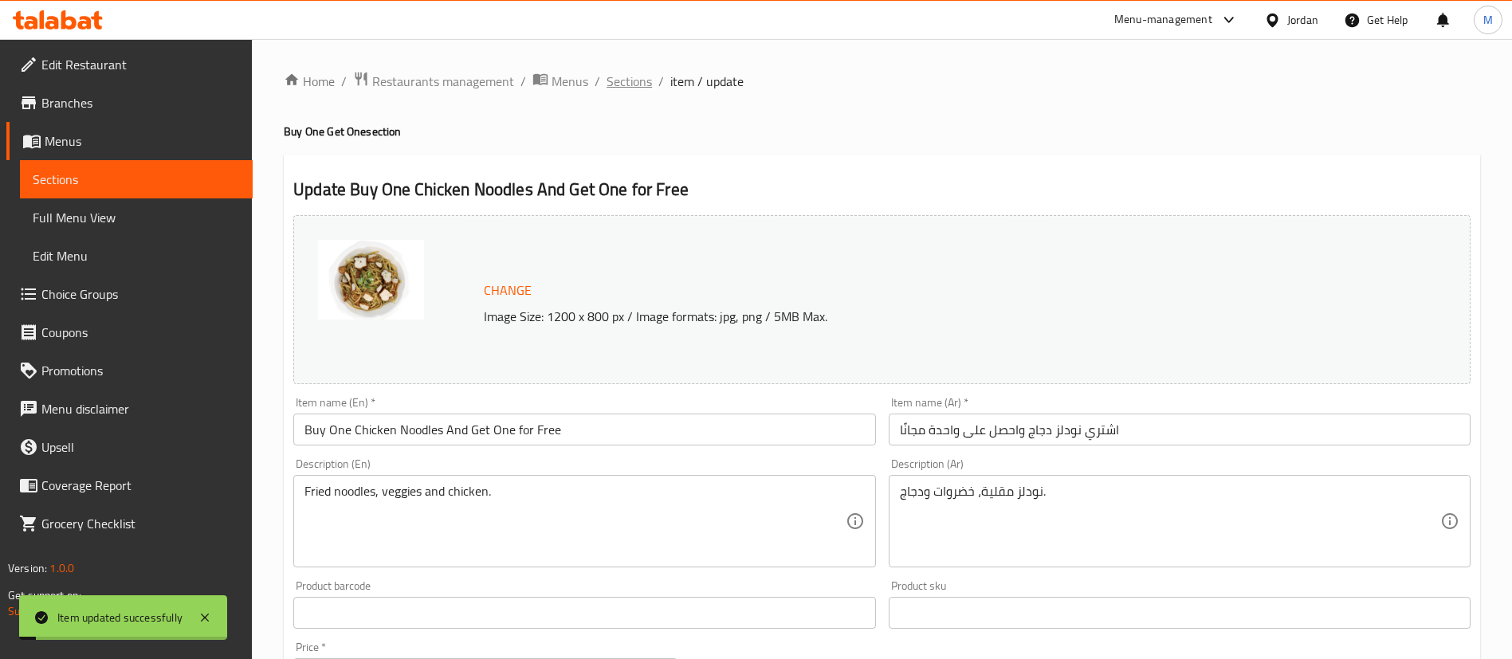
click at [636, 86] on span "Sections" at bounding box center [629, 81] width 45 height 19
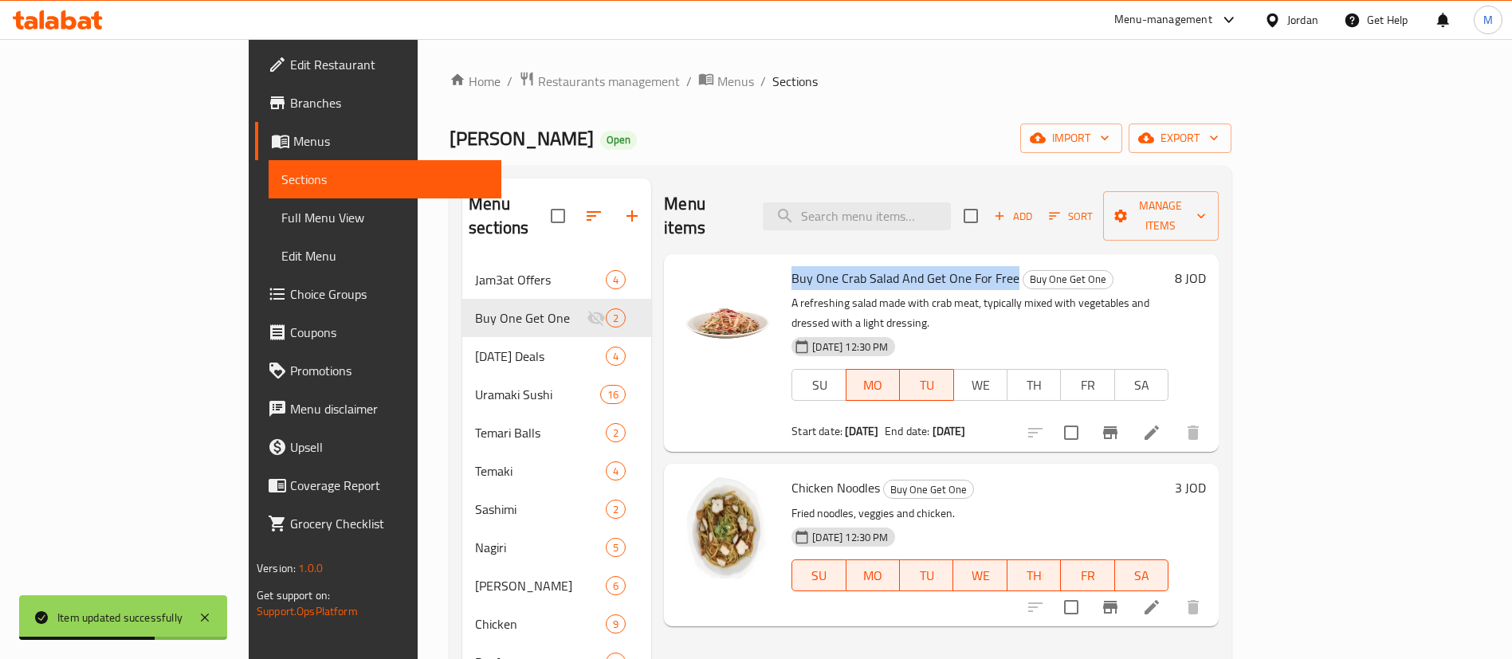
drag, startPoint x: 728, startPoint y: 252, endPoint x: 949, endPoint y: 261, distance: 221.0
click at [949, 261] on div "Buy One Crab Salad And Get One For Free Buy One Get One A refreshing salad made…" at bounding box center [980, 353] width 390 height 185
copy span "Buy One Crab Salad And Get One For Free"
drag, startPoint x: 729, startPoint y: 442, endPoint x: 818, endPoint y: 446, distance: 89.4
click at [818, 470] on div "Chicken Noodles Buy One Get One Fried noodles, veggies and chicken. [DATE] 12:3…" at bounding box center [980, 544] width 390 height 149
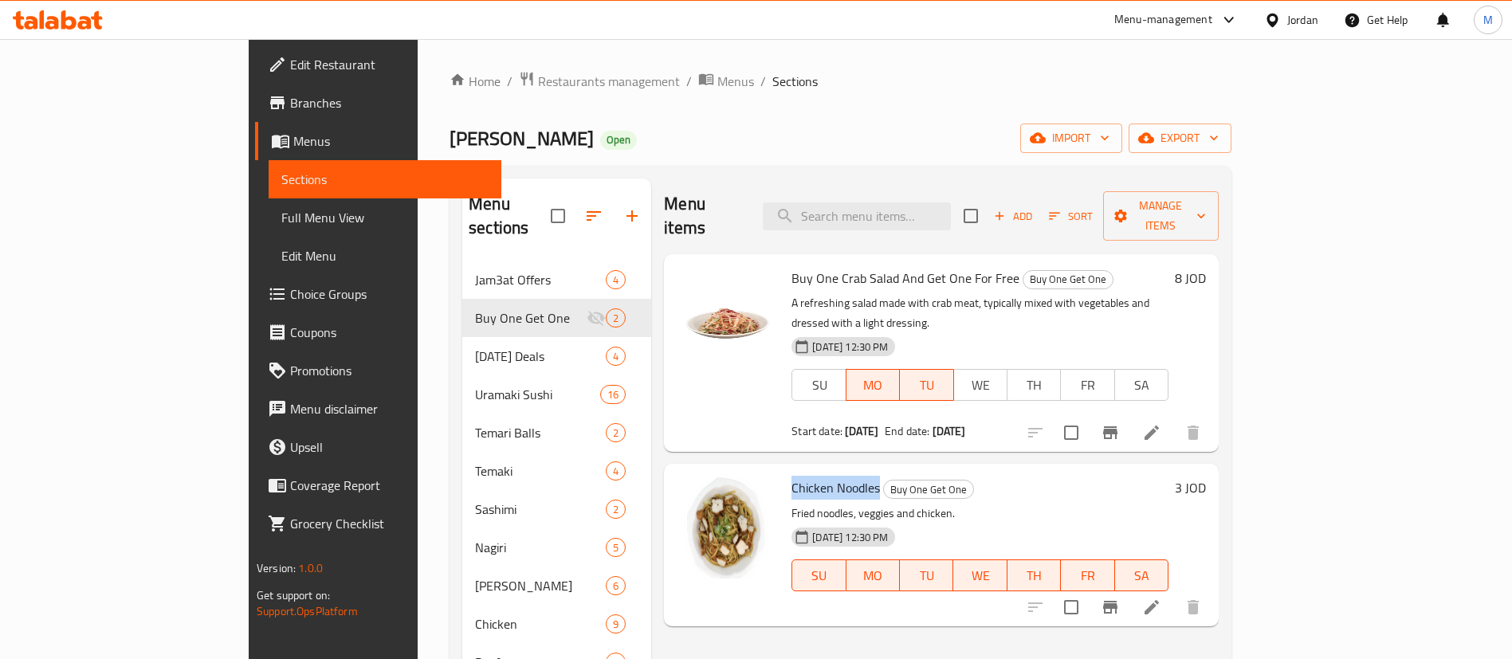
copy span "Chicken Noodles"
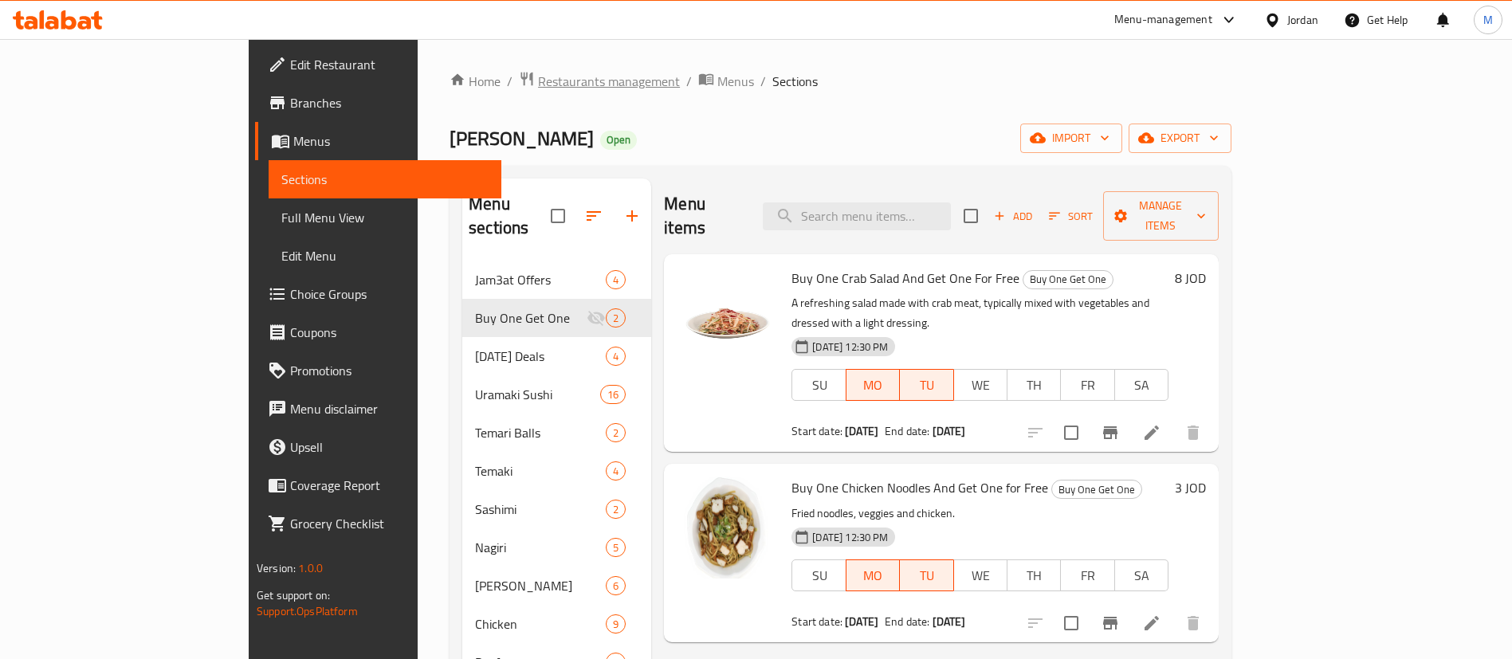
click at [538, 84] on span "Restaurants management" at bounding box center [609, 81] width 142 height 19
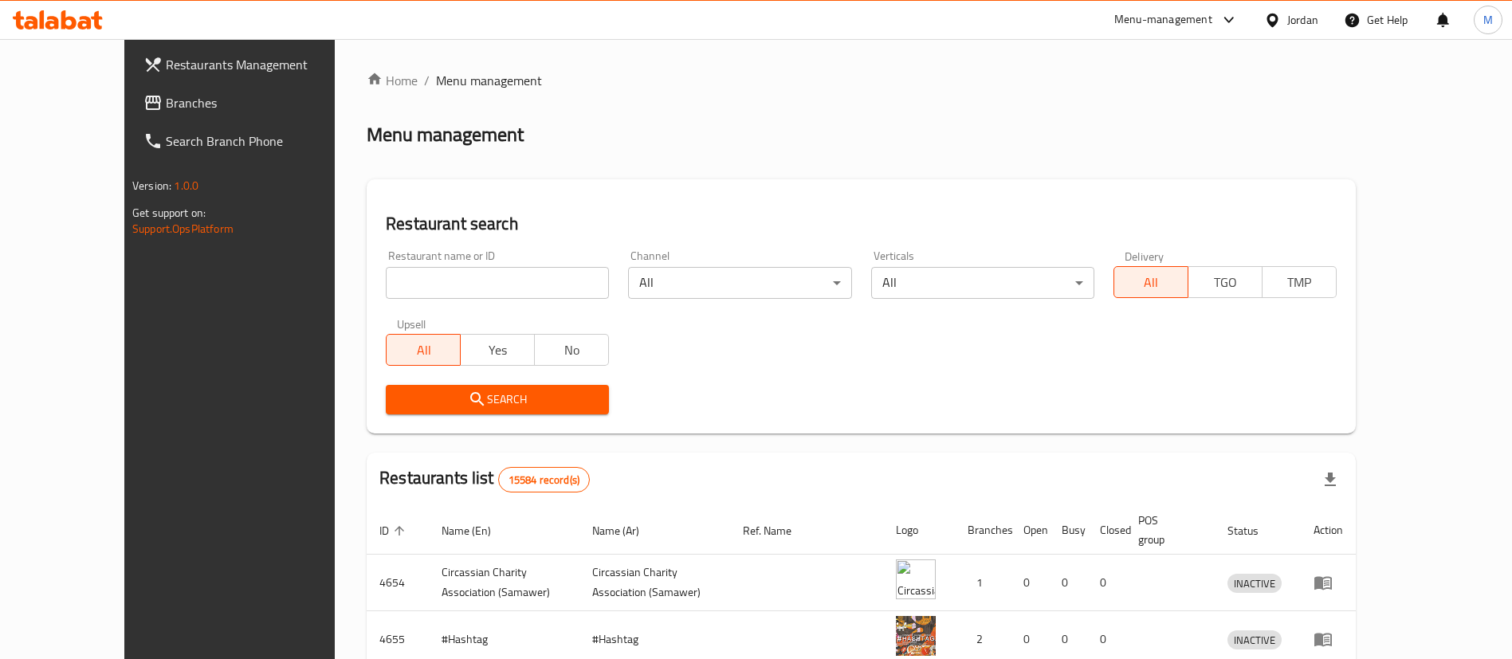
click at [506, 278] on input "search" at bounding box center [497, 283] width 223 height 32
paste input "Hammoush Grills"
type input "Hammoush Grills"
click button "Search" at bounding box center [497, 399] width 223 height 29
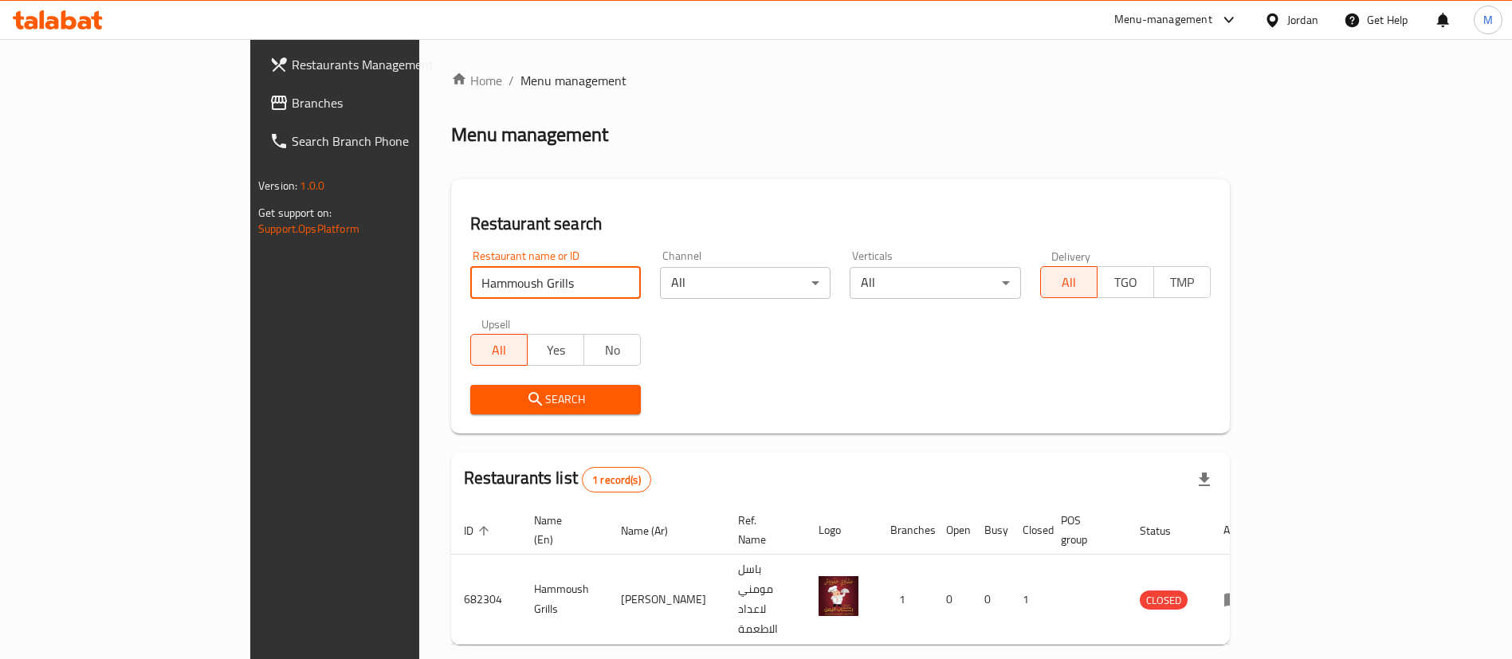
scroll to position [21, 0]
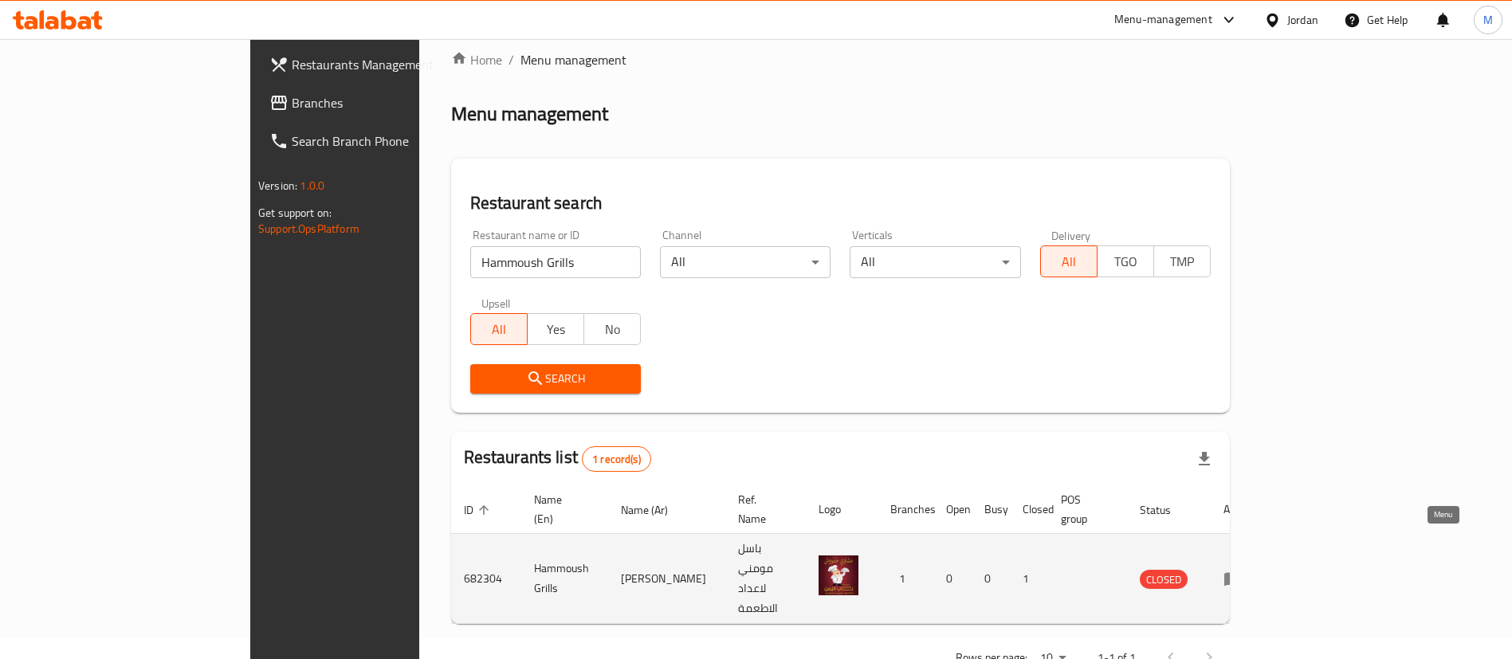
click at [1242, 573] on icon "enhanced table" at bounding box center [1233, 580] width 18 height 14
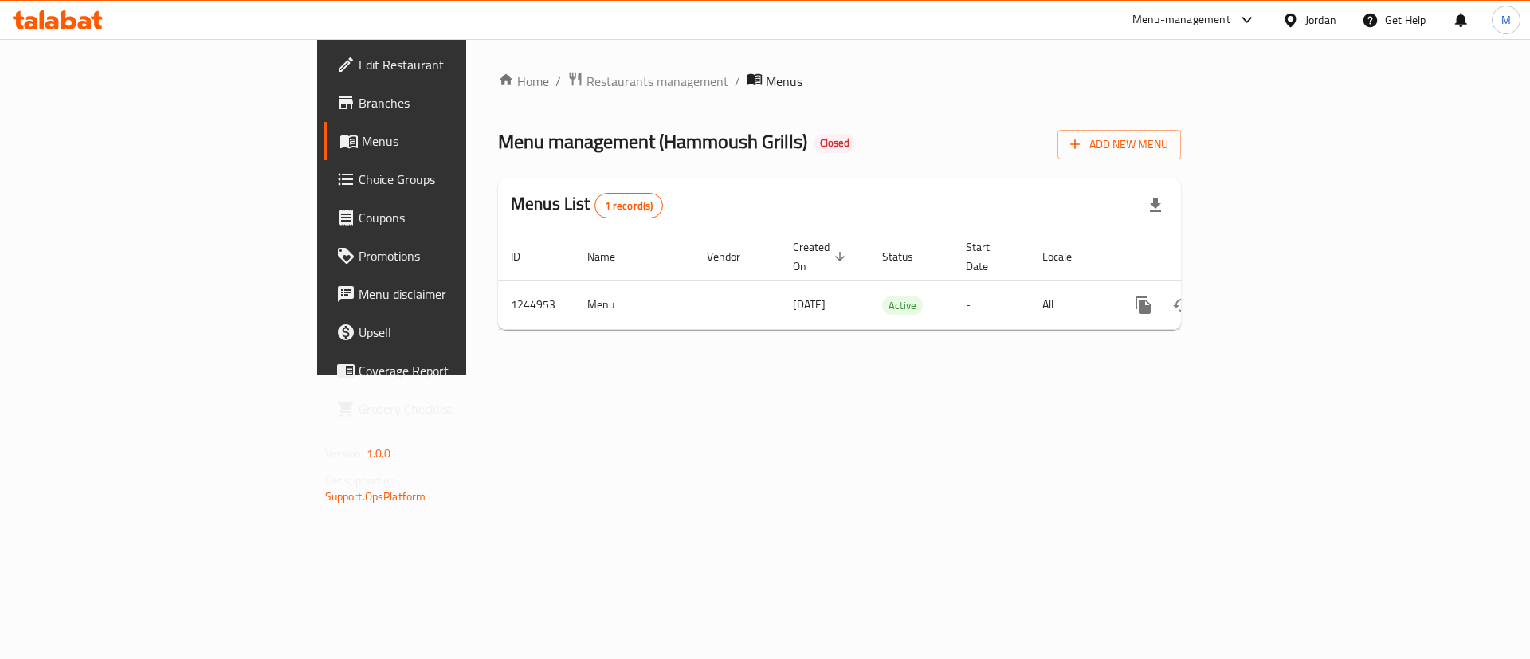
click at [362, 142] on span "Menus" at bounding box center [461, 141] width 198 height 19
click at [362, 138] on span "Menus" at bounding box center [461, 141] width 198 height 19
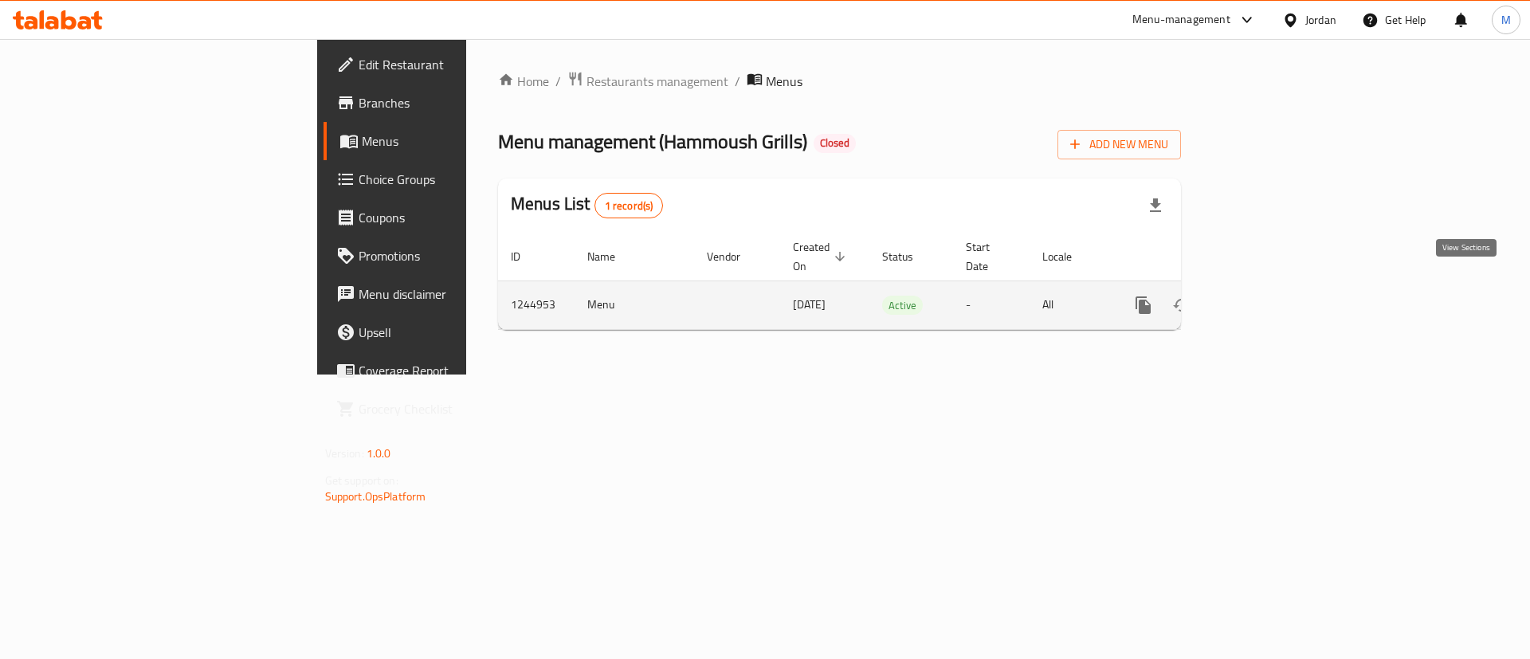
click at [1268, 296] on icon "enhanced table" at bounding box center [1258, 305] width 19 height 19
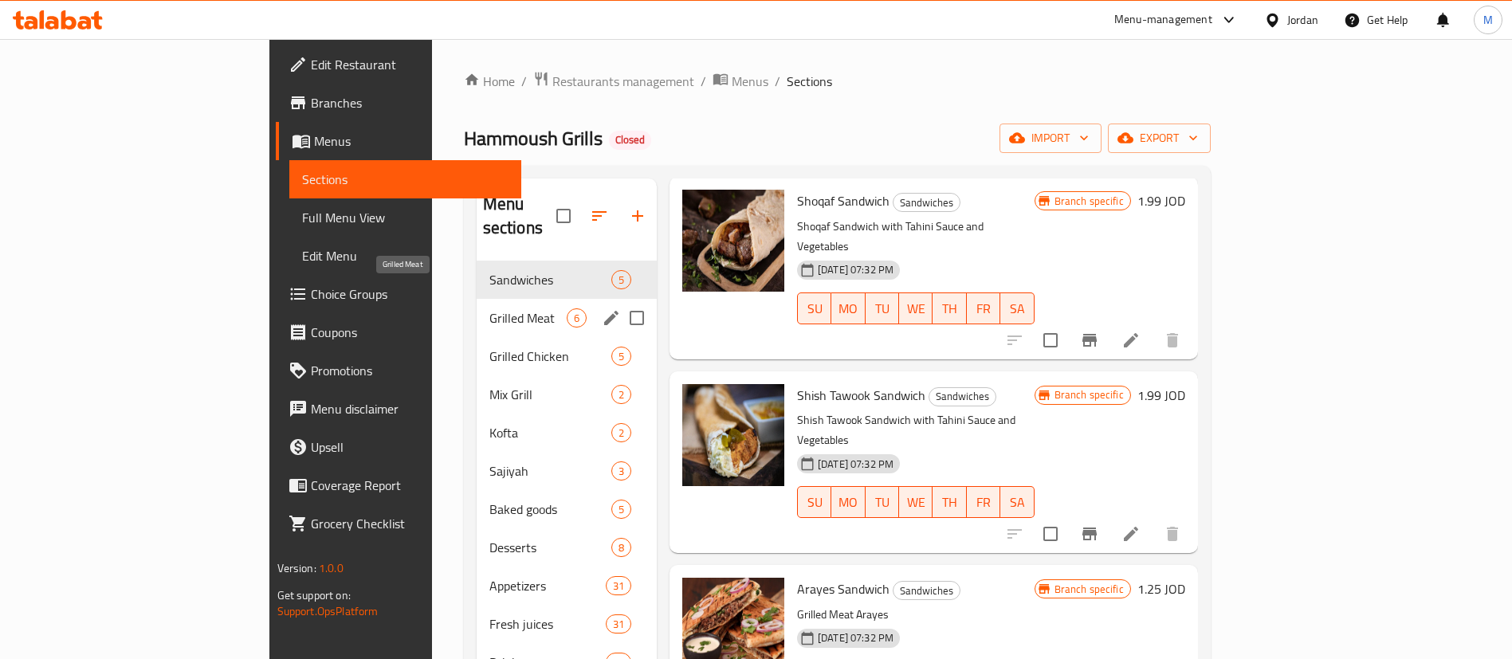
click at [489, 308] on span "Grilled Meat" at bounding box center [527, 317] width 77 height 19
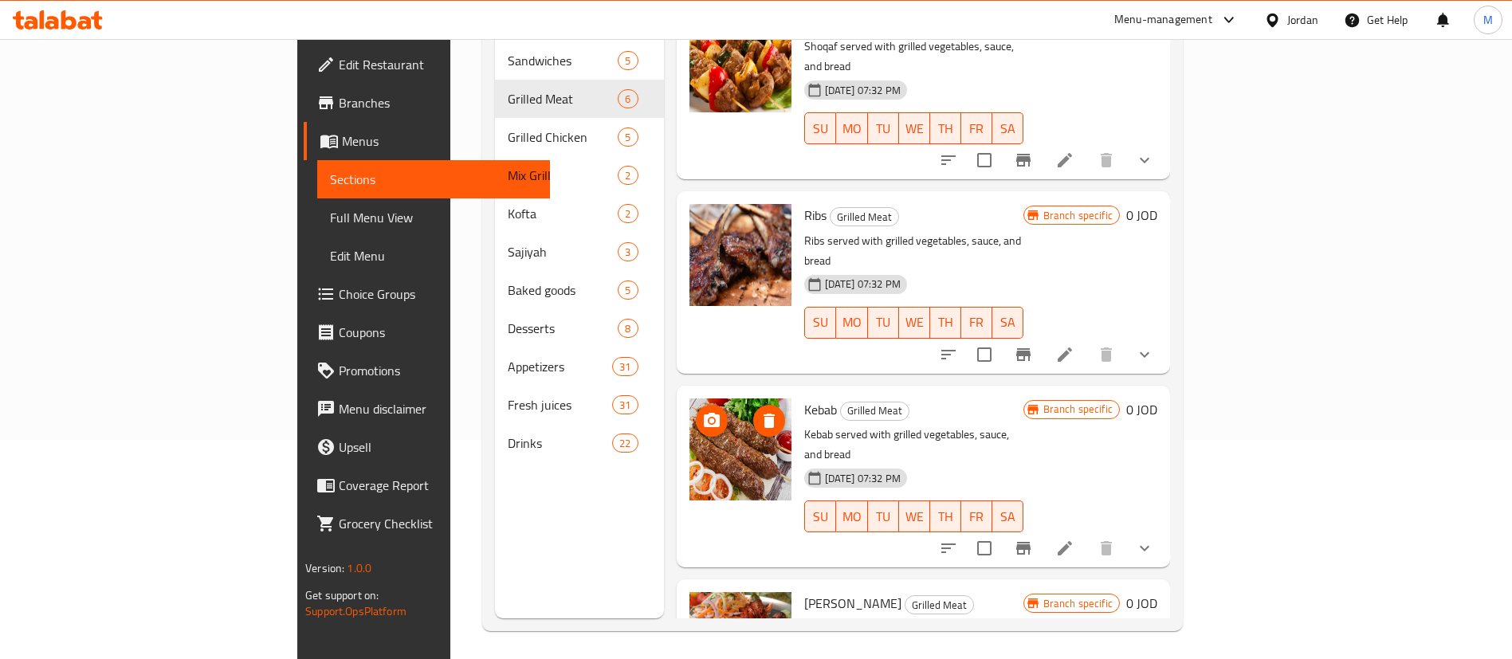
scroll to position [223, 0]
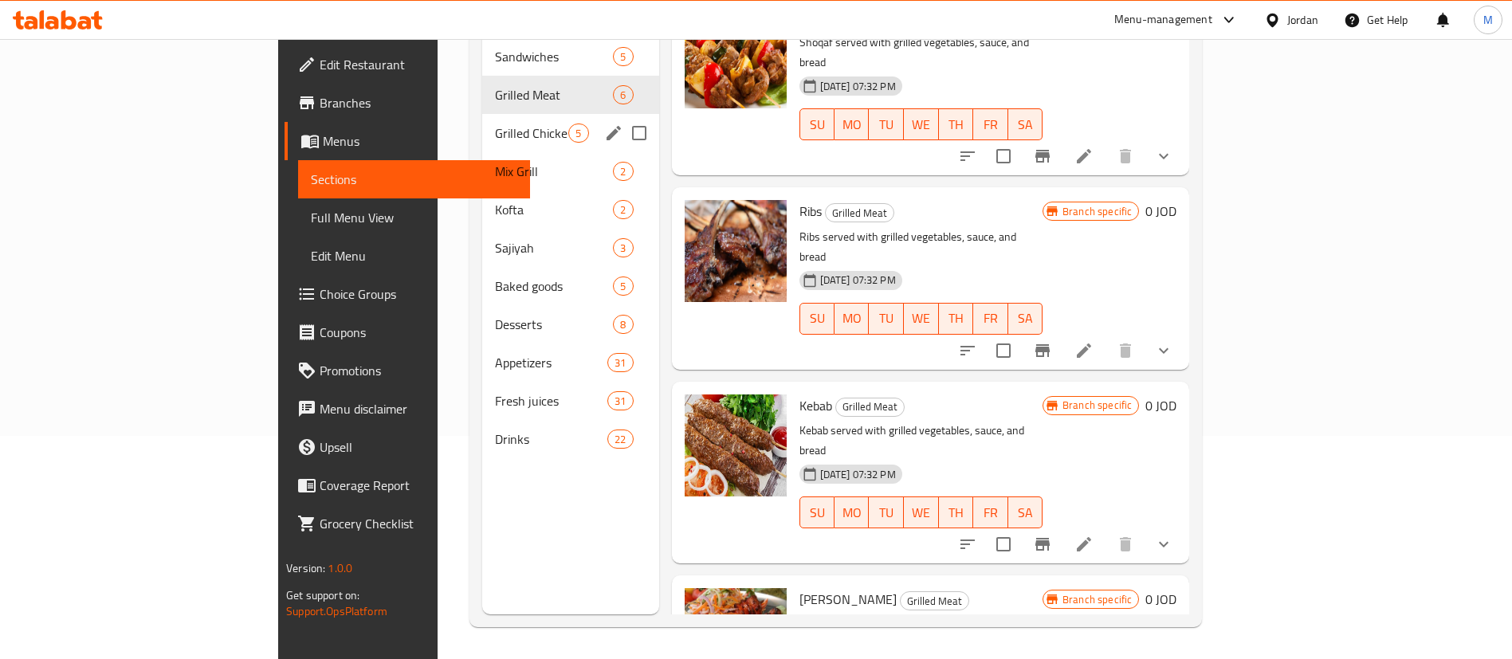
click at [482, 119] on div "Grilled Chicken 5" at bounding box center [570, 133] width 177 height 38
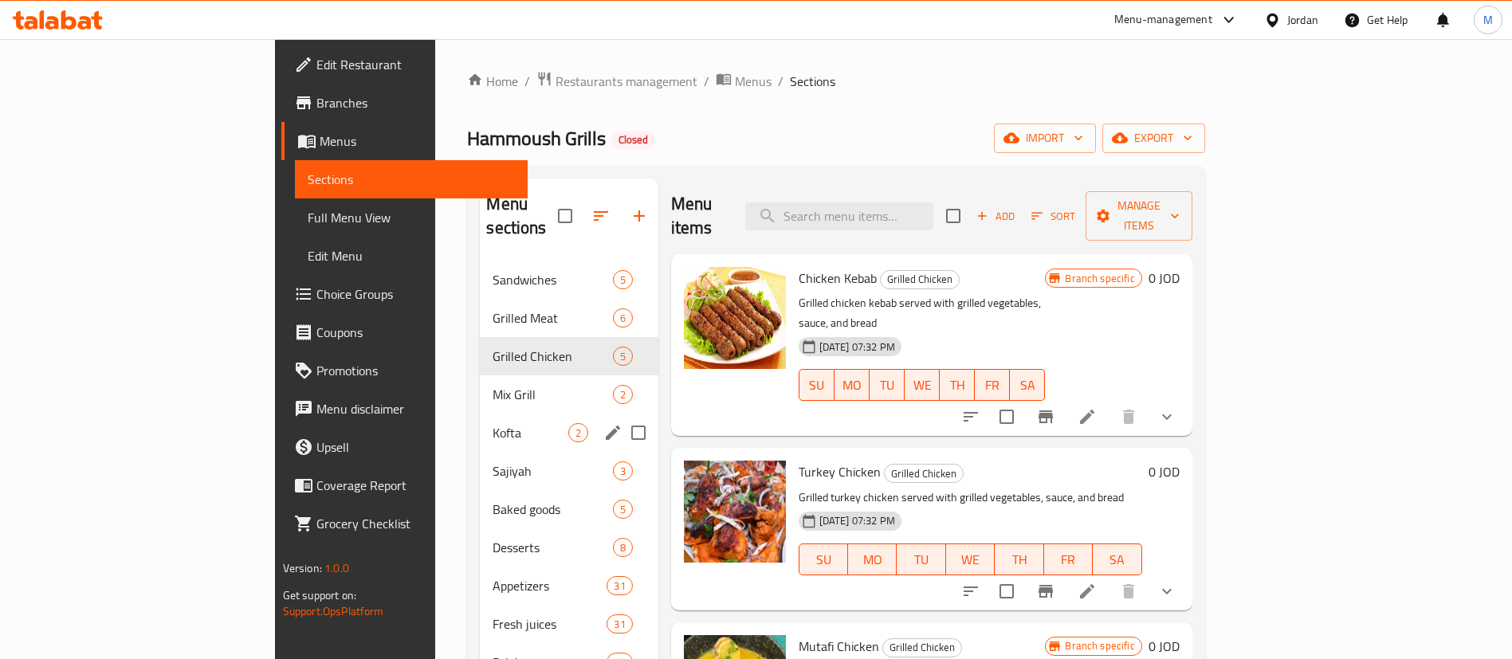
click at [480, 388] on div "Mix Grill 2" at bounding box center [569, 394] width 178 height 38
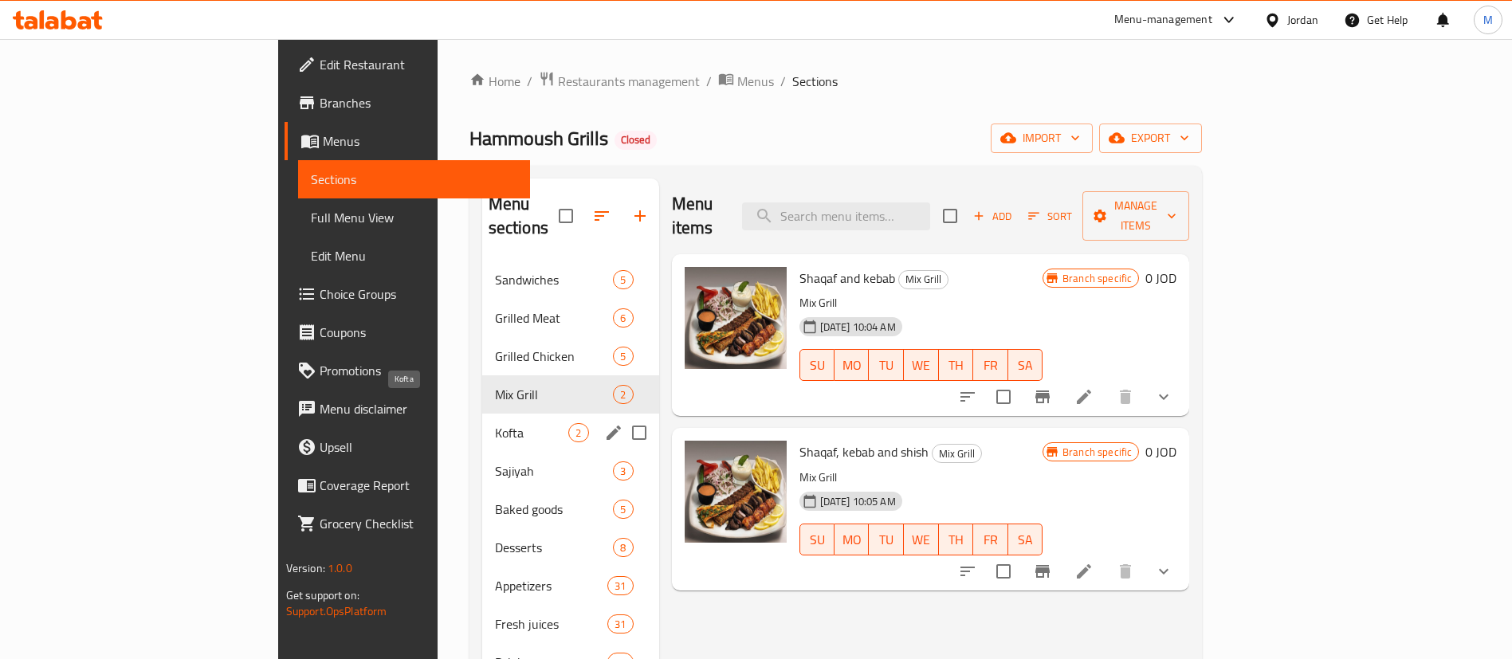
click at [495, 423] on span "Kofta" at bounding box center [532, 432] width 74 height 19
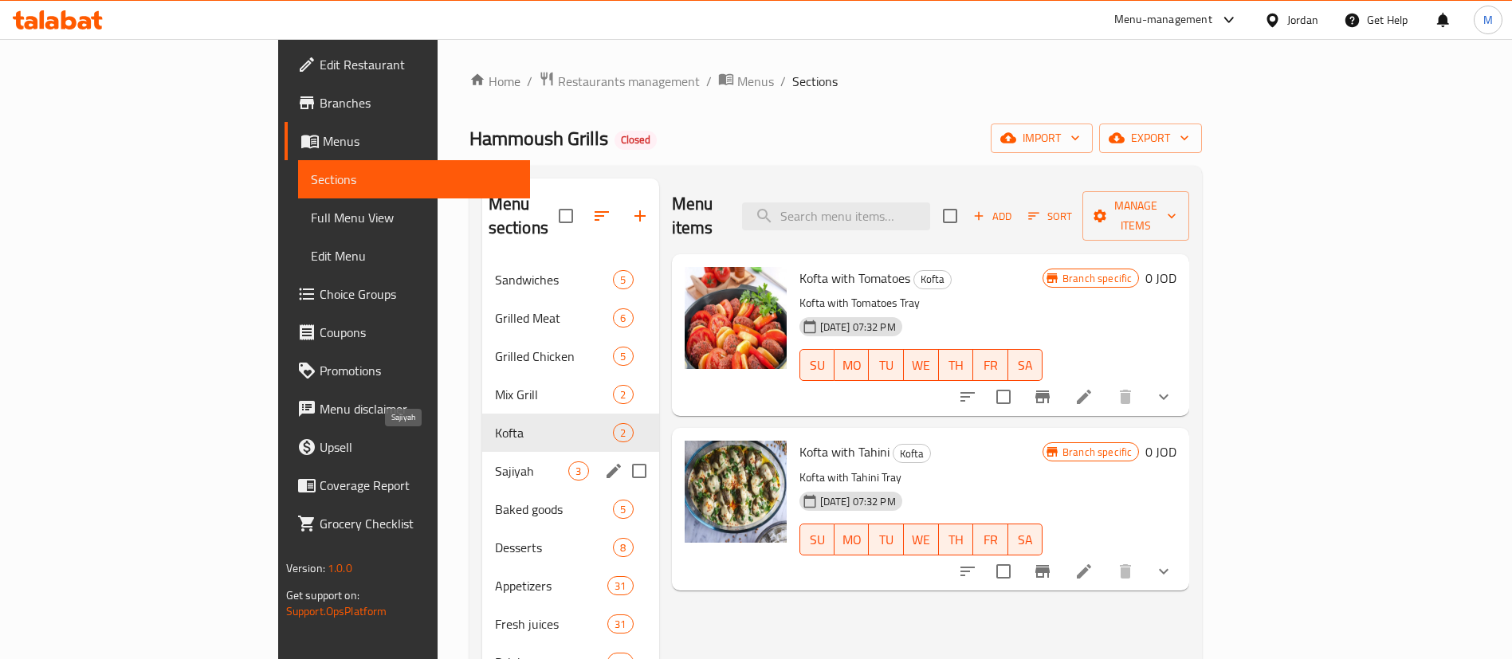
click at [495, 462] on span "Sajiyah" at bounding box center [532, 471] width 74 height 19
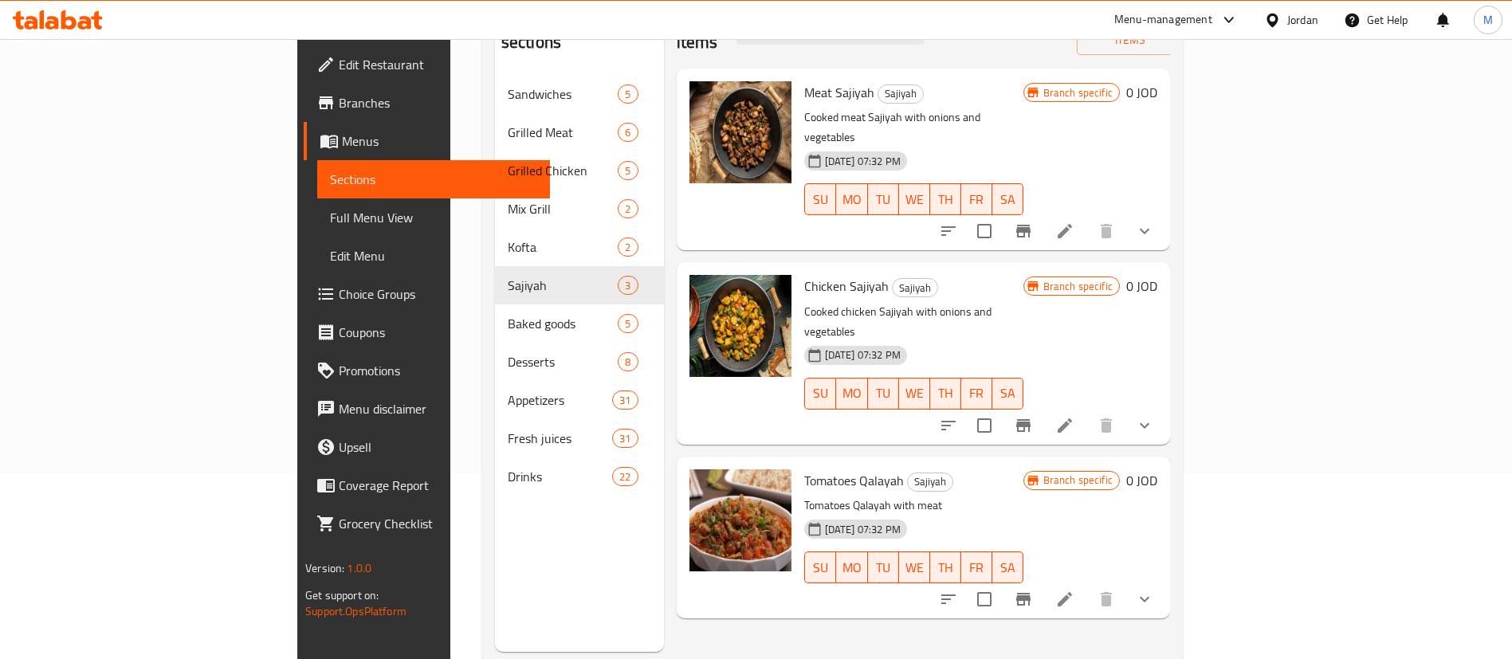
scroll to position [104, 0]
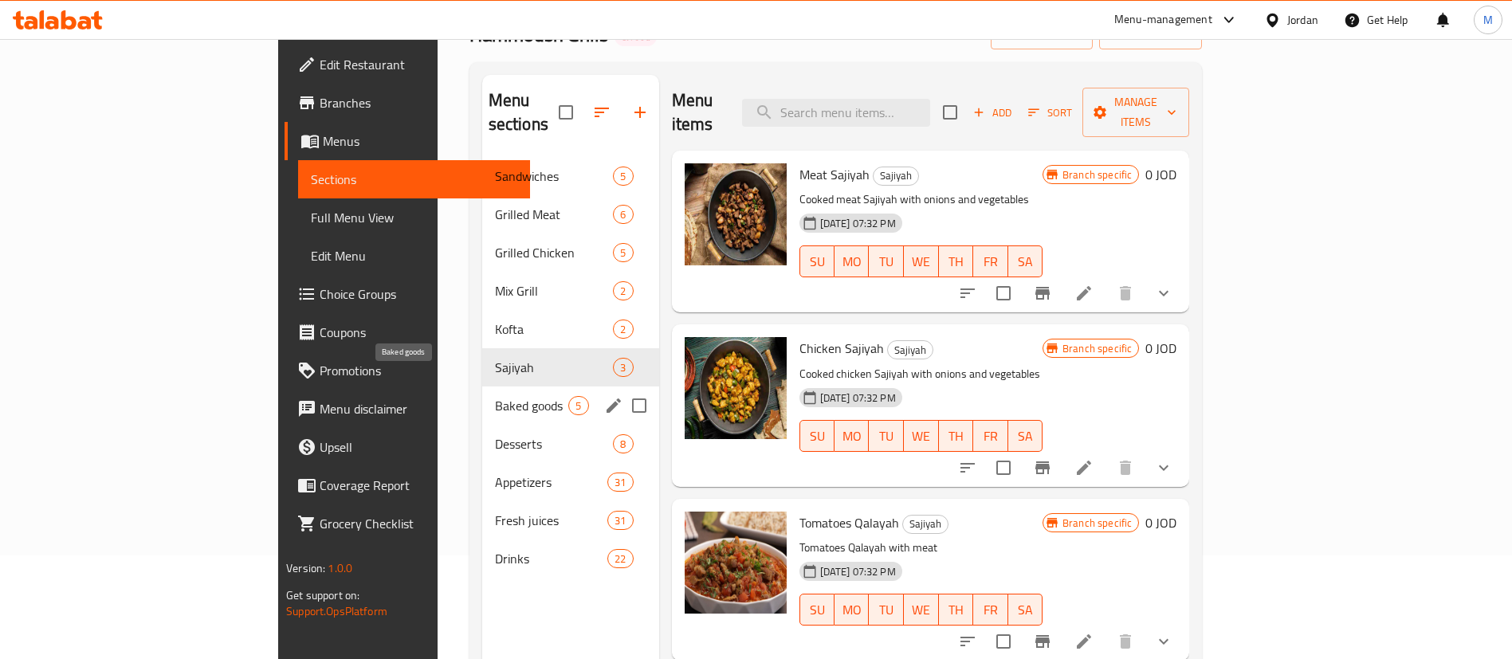
click at [495, 396] on span "Baked goods" at bounding box center [532, 405] width 74 height 19
